Goal: Information Seeking & Learning: Learn about a topic

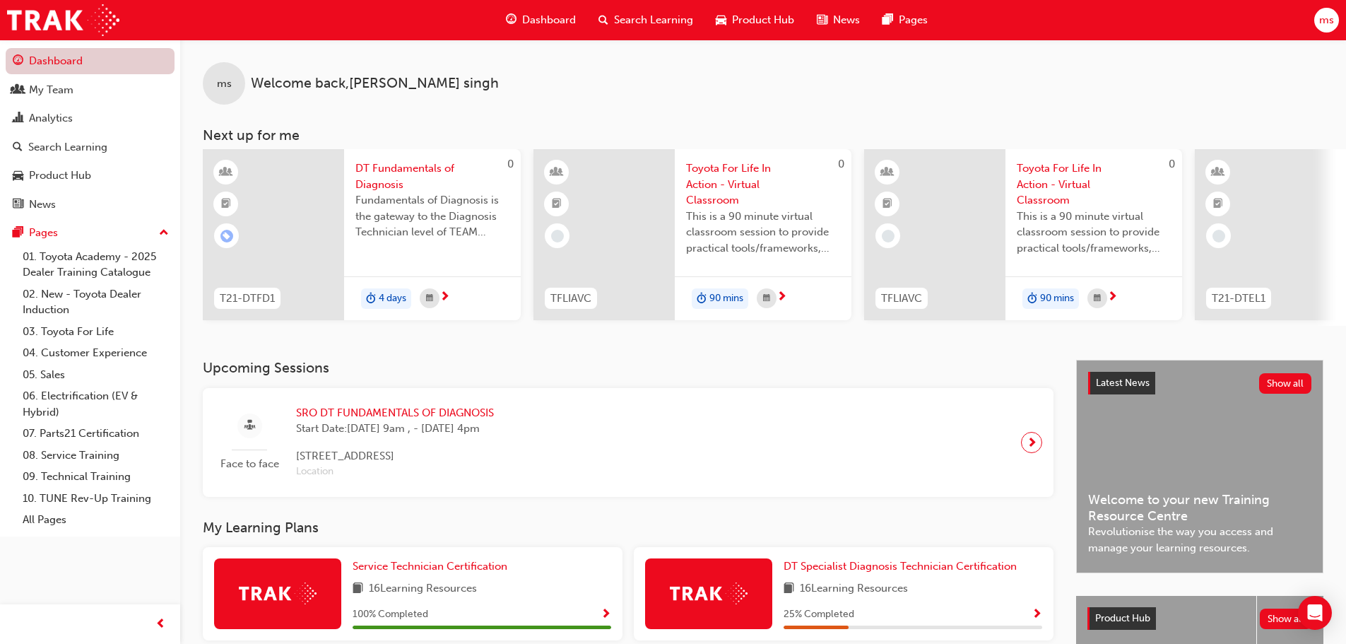
click at [76, 54] on link "Dashboard" at bounding box center [90, 61] width 169 height 26
click at [539, 18] on span "Dashboard" at bounding box center [549, 20] width 54 height 16
click at [559, 16] on span "Dashboard" at bounding box center [549, 20] width 54 height 16
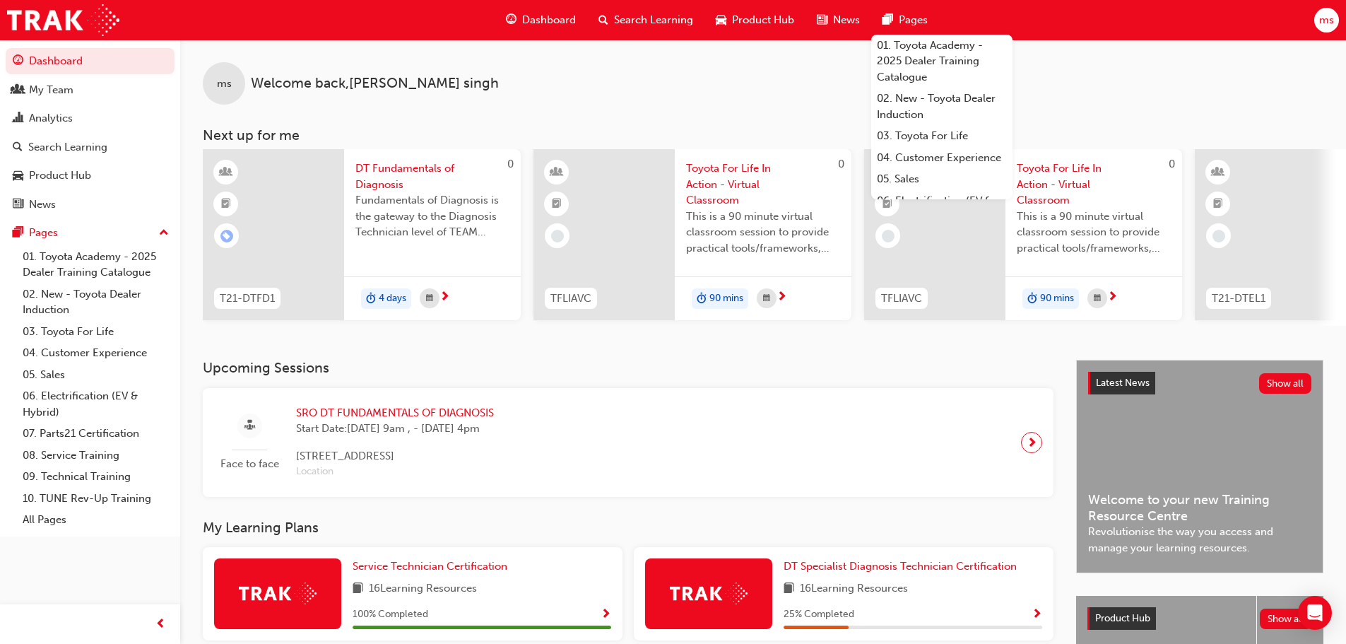
click at [917, 22] on span "Pages" at bounding box center [913, 20] width 29 height 16
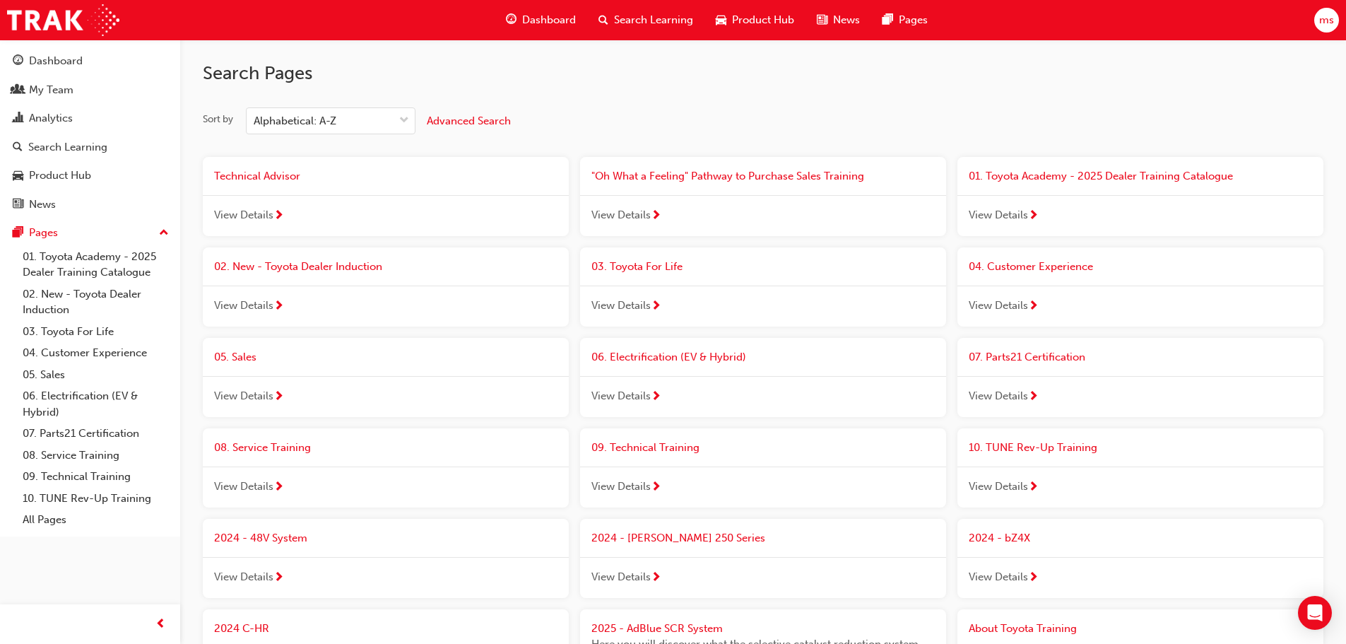
click at [271, 206] on div "View Details" at bounding box center [386, 215] width 366 height 41
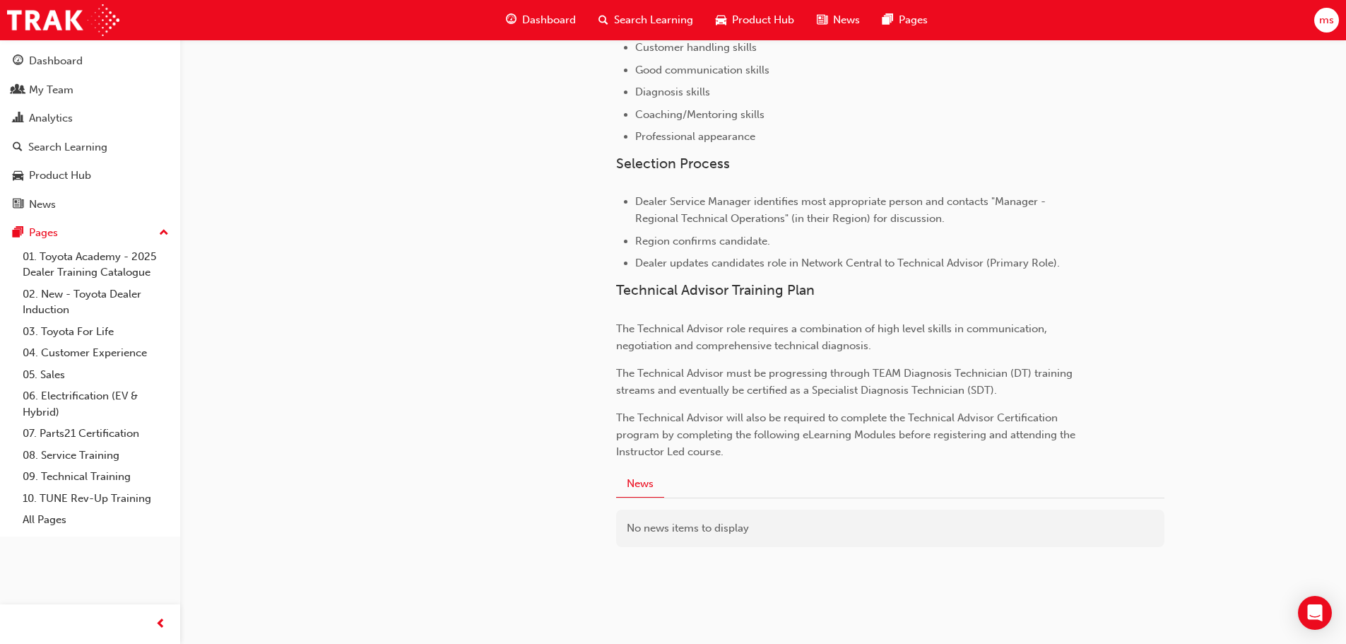
scroll to position [848, 0]
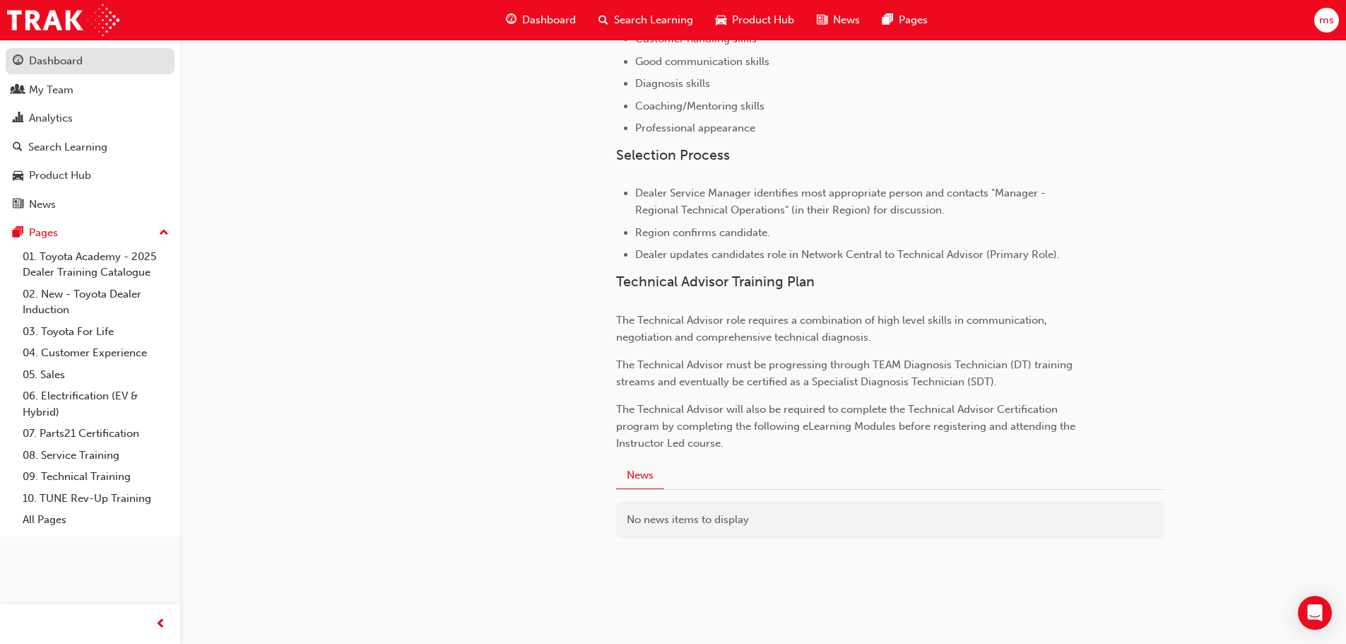
click at [56, 49] on link "Dashboard" at bounding box center [90, 61] width 169 height 26
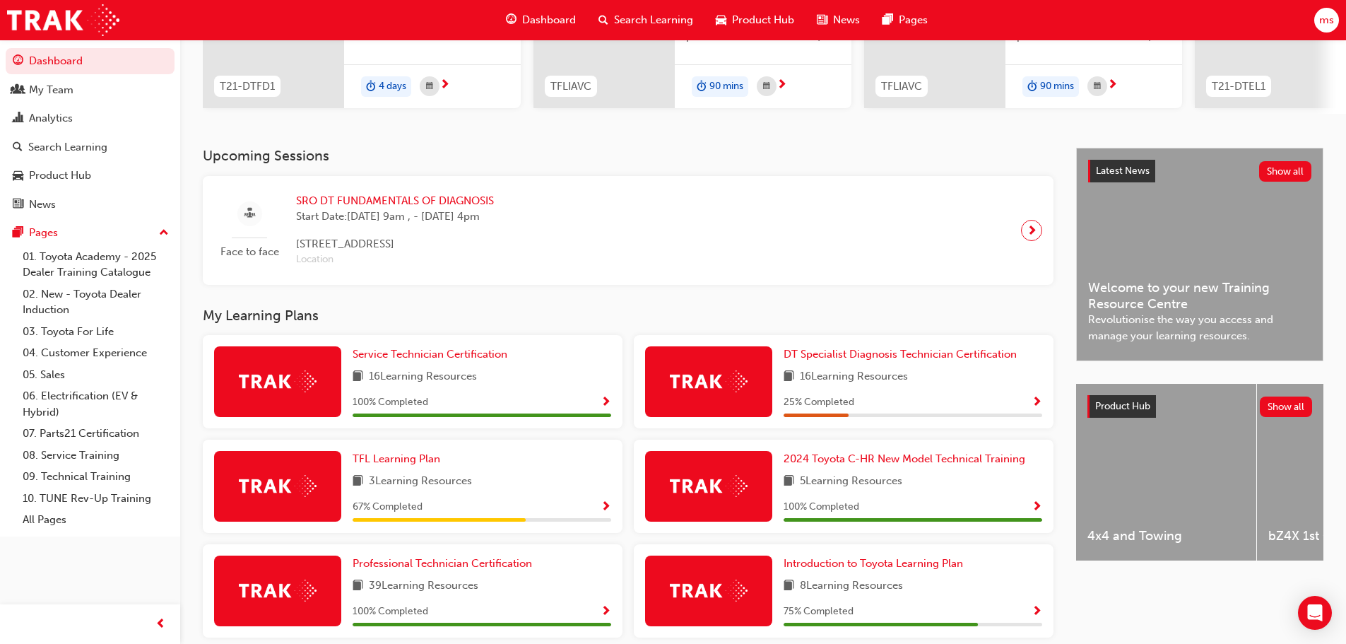
scroll to position [281, 0]
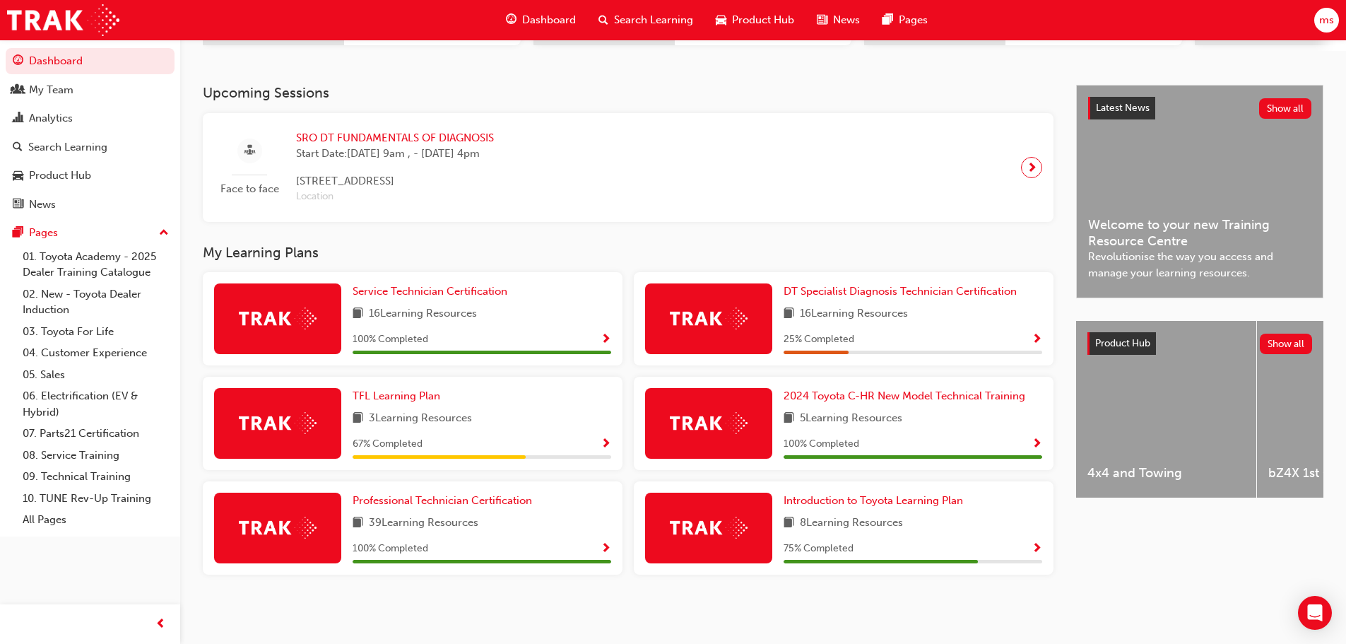
click at [875, 324] on div "DT Specialist Diagnosis Technician Certification 16 Learning Resources 25 % Com…" at bounding box center [913, 318] width 259 height 71
click at [1041, 334] on span "Show Progress" at bounding box center [1037, 340] width 11 height 13
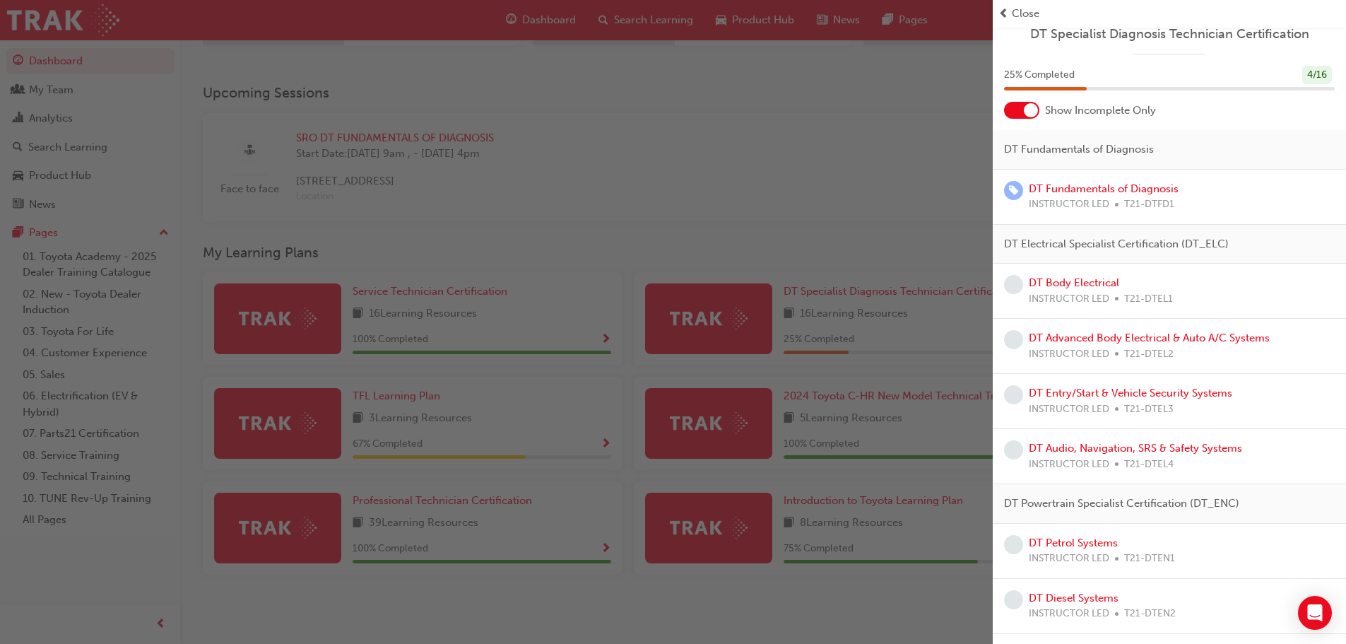
scroll to position [11, 0]
click at [1014, 112] on div at bounding box center [1021, 110] width 35 height 17
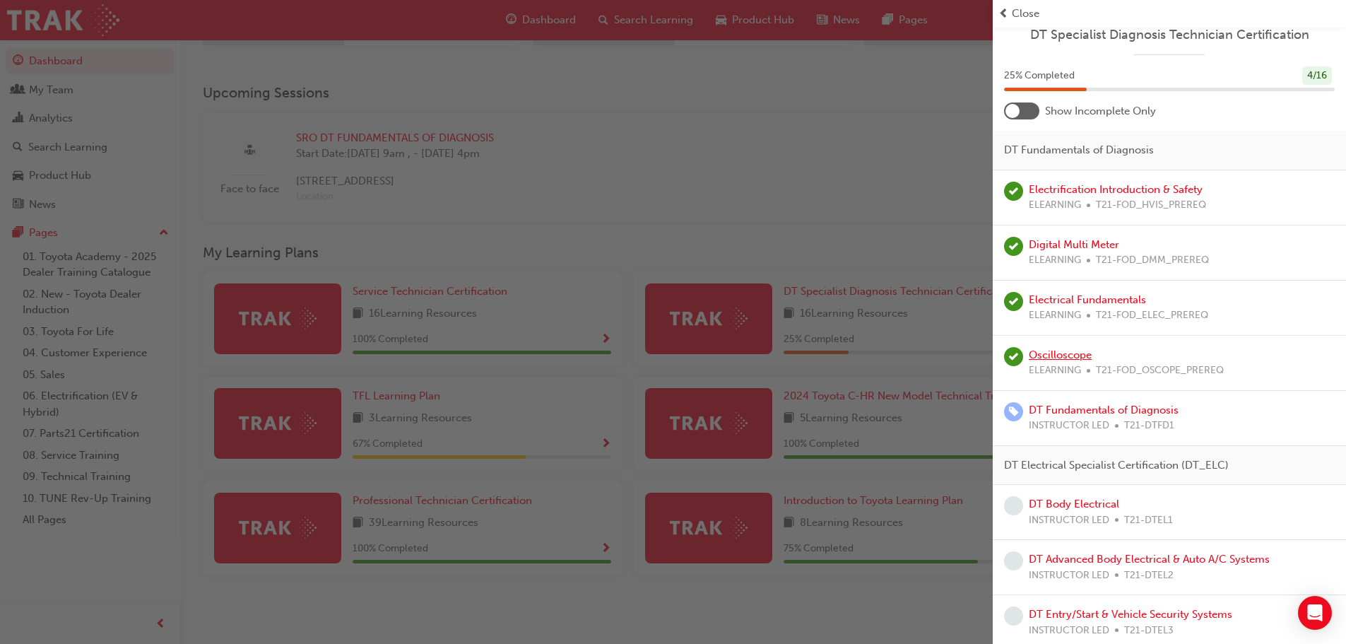
click at [1070, 353] on link "Oscilloscope" at bounding box center [1060, 354] width 63 height 13
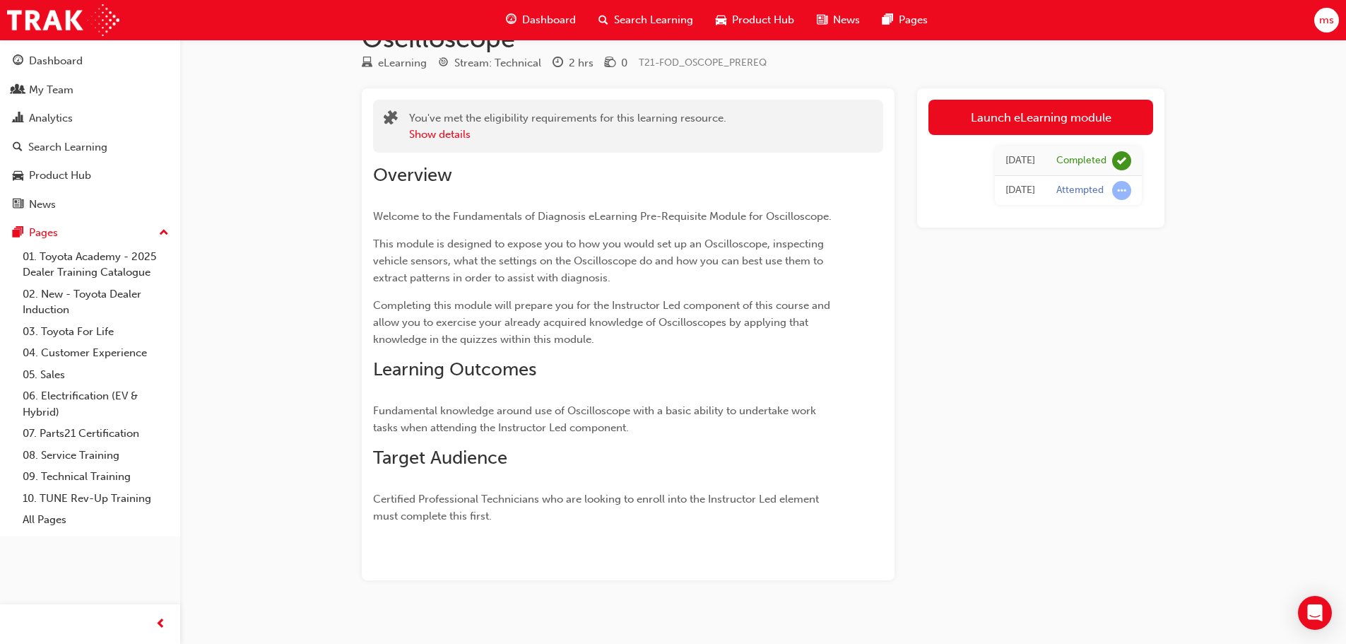
scroll to position [73, 0]
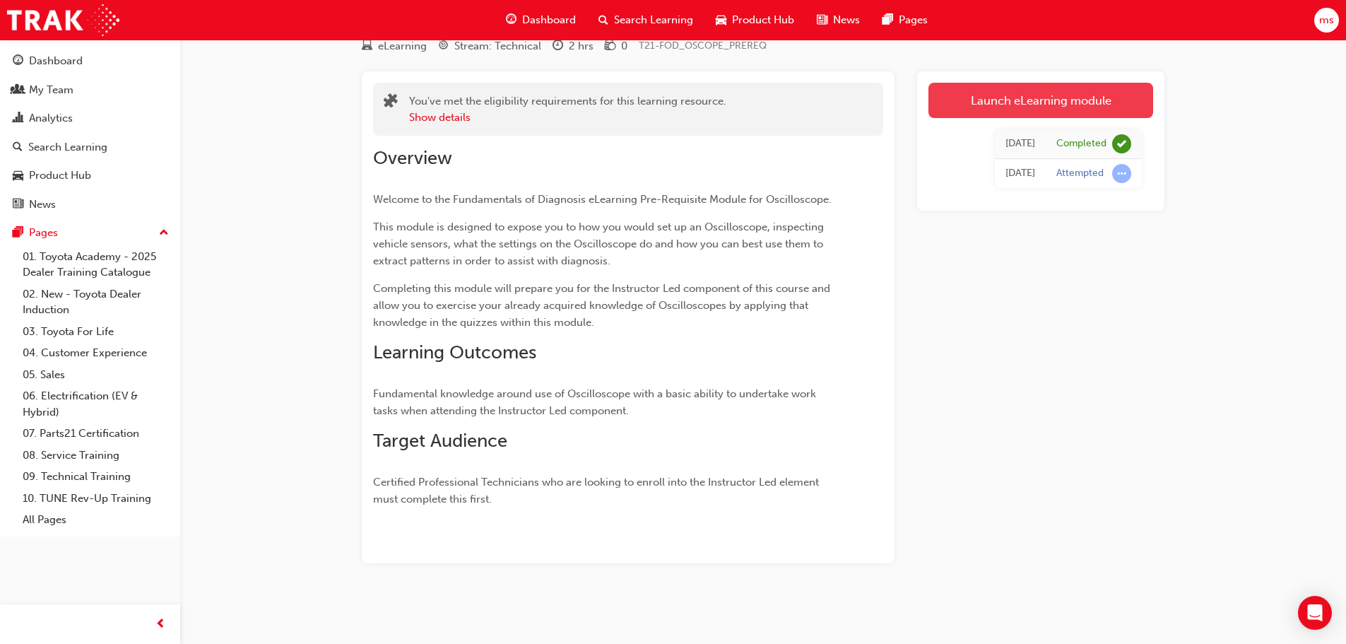
click at [1030, 83] on link "Launch eLearning module" at bounding box center [1041, 100] width 225 height 35
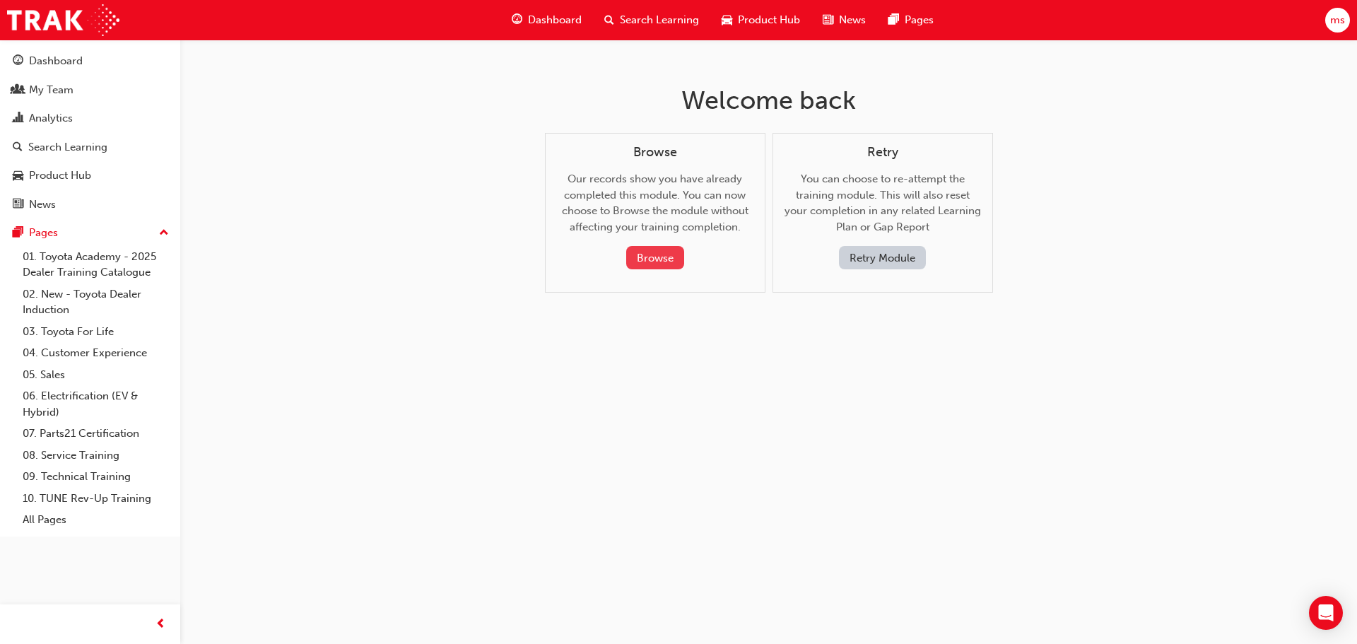
click at [650, 250] on button "Browse" at bounding box center [655, 257] width 58 height 23
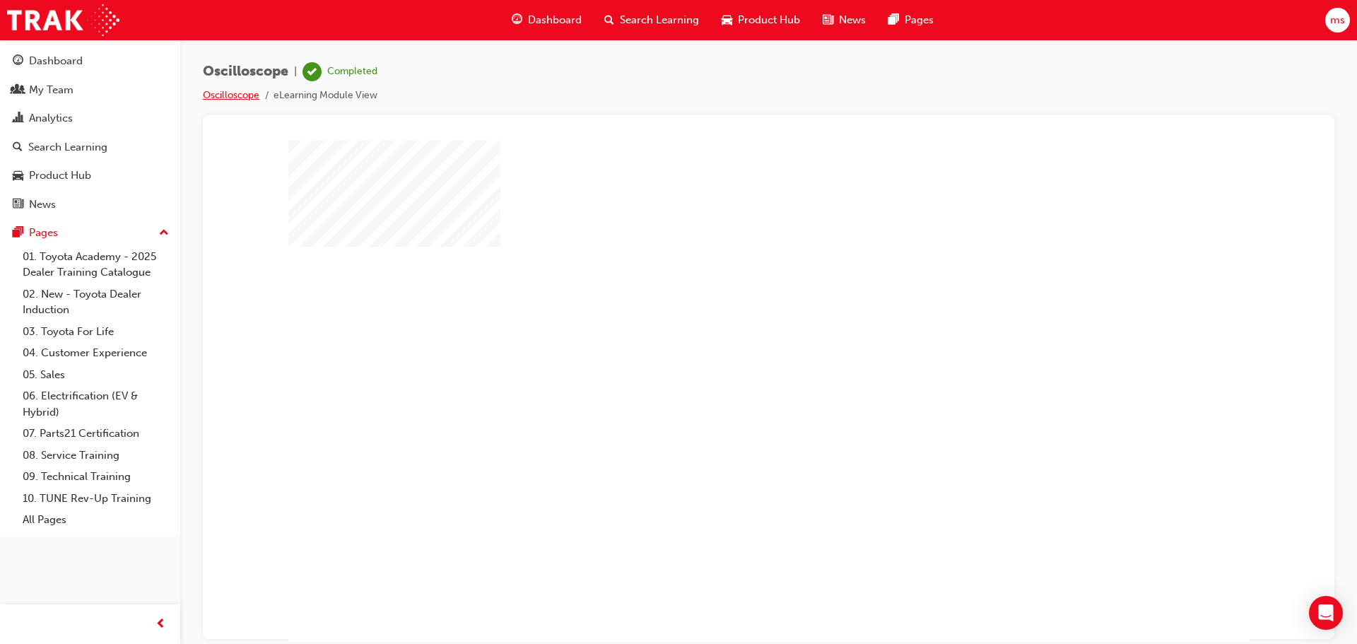
click at [235, 94] on link "Oscilloscope" at bounding box center [231, 95] width 57 height 12
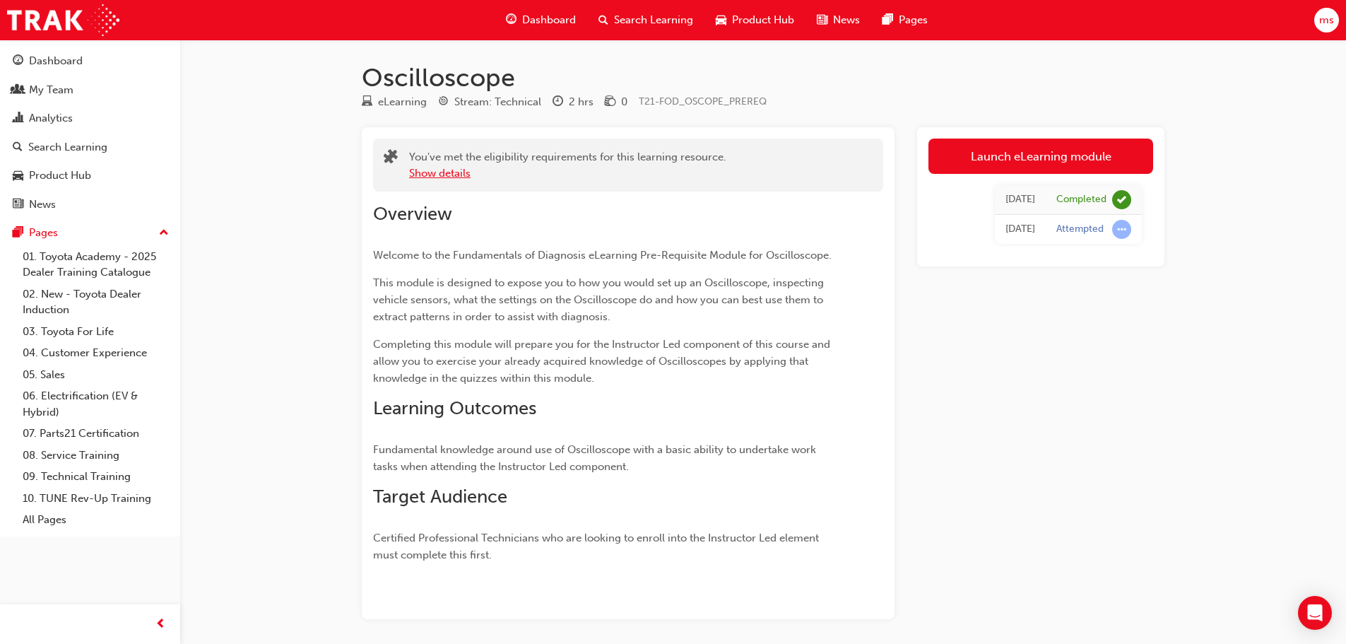
click at [445, 172] on button "Show details" at bounding box center [439, 173] width 61 height 16
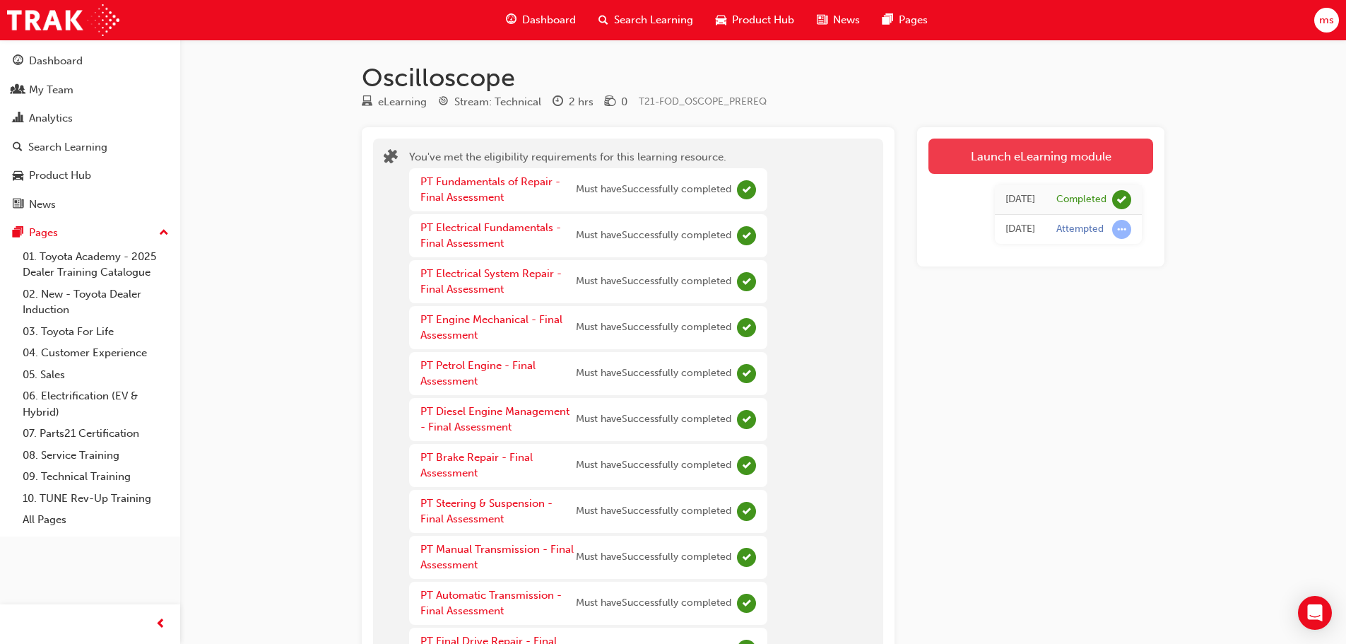
click at [935, 154] on link "Launch eLearning module" at bounding box center [1041, 156] width 225 height 35
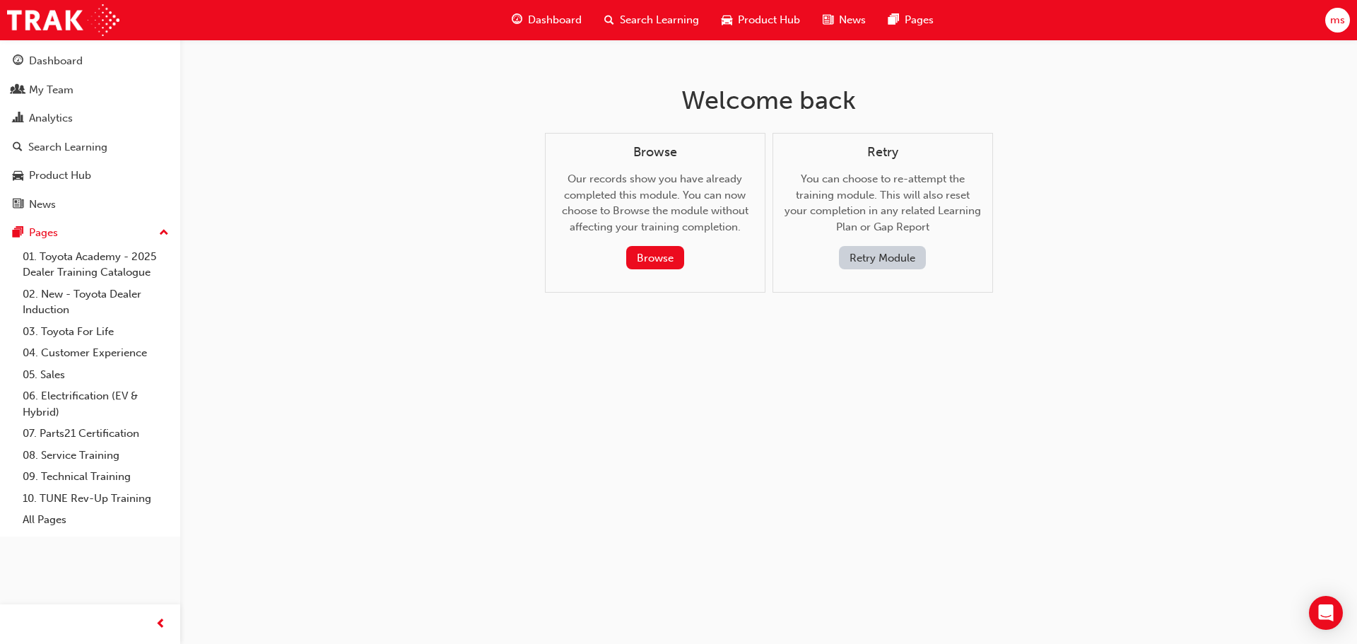
drag, startPoint x: 782, startPoint y: 264, endPoint x: 768, endPoint y: 278, distance: 19.5
drag, startPoint x: 768, startPoint y: 278, endPoint x: 688, endPoint y: 324, distance: 92.1
click at [688, 324] on div "Welcome back Browse Our records show you have already completed this module. Yo…" at bounding box center [768, 200] width 459 height 321
click at [659, 256] on button "Browse" at bounding box center [655, 257] width 58 height 23
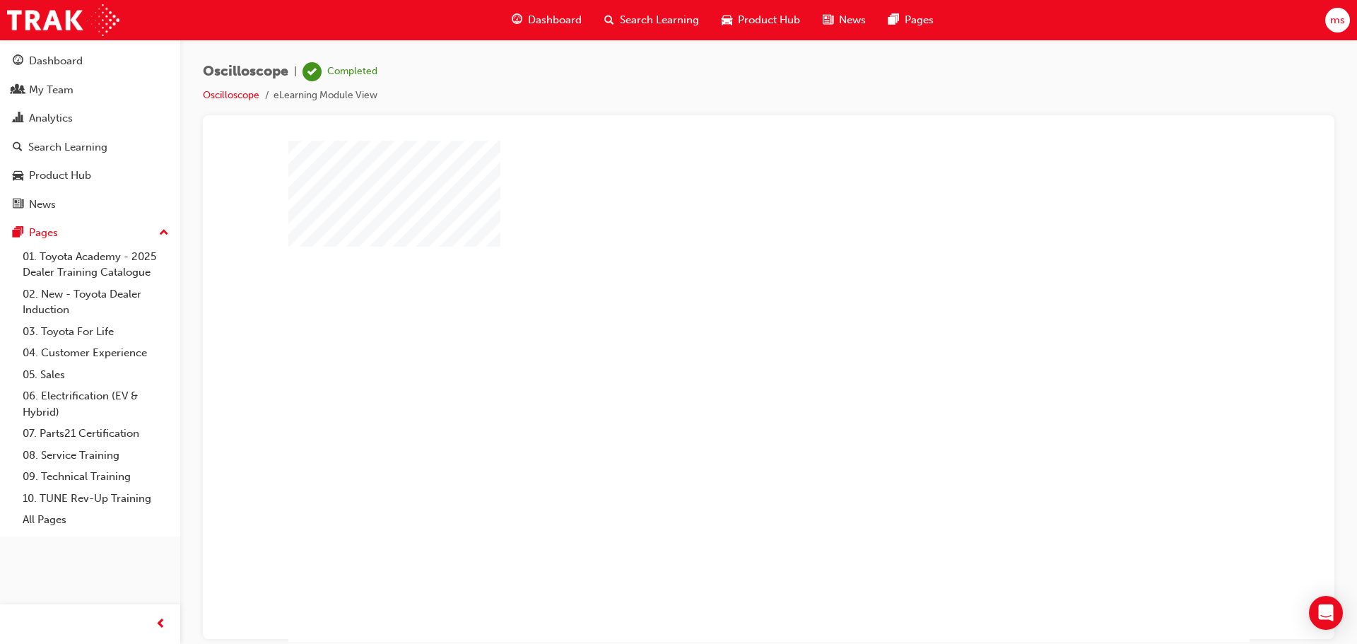
click at [667, 22] on span "Search Learning" at bounding box center [659, 20] width 79 height 16
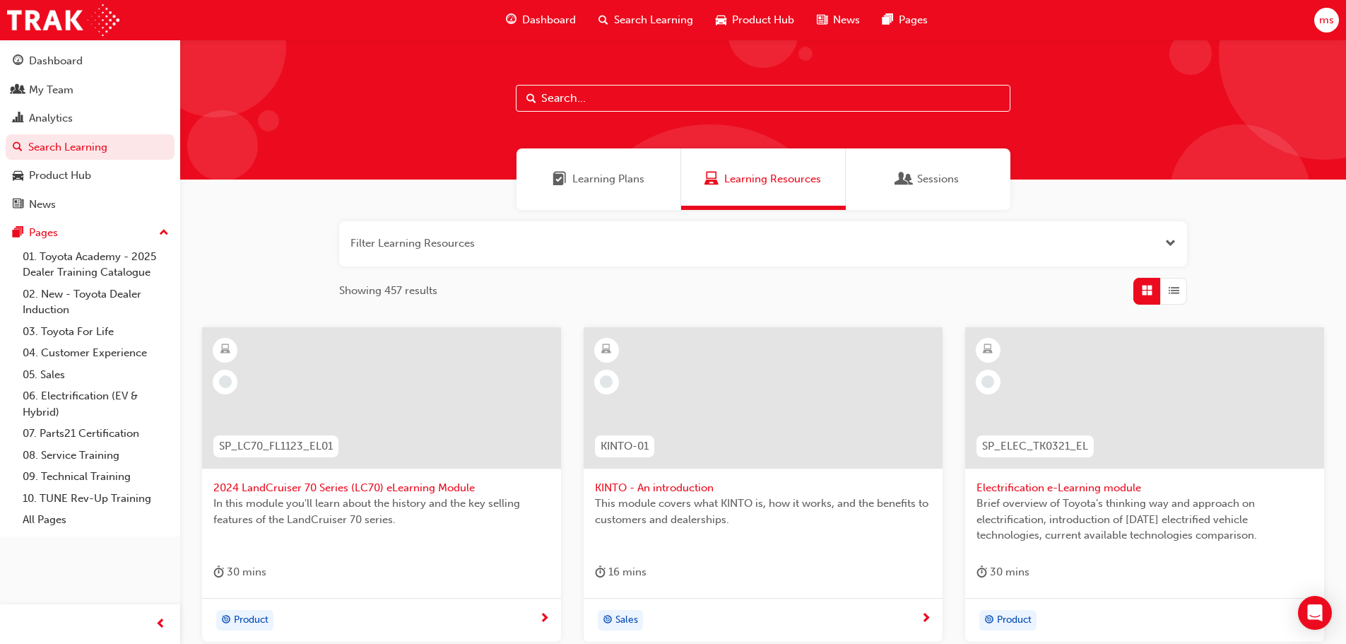
click at [622, 179] on span "Learning Plans" at bounding box center [608, 179] width 72 height 16
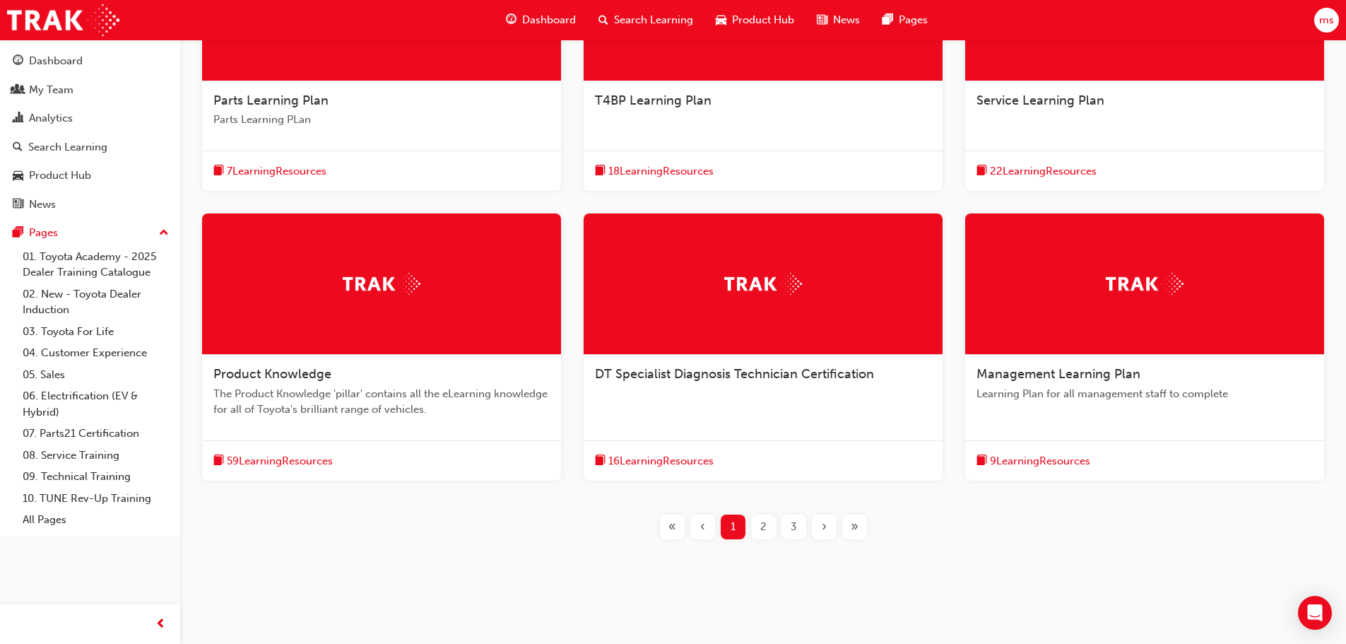
scroll to position [397, 0]
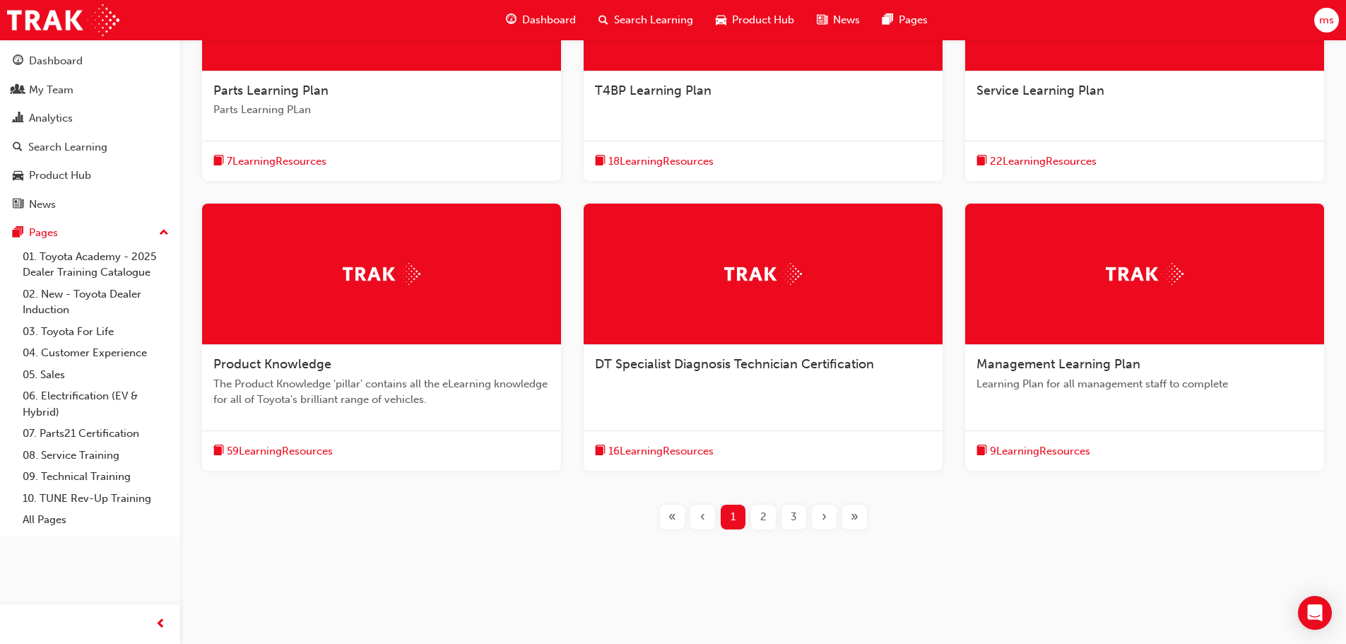
click at [705, 447] on span "16 Learning Resources" at bounding box center [661, 451] width 105 height 16
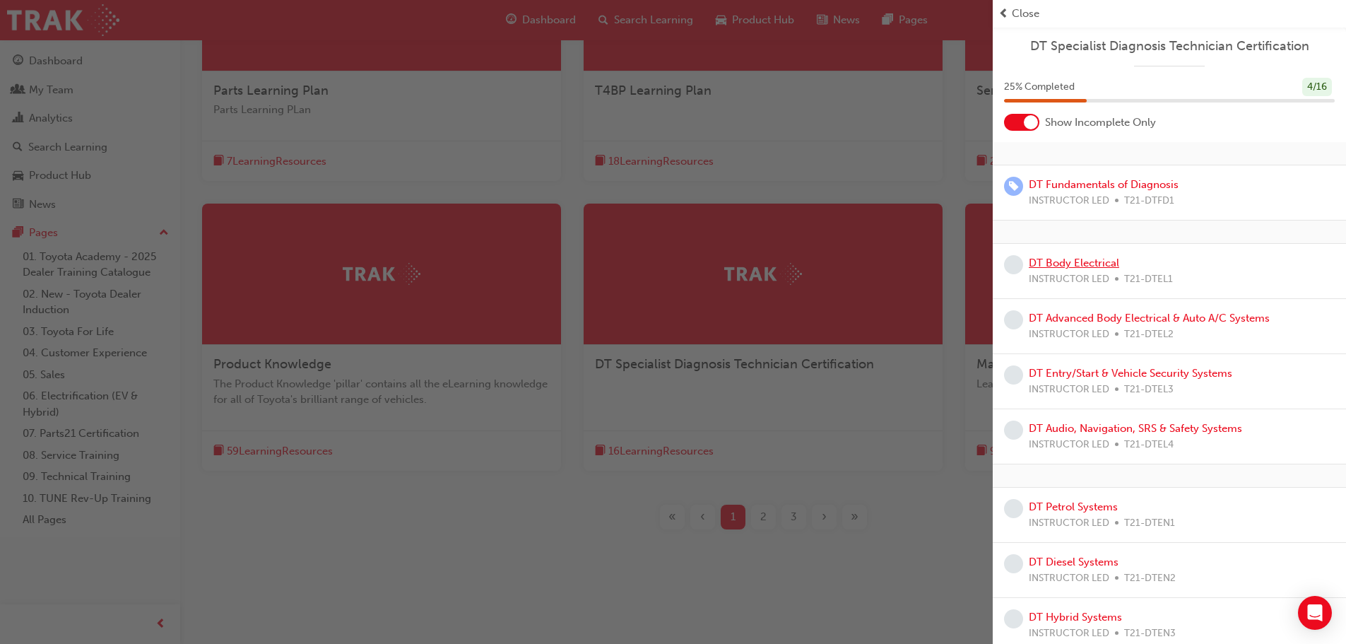
click at [1075, 262] on link "DT Body Electrical" at bounding box center [1074, 263] width 90 height 13
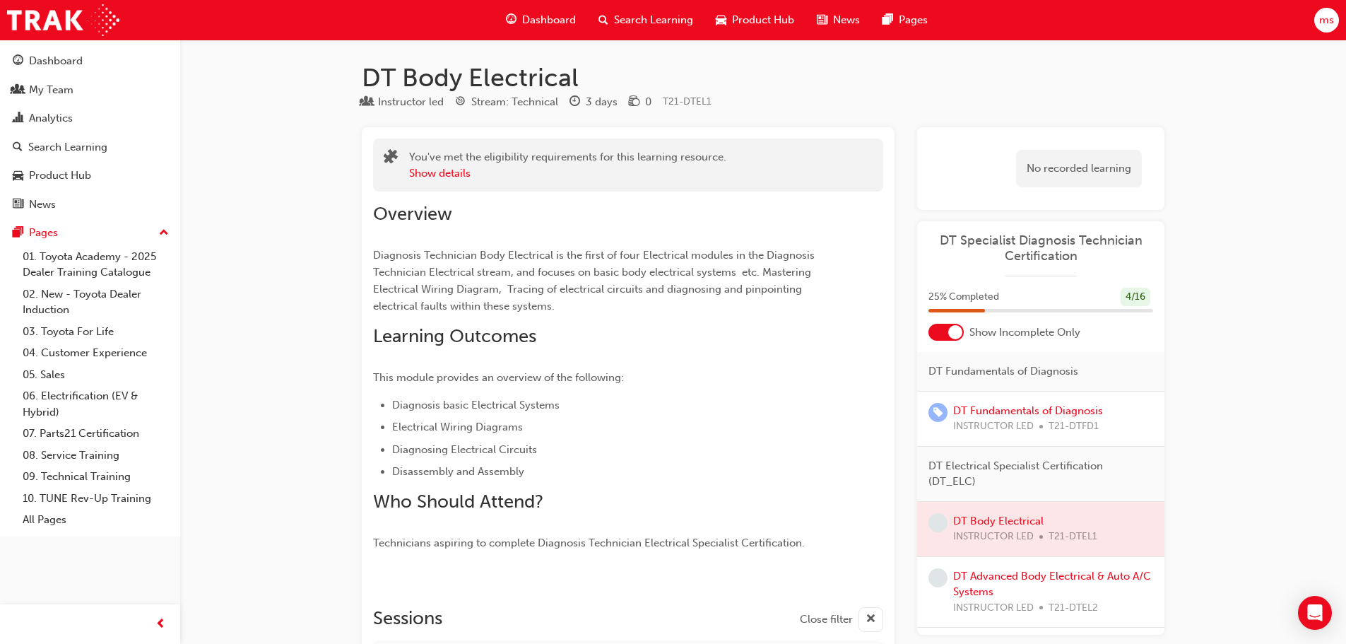
click at [573, 25] on span "Dashboard" at bounding box center [549, 20] width 54 height 16
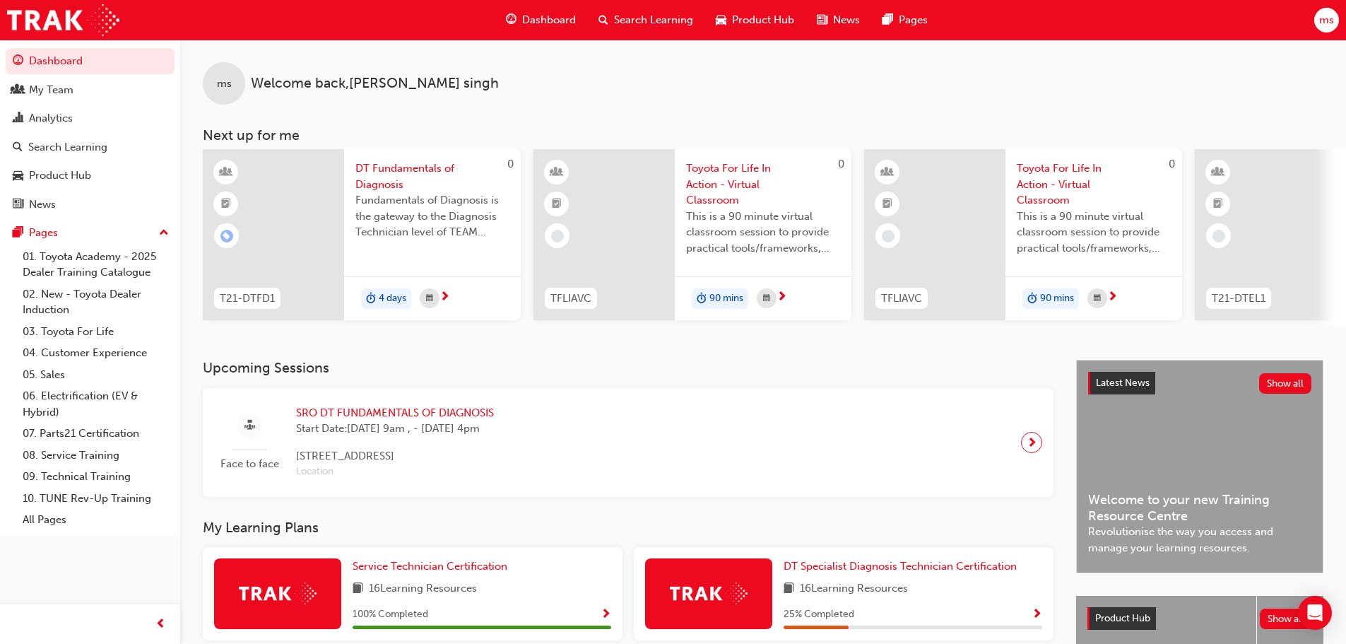
click at [444, 298] on span "next-icon" at bounding box center [445, 297] width 11 height 13
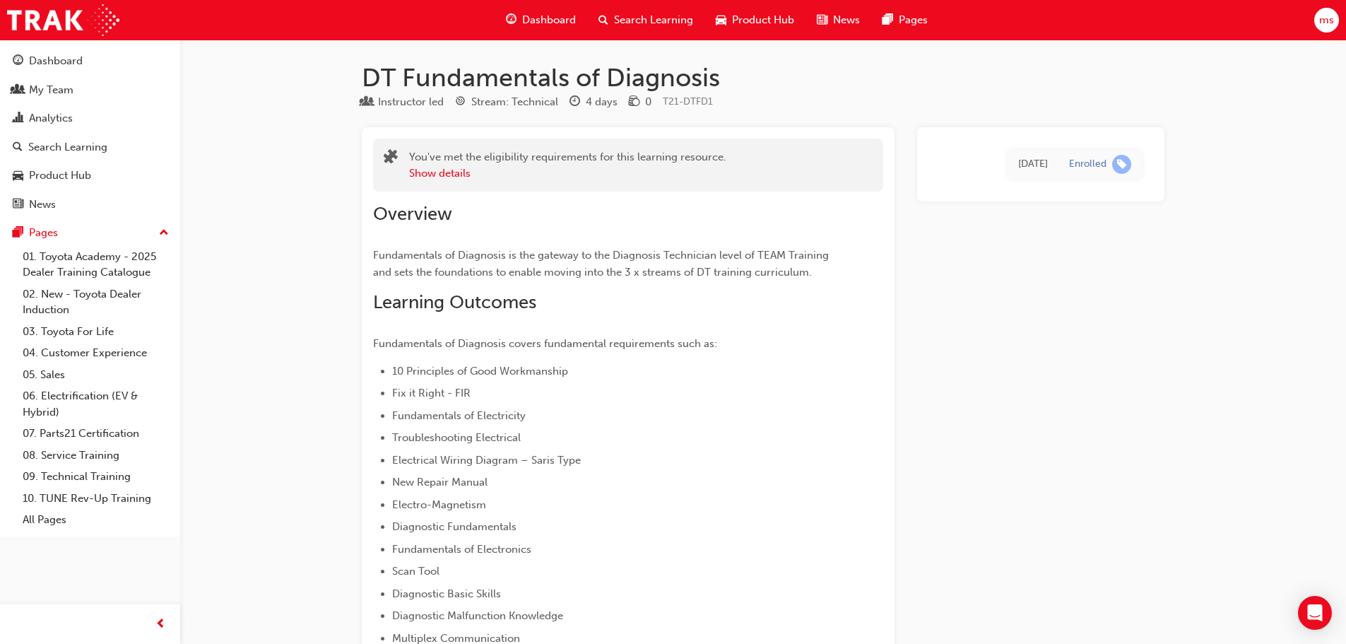
click at [771, 25] on span "Product Hub" at bounding box center [763, 20] width 62 height 16
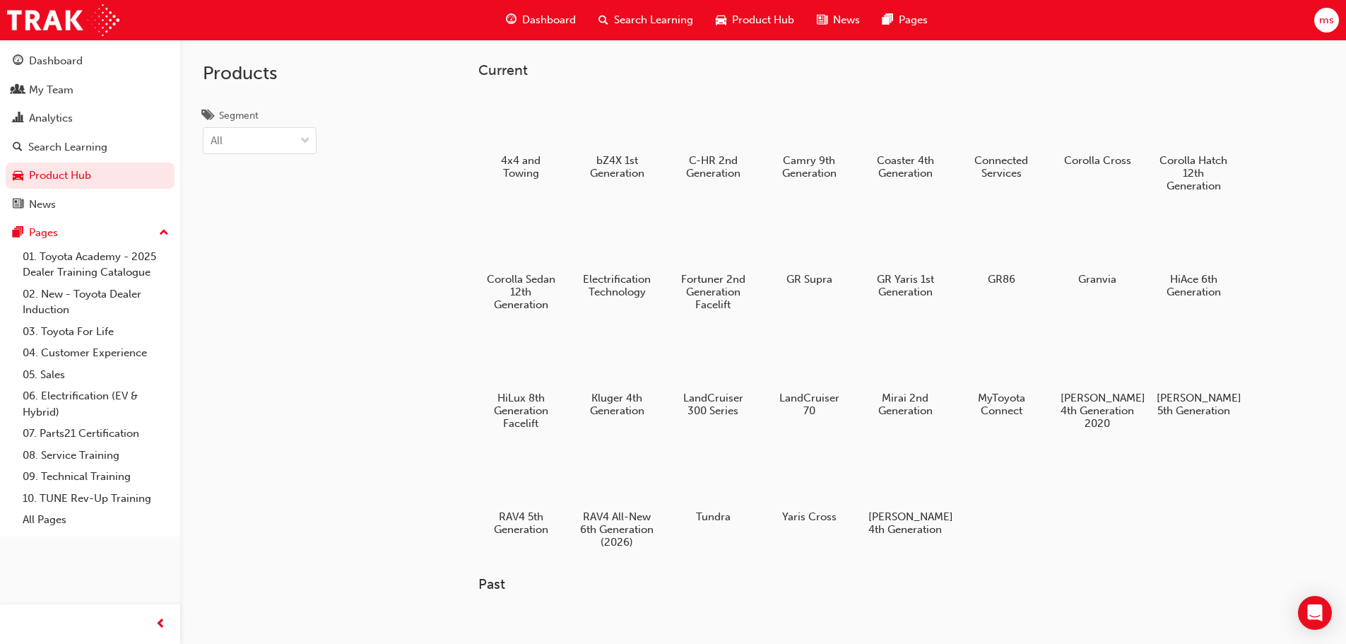
click at [640, 23] on span "Search Learning" at bounding box center [653, 20] width 79 height 16
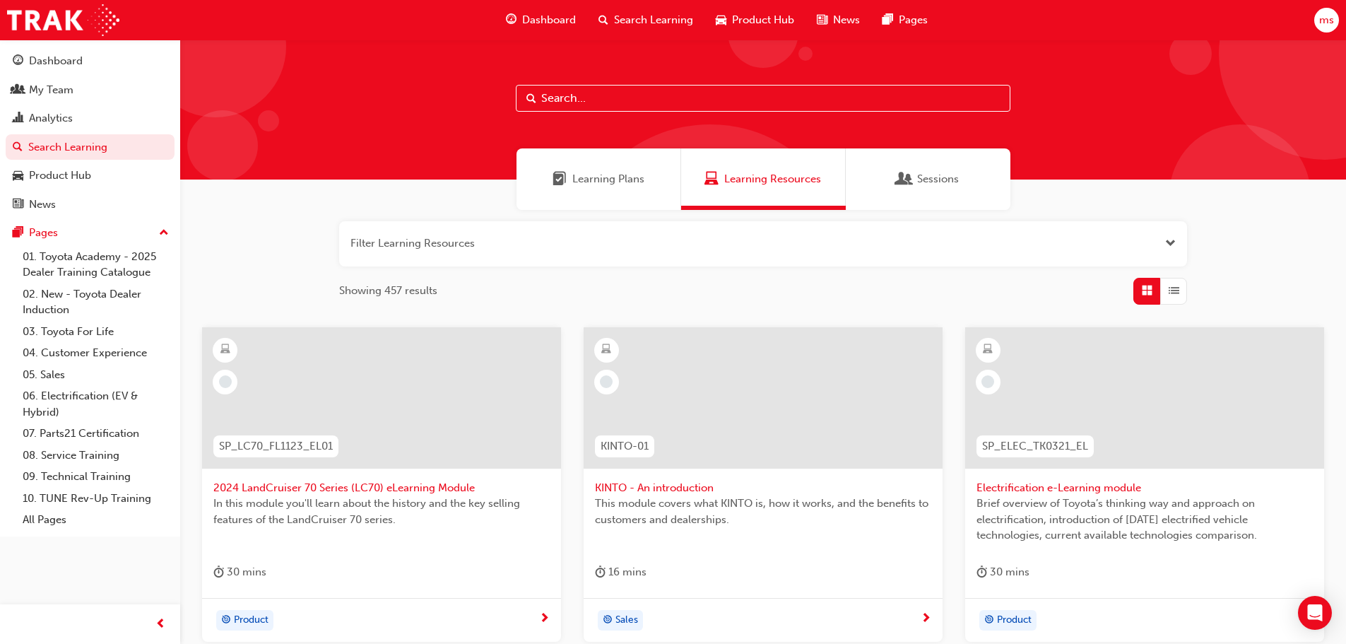
click at [920, 169] on div "Sessions" at bounding box center [928, 178] width 165 height 61
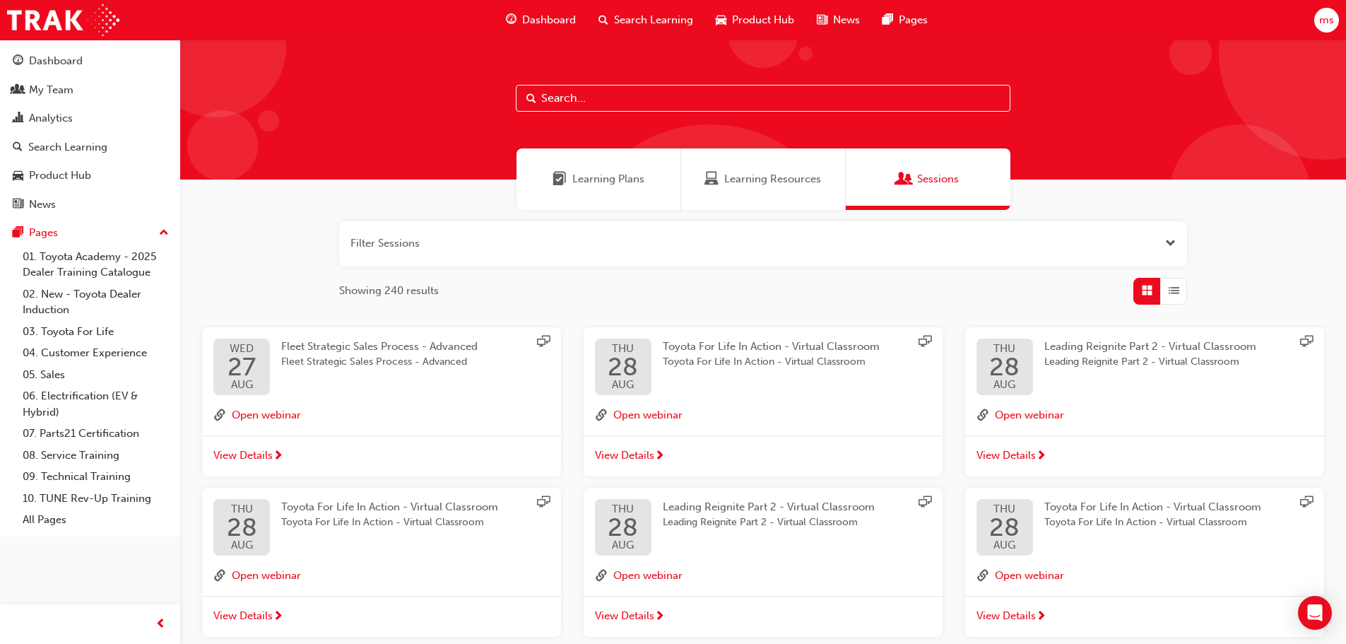
click at [619, 175] on span "Learning Plans" at bounding box center [608, 179] width 72 height 16
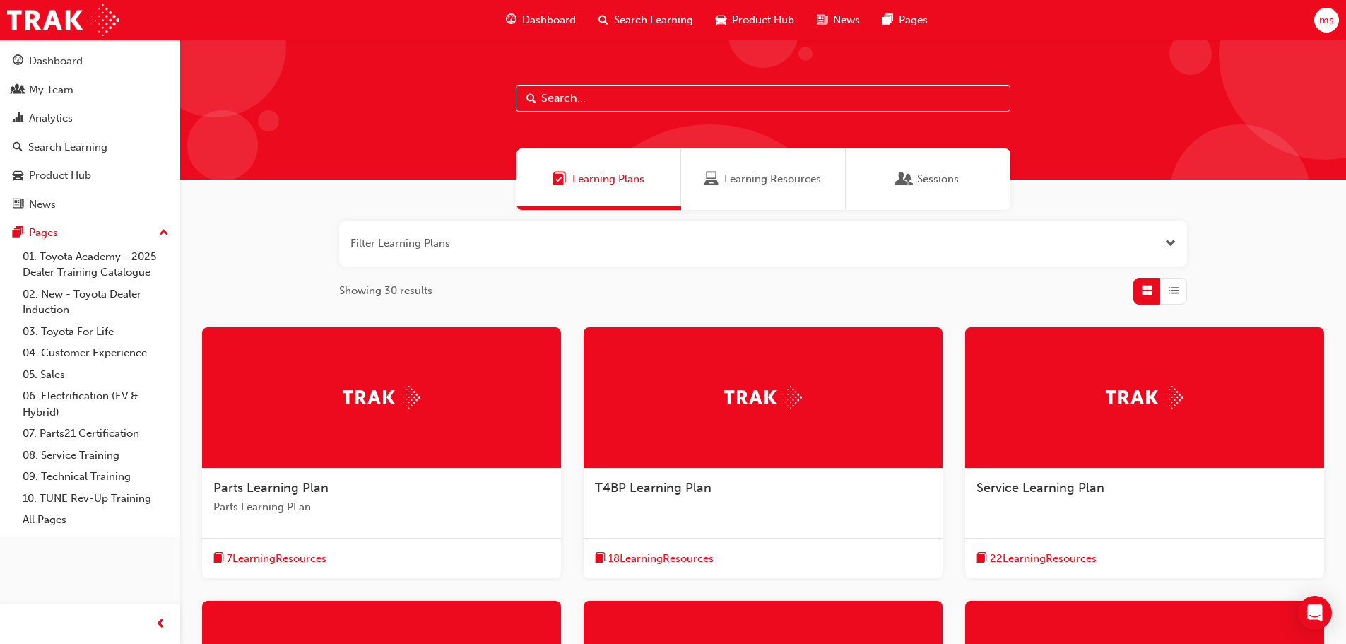
click at [649, 100] on input "text" at bounding box center [763, 98] width 495 height 27
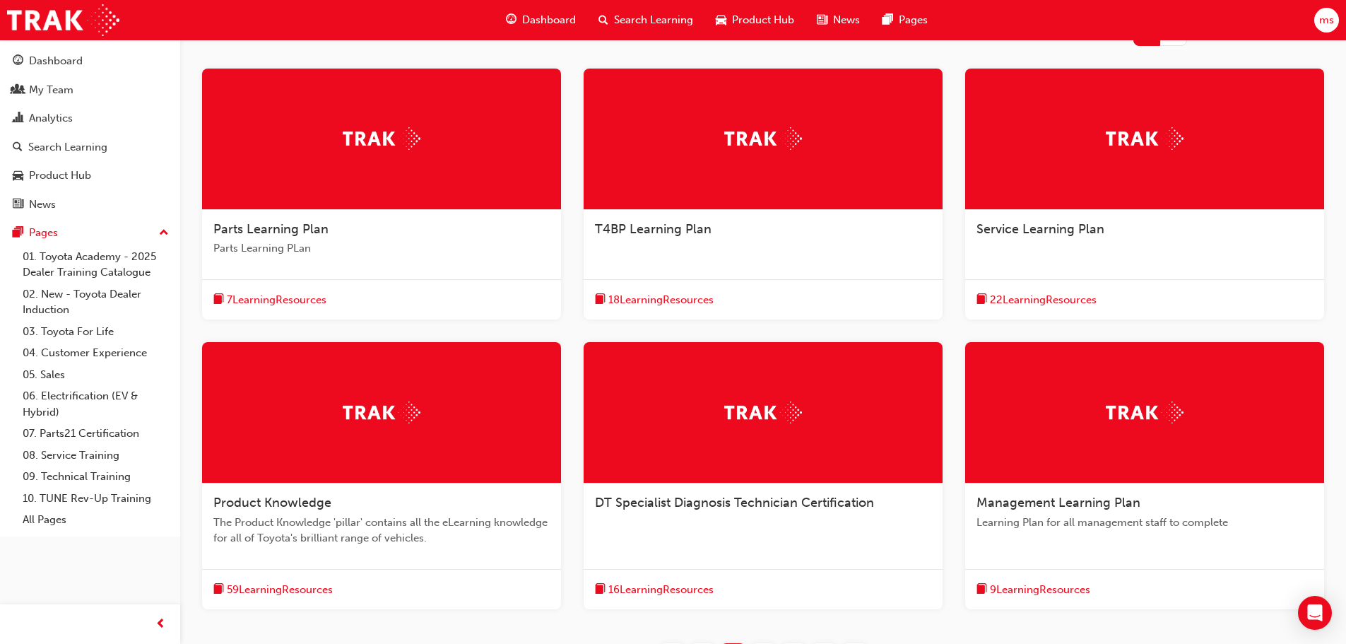
scroll to position [283, 0]
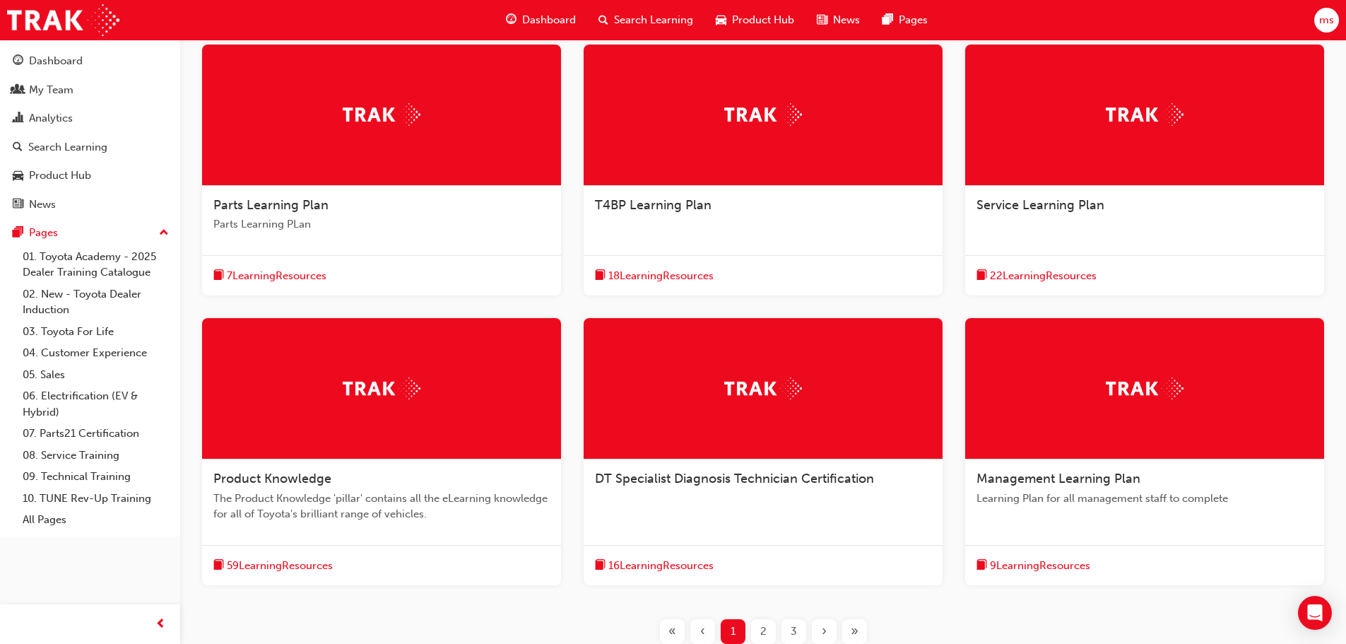
click at [757, 392] on img at bounding box center [763, 388] width 78 height 22
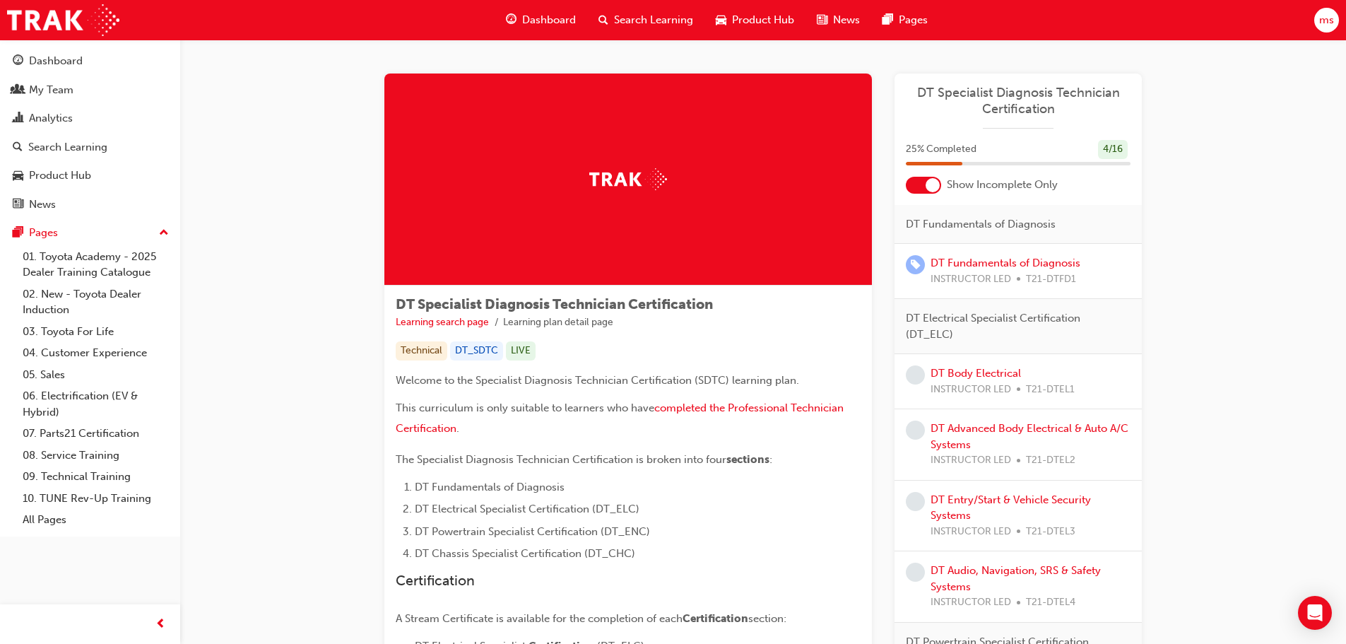
click at [910, 187] on div at bounding box center [923, 185] width 35 height 17
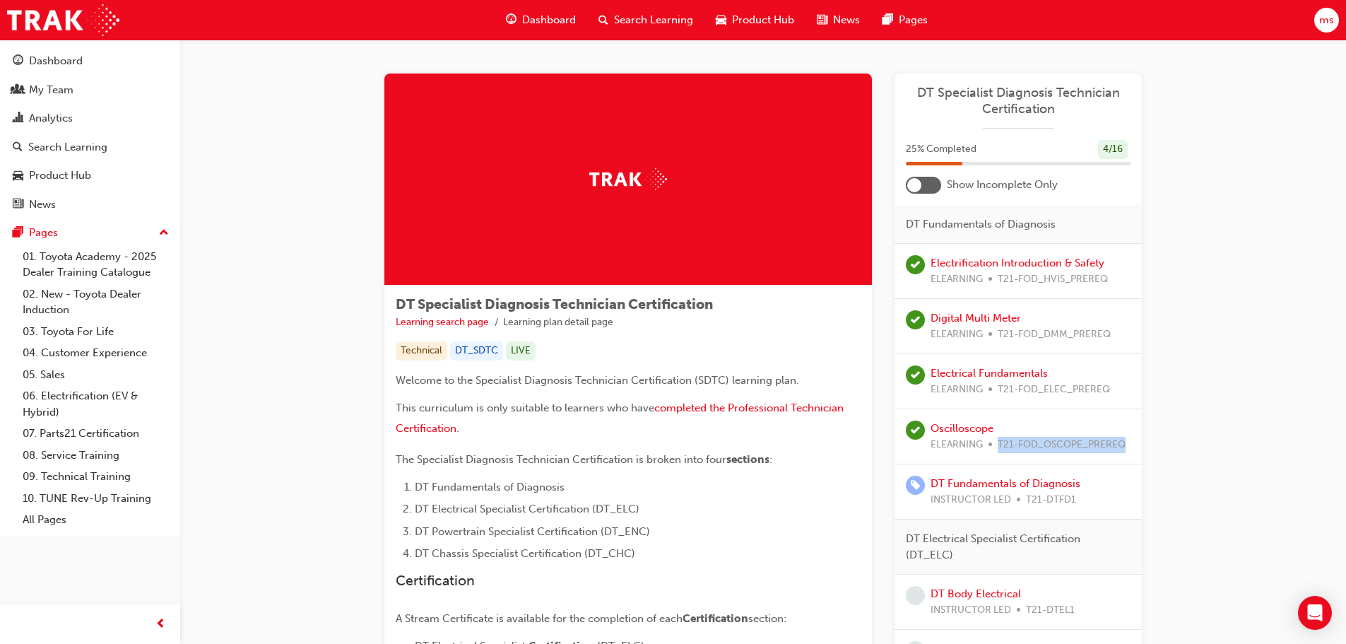
drag, startPoint x: 998, startPoint y: 442, endPoint x: 1122, endPoint y: 446, distance: 124.4
click at [1122, 446] on span "T21-FOD_OSCOPE_PREREQ" at bounding box center [1062, 445] width 128 height 16
copy span "T21-FOD_OSCOPE_PREREQ"
click at [40, 114] on div "Analytics" at bounding box center [51, 118] width 44 height 16
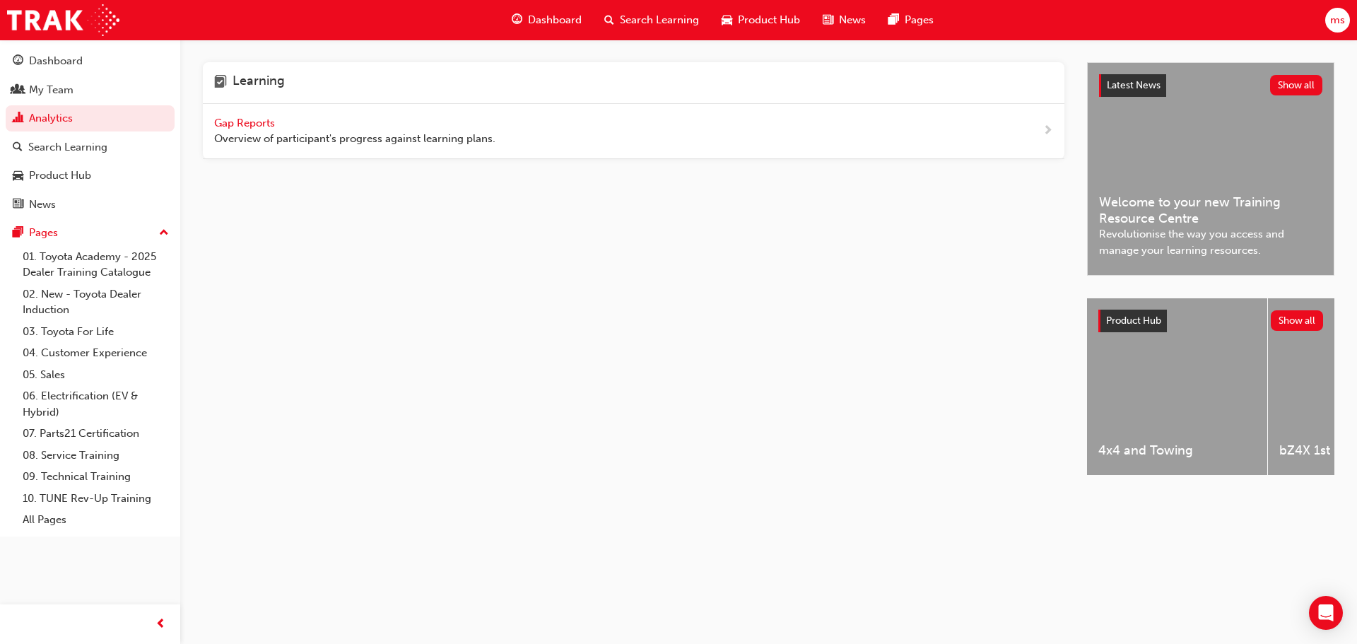
click at [261, 121] on span "Gap Reports" at bounding box center [246, 123] width 64 height 13
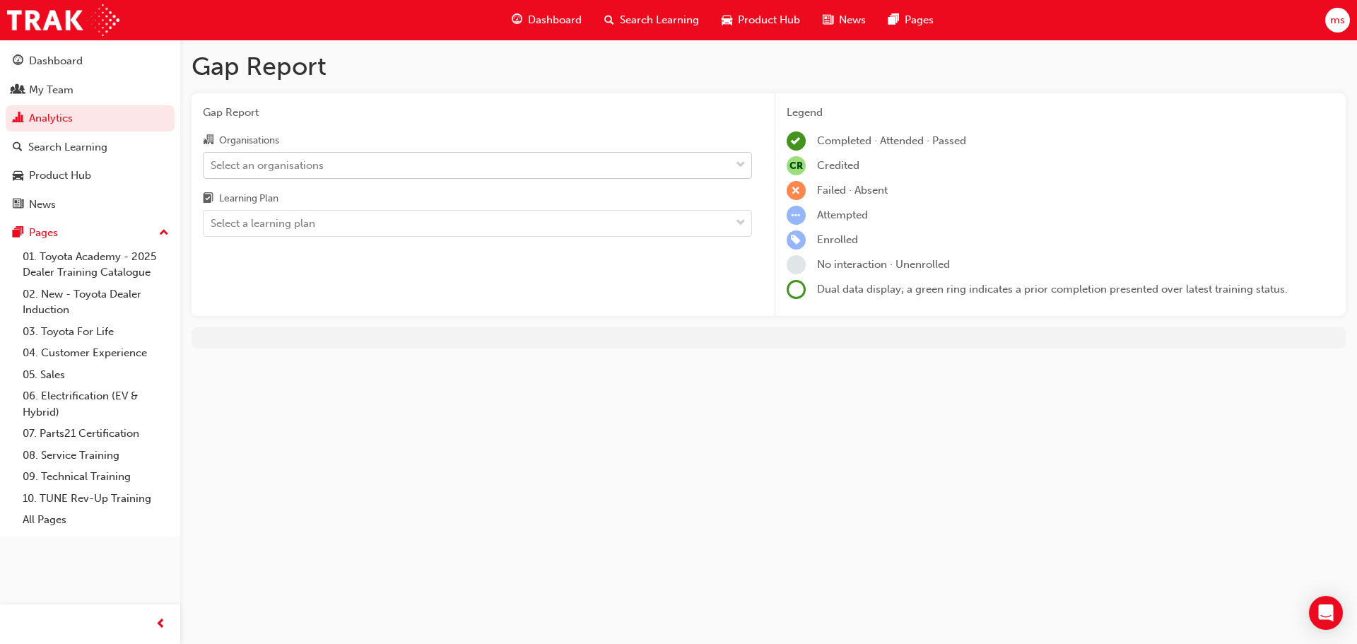
click at [331, 158] on div "Select an organisations" at bounding box center [467, 165] width 527 height 25
click at [212, 158] on input "Organisations Select an organisations" at bounding box center [211, 164] width 1 height 12
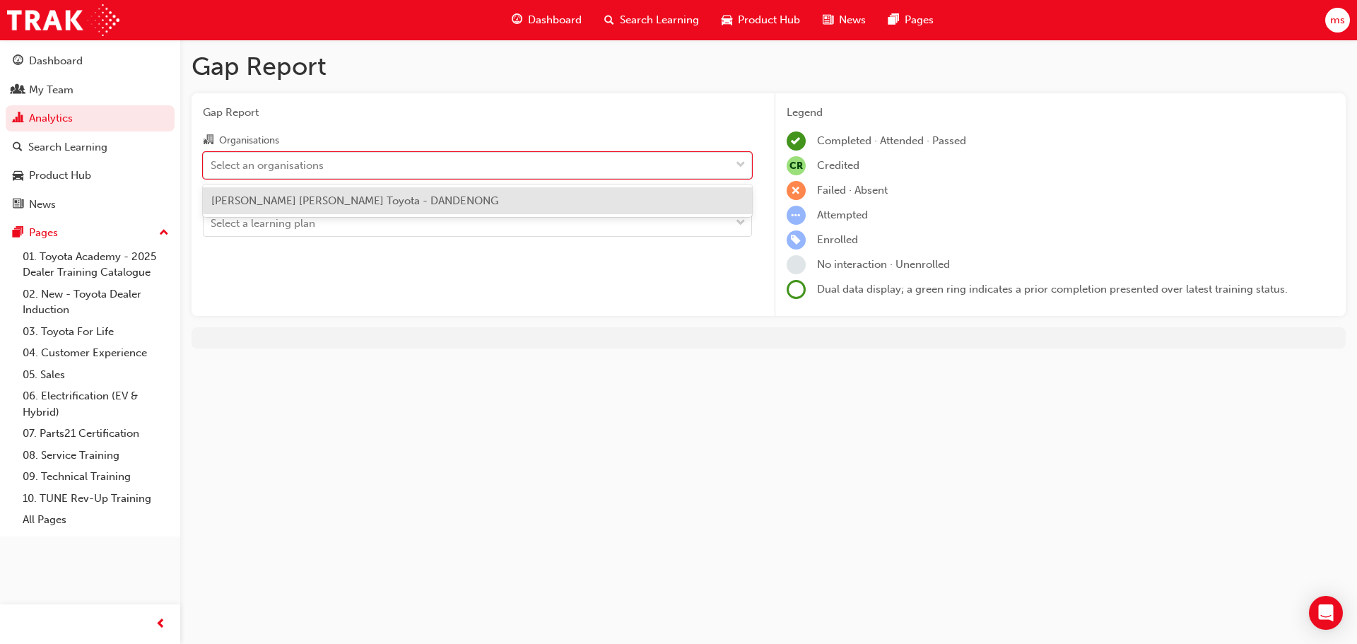
click at [413, 208] on div "[PERSON_NAME] [PERSON_NAME] Toyota - DANDENONG" at bounding box center [477, 201] width 549 height 28
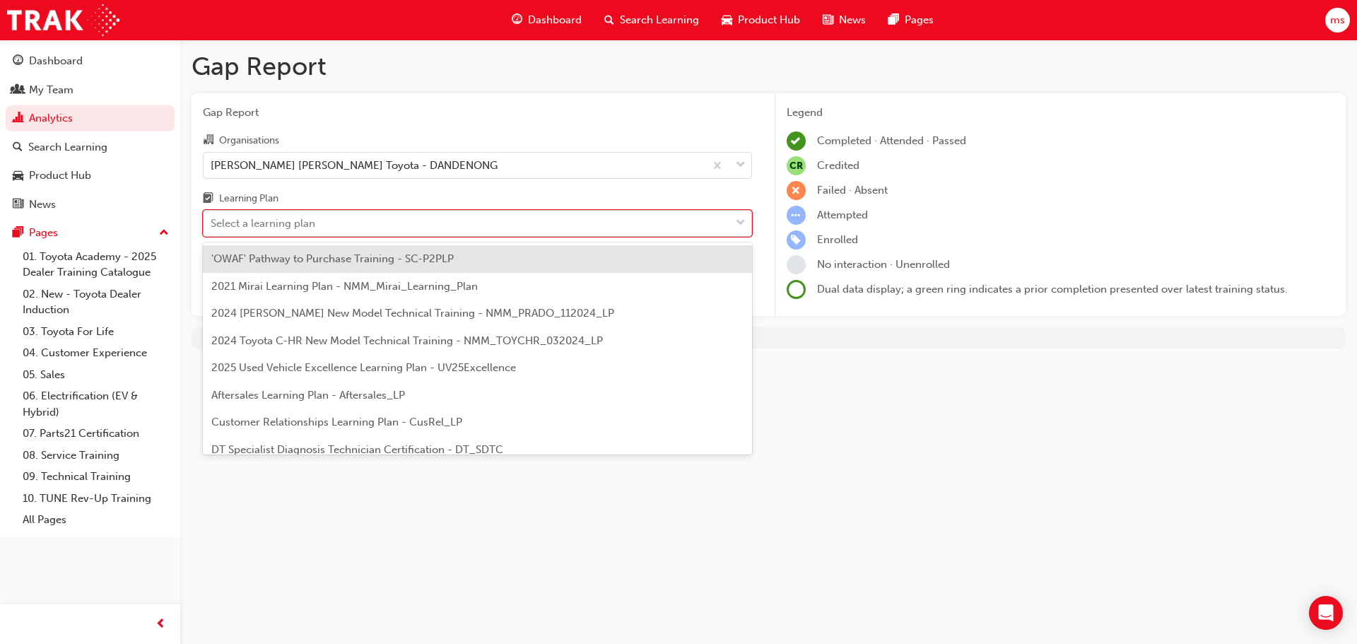
click at [382, 234] on div "Select a learning plan" at bounding box center [467, 223] width 527 height 25
click at [212, 229] on input "Learning Plan option 'OWAF' Pathway to Purchase Training - SC-P2PLP focused, 1 …" at bounding box center [211, 223] width 1 height 12
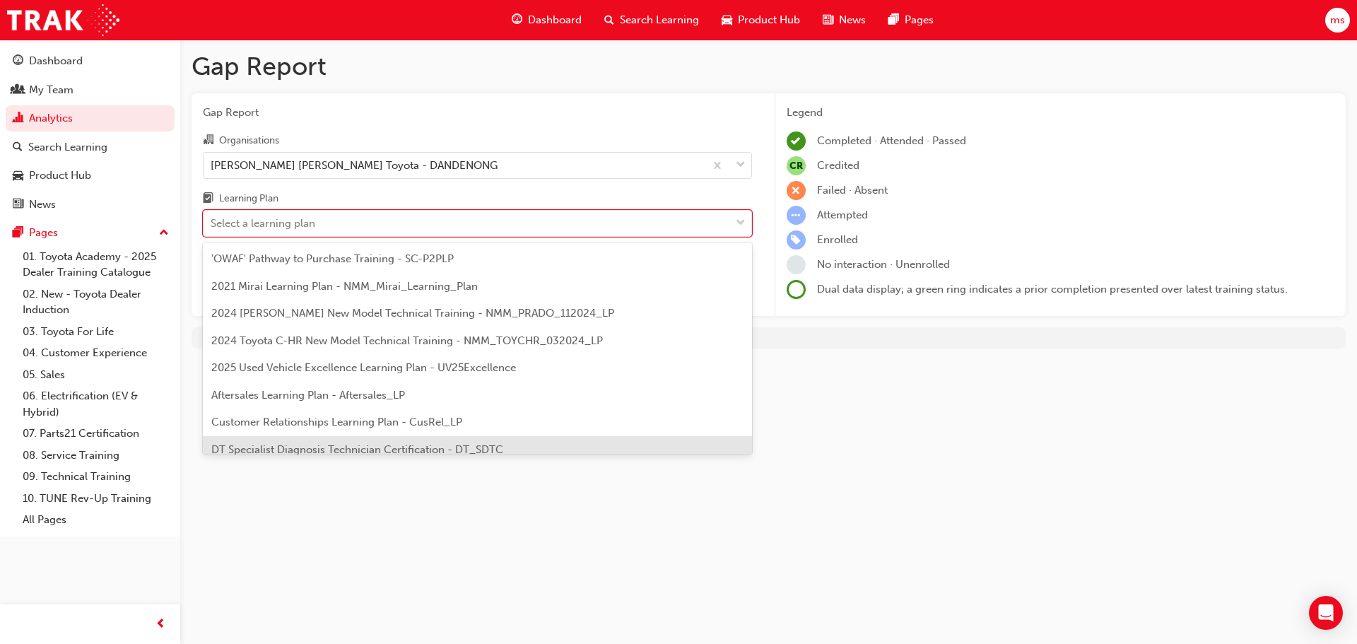
click at [445, 443] on span "DT Specialist Diagnosis Technician Certification - DT_SDTC" at bounding box center [357, 449] width 292 height 13
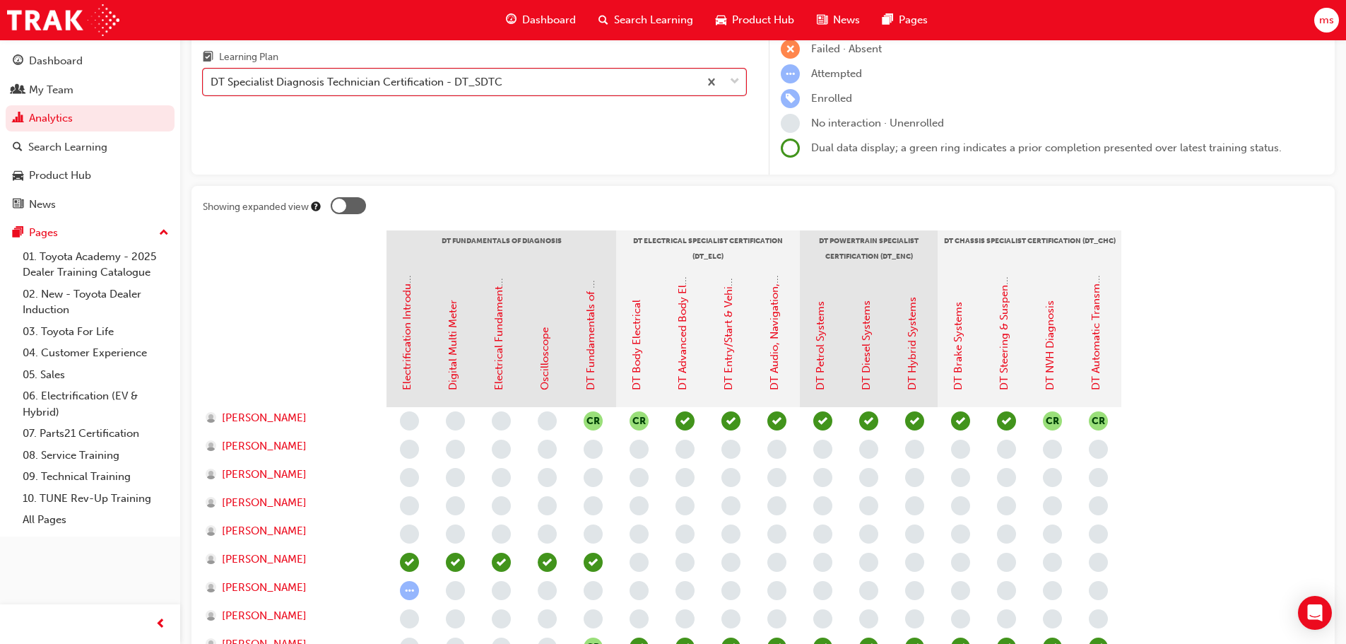
scroll to position [353, 0]
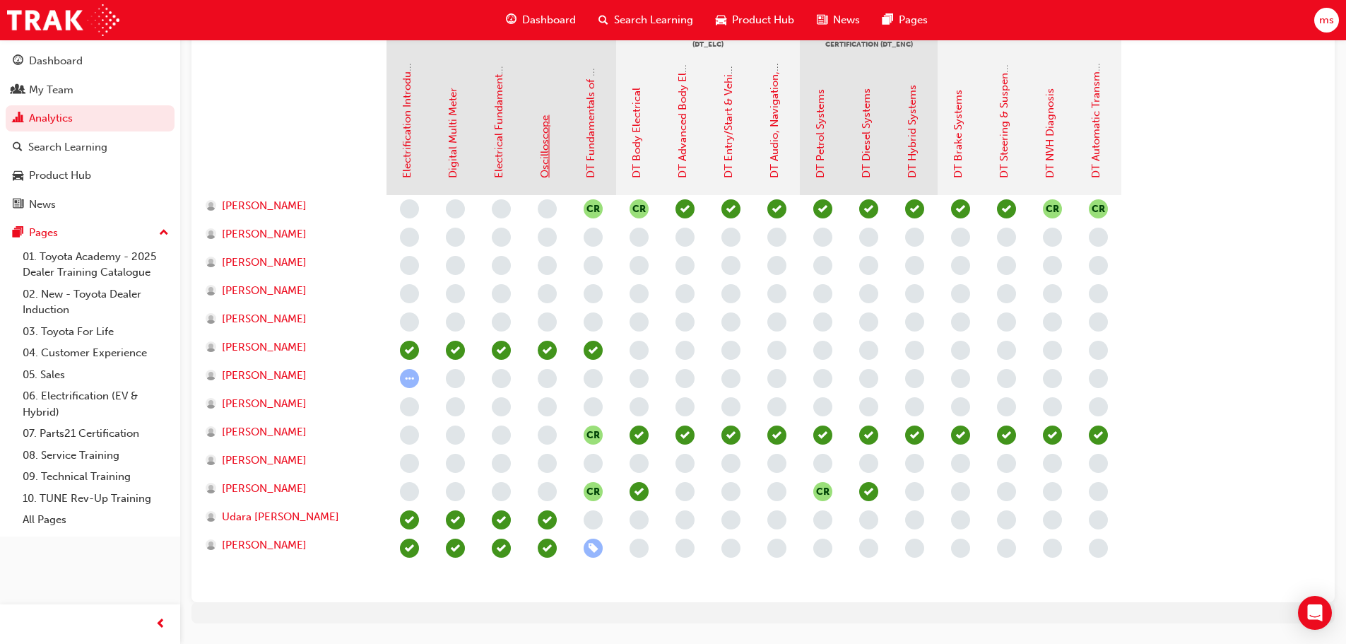
click at [546, 153] on link "Oscilloscope" at bounding box center [545, 146] width 13 height 63
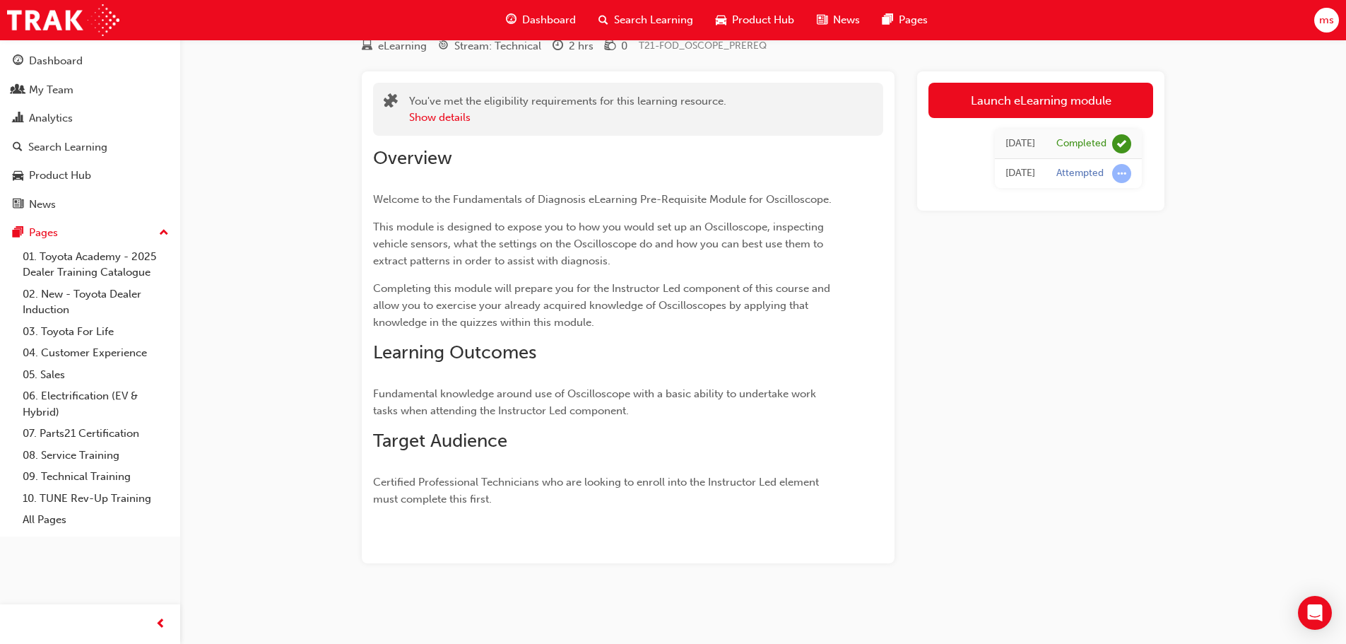
scroll to position [73, 0]
click at [544, 24] on span "Dashboard" at bounding box center [549, 20] width 54 height 16
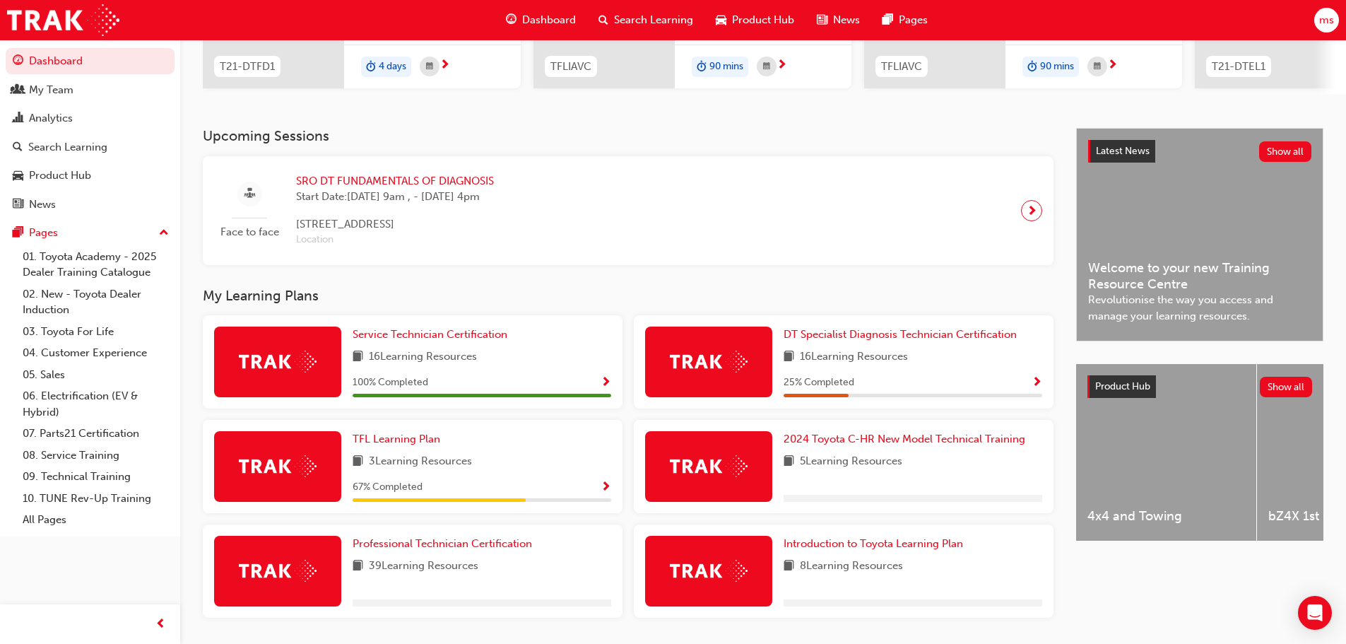
scroll to position [281, 0]
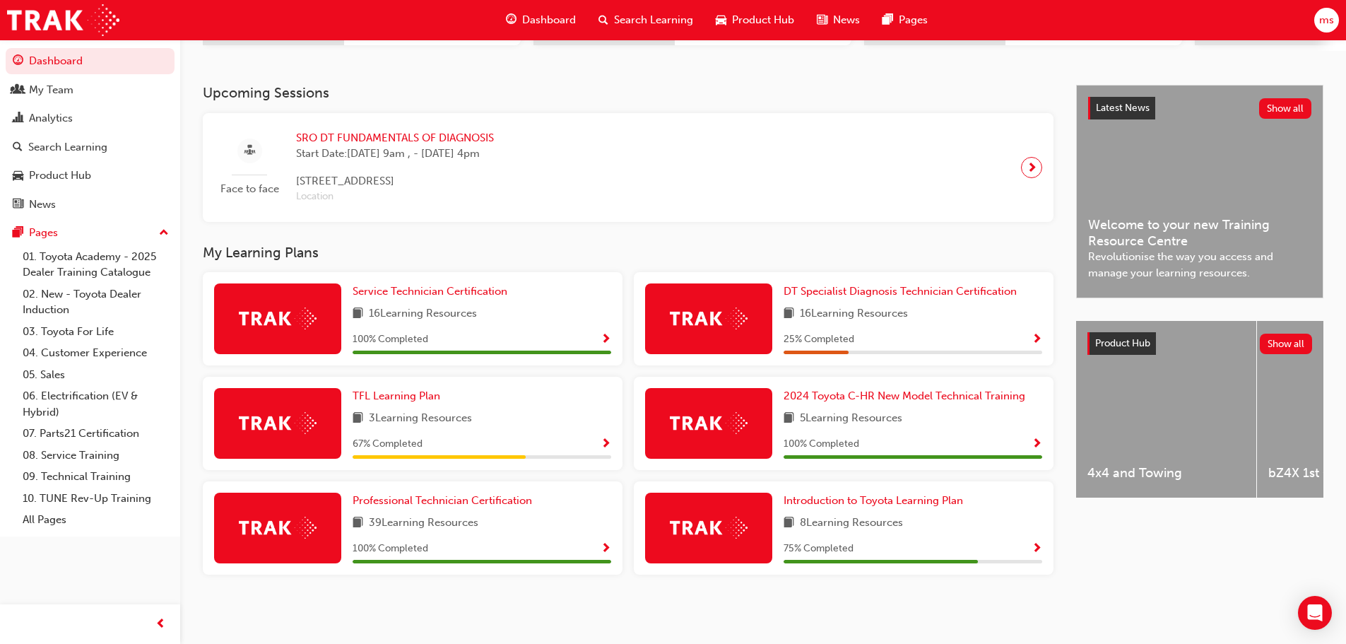
click at [259, 399] on div at bounding box center [277, 423] width 127 height 71
click at [390, 416] on span "3 Learning Resources" at bounding box center [420, 419] width 103 height 18
click at [290, 411] on div at bounding box center [277, 423] width 127 height 71
click at [399, 397] on span "TFL Learning Plan" at bounding box center [397, 395] width 88 height 13
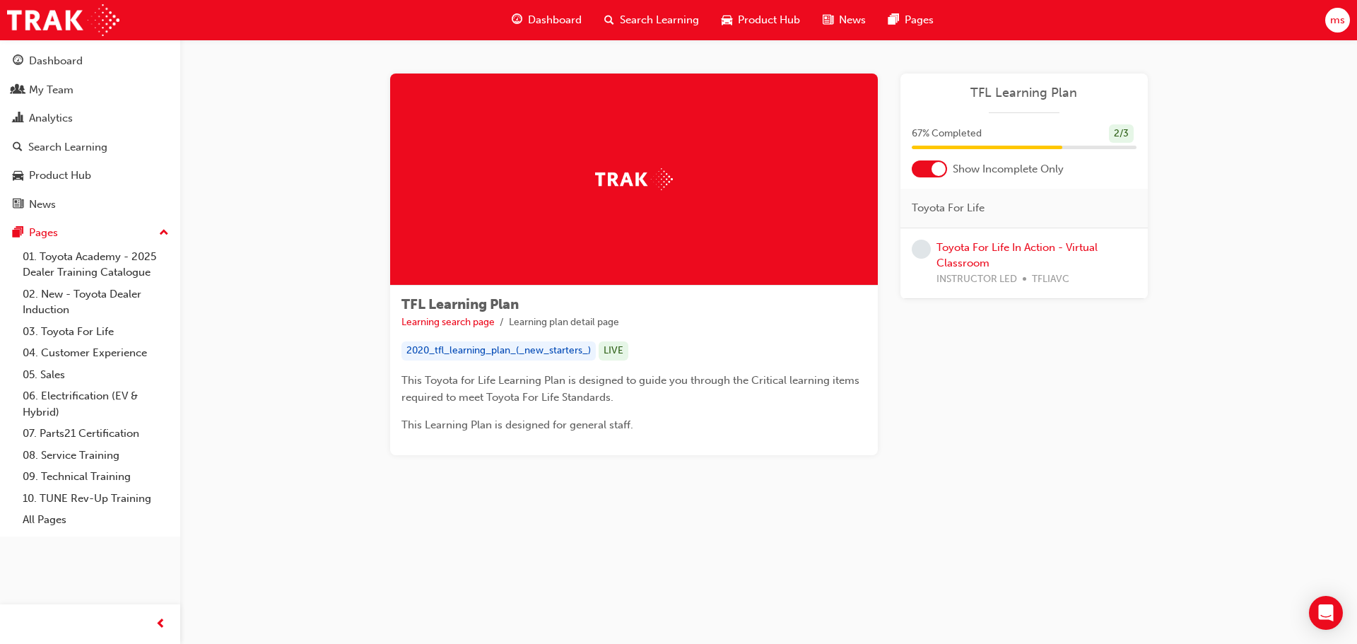
click at [924, 170] on div at bounding box center [929, 168] width 35 height 17
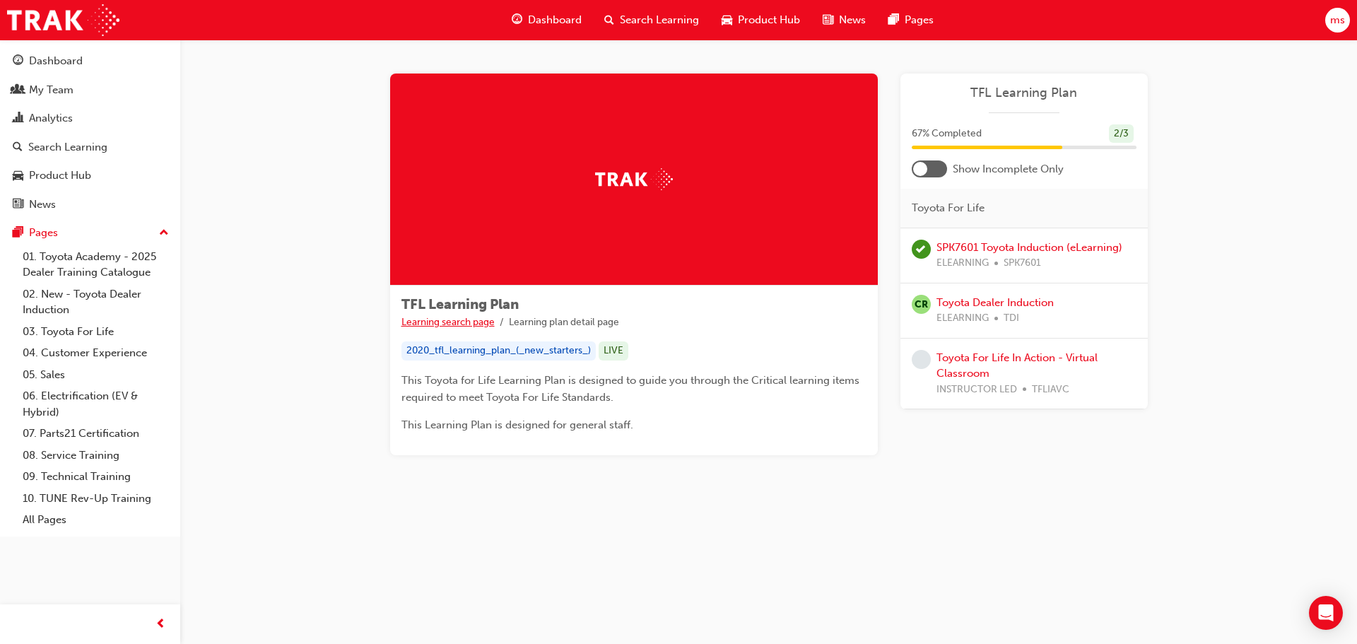
click at [470, 321] on link "Learning search page" at bounding box center [447, 322] width 93 height 12
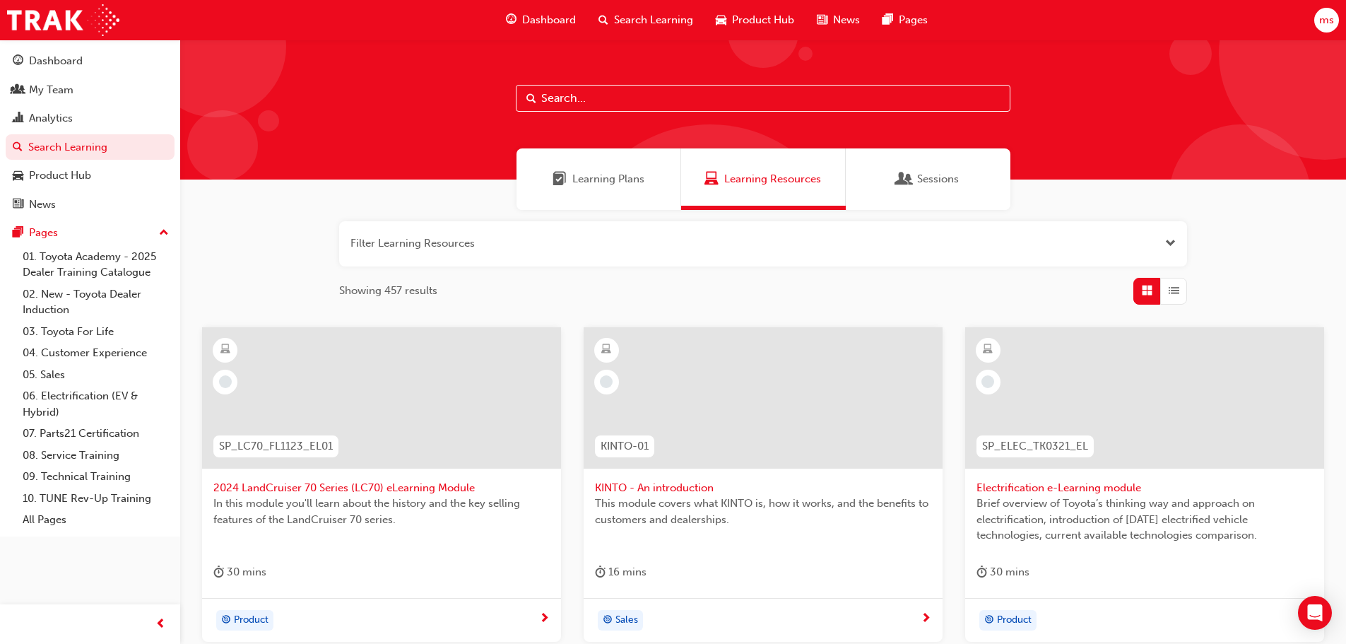
click at [1187, 289] on div "button" at bounding box center [1174, 291] width 27 height 27
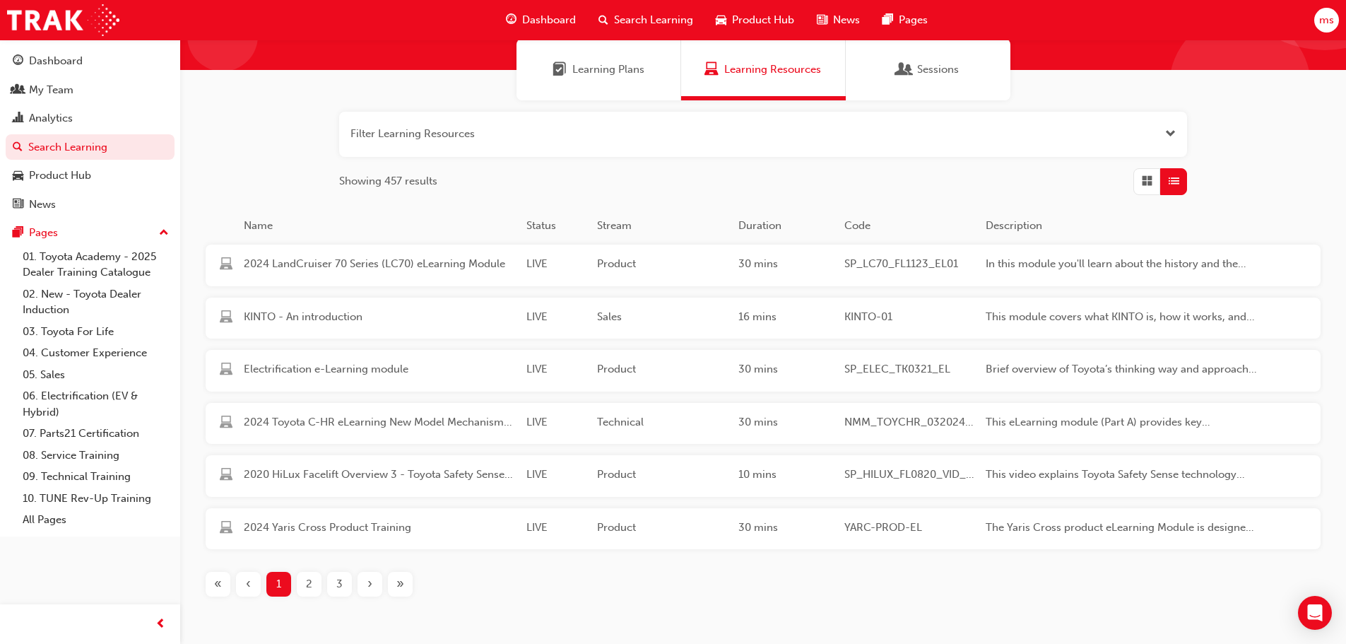
scroll to position [177, 0]
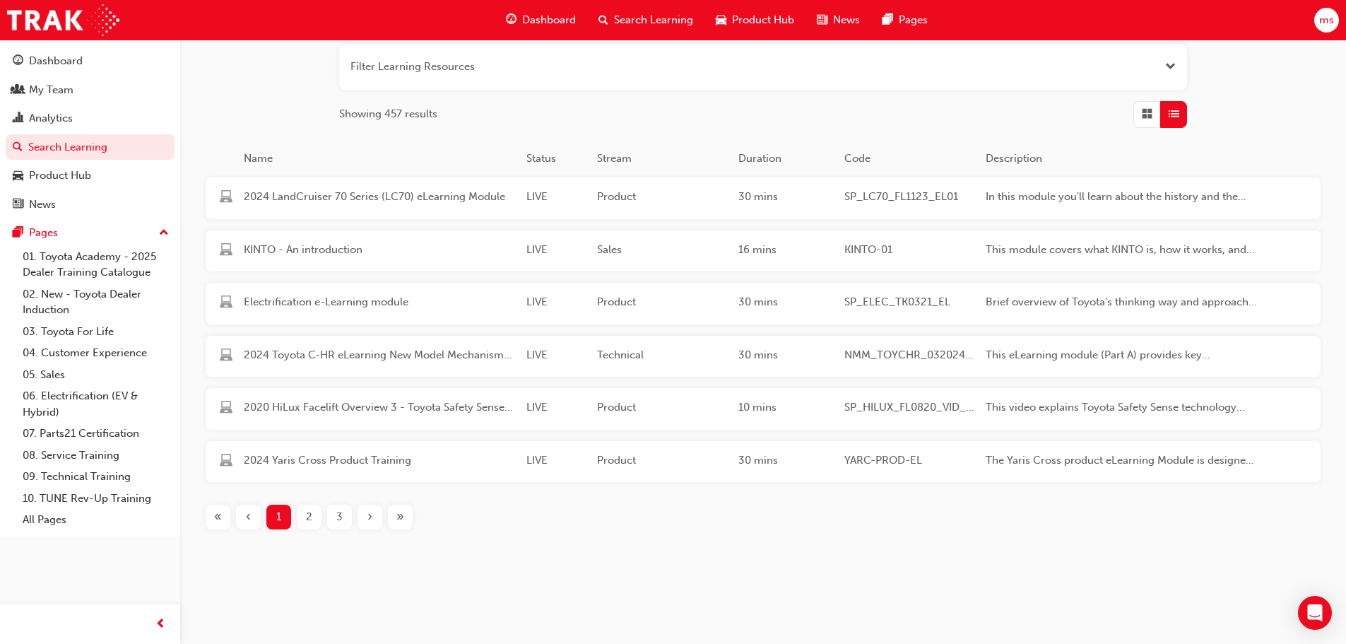
click at [300, 523] on div "2" at bounding box center [309, 517] width 25 height 25
click at [339, 519] on span "3" at bounding box center [339, 517] width 6 height 16
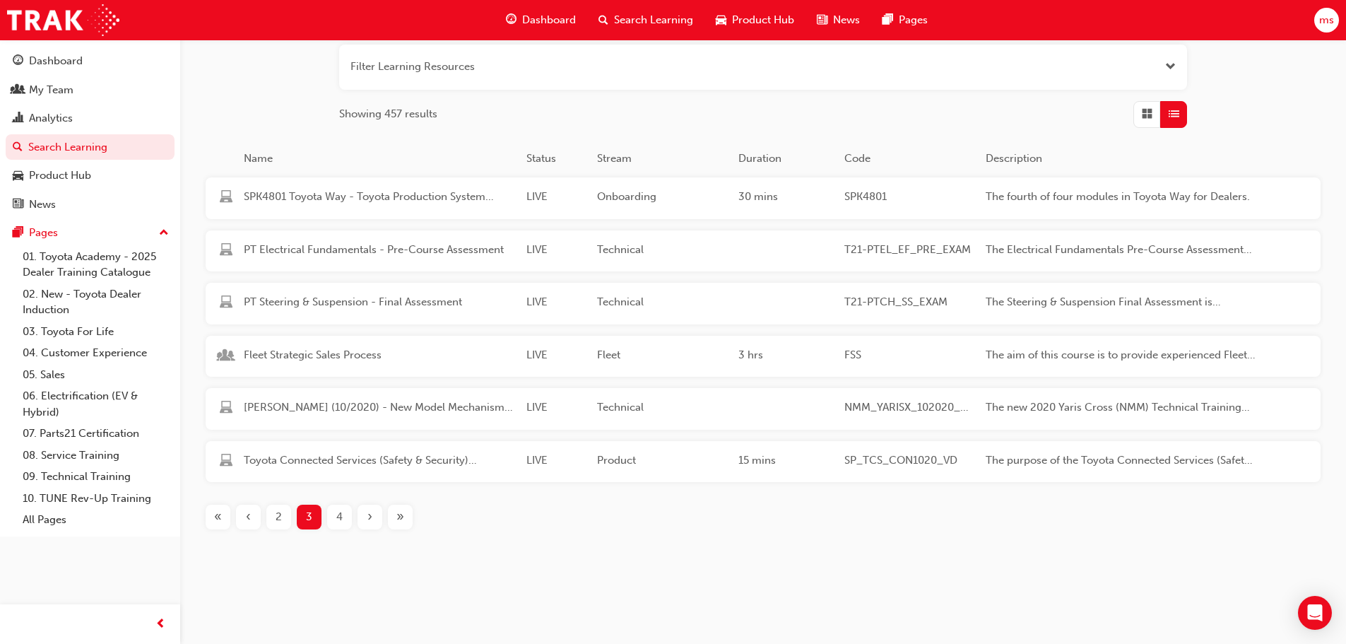
click at [370, 522] on span "›" at bounding box center [370, 517] width 5 height 16
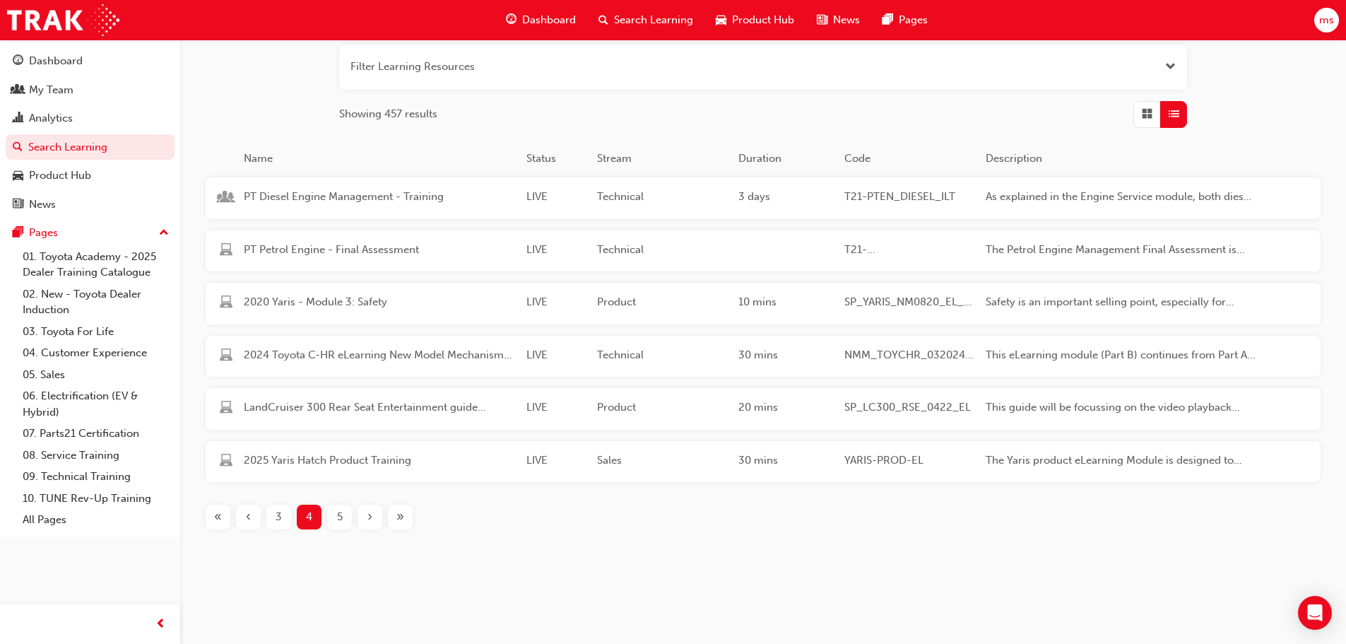
click at [223, 522] on div "«" at bounding box center [218, 517] width 25 height 25
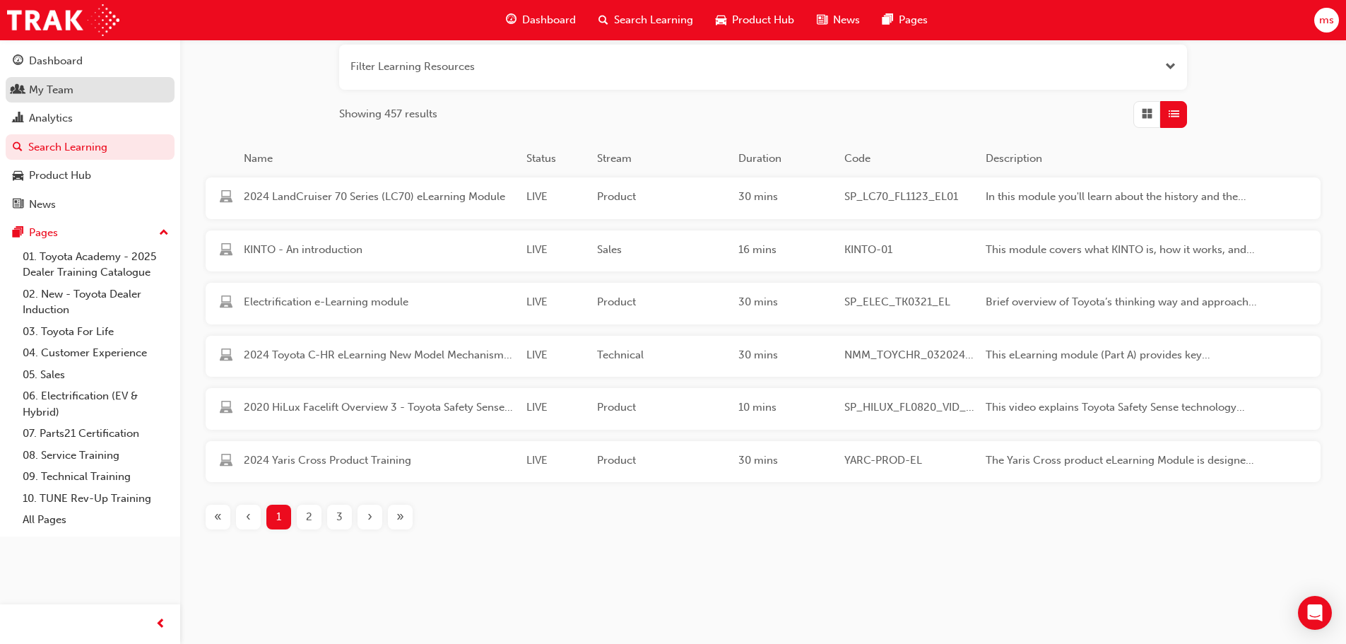
click at [80, 91] on div "My Team" at bounding box center [90, 90] width 155 height 18
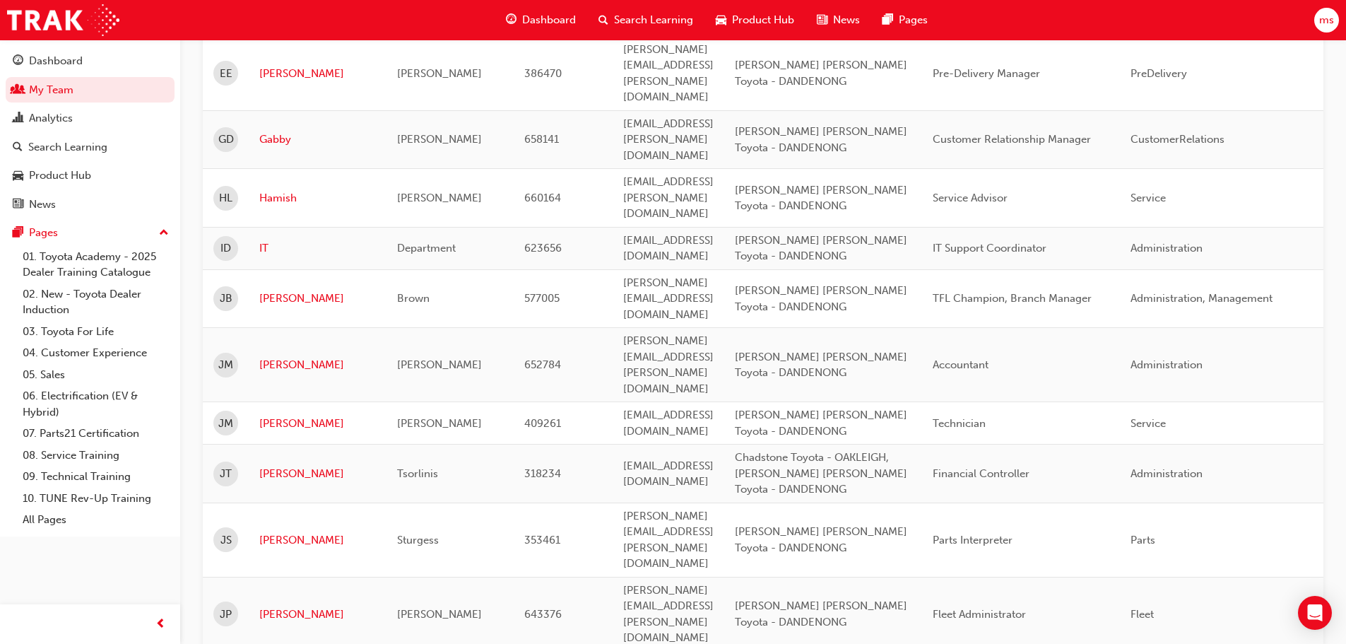
scroll to position [1979, 0]
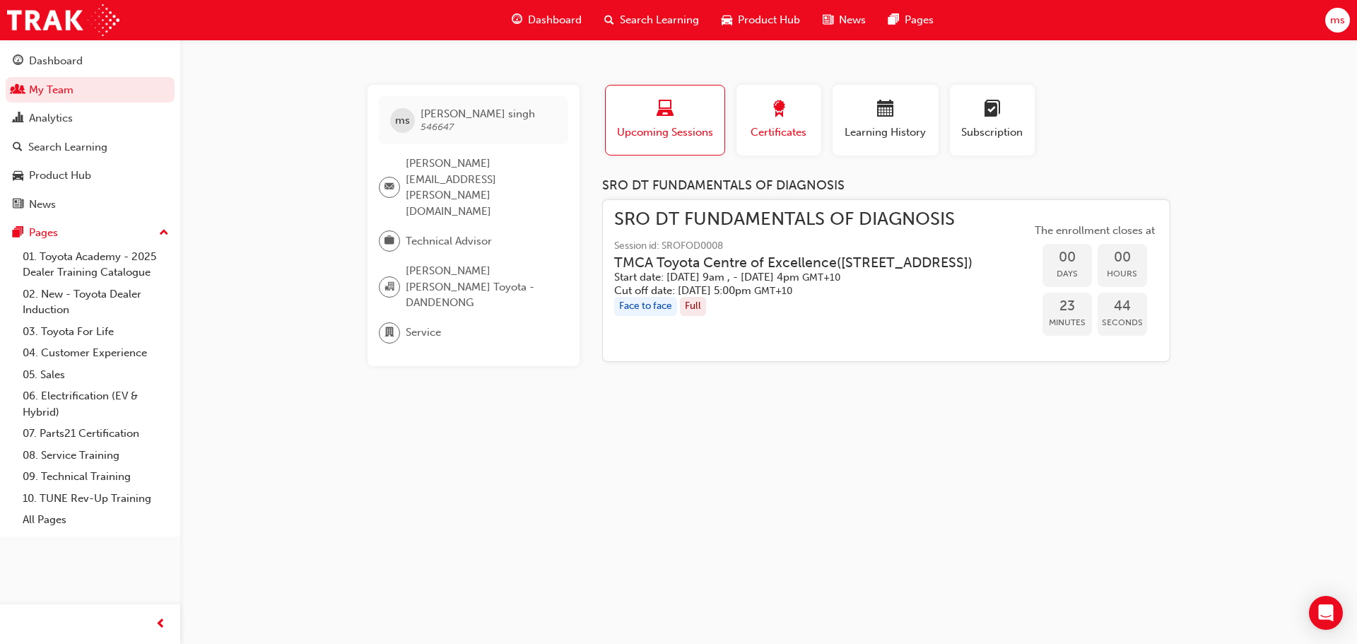
click at [799, 122] on div "Certificates" at bounding box center [779, 120] width 64 height 40
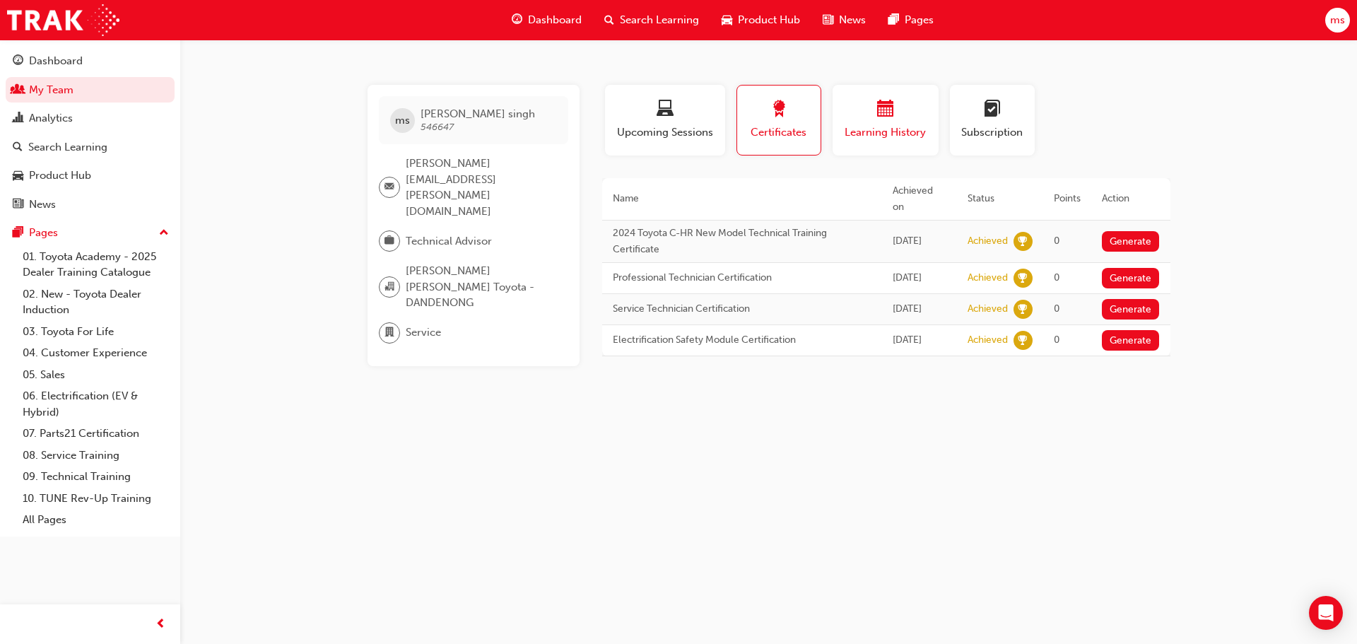
click at [852, 128] on span "Learning History" at bounding box center [885, 132] width 85 height 16
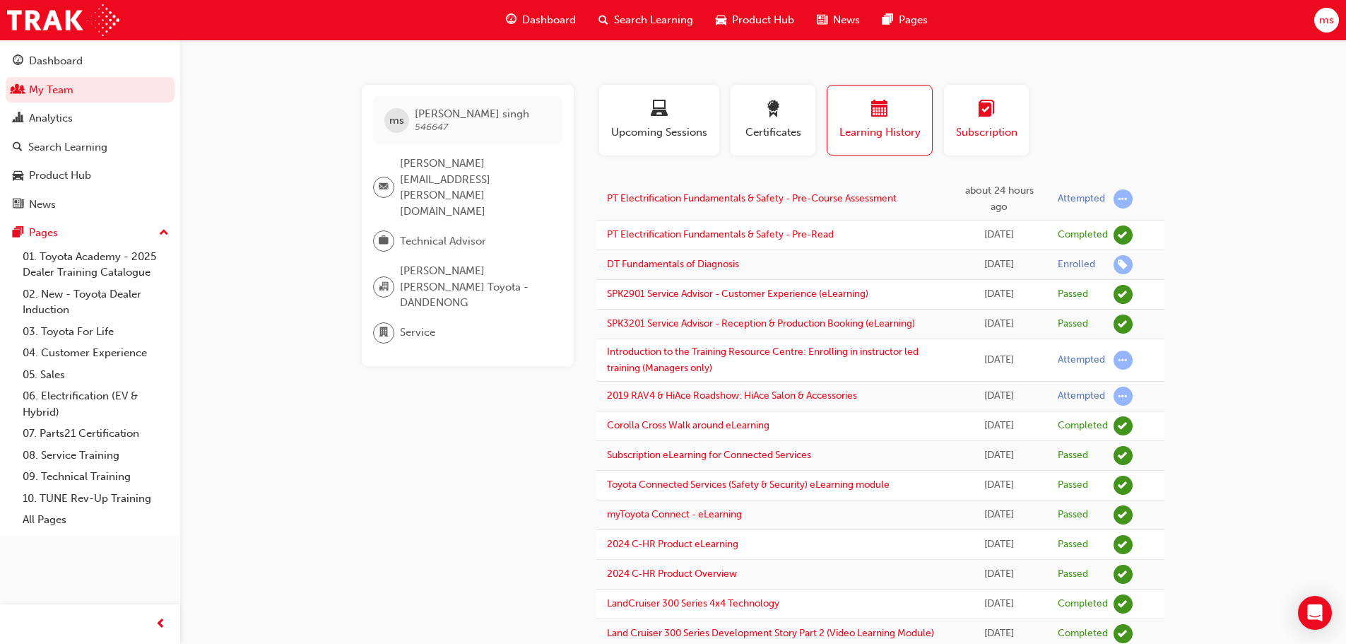
click at [975, 137] on span "Subscription" at bounding box center [987, 132] width 64 height 16
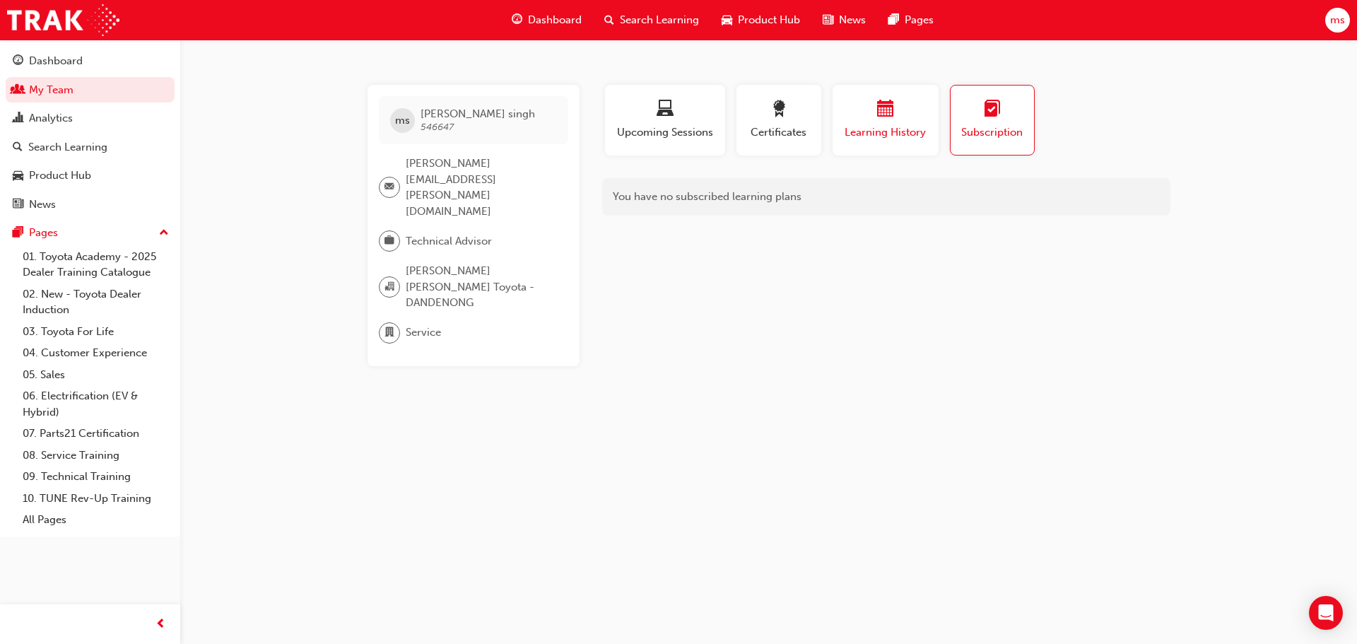
click at [920, 125] on span "Learning History" at bounding box center [885, 132] width 85 height 16
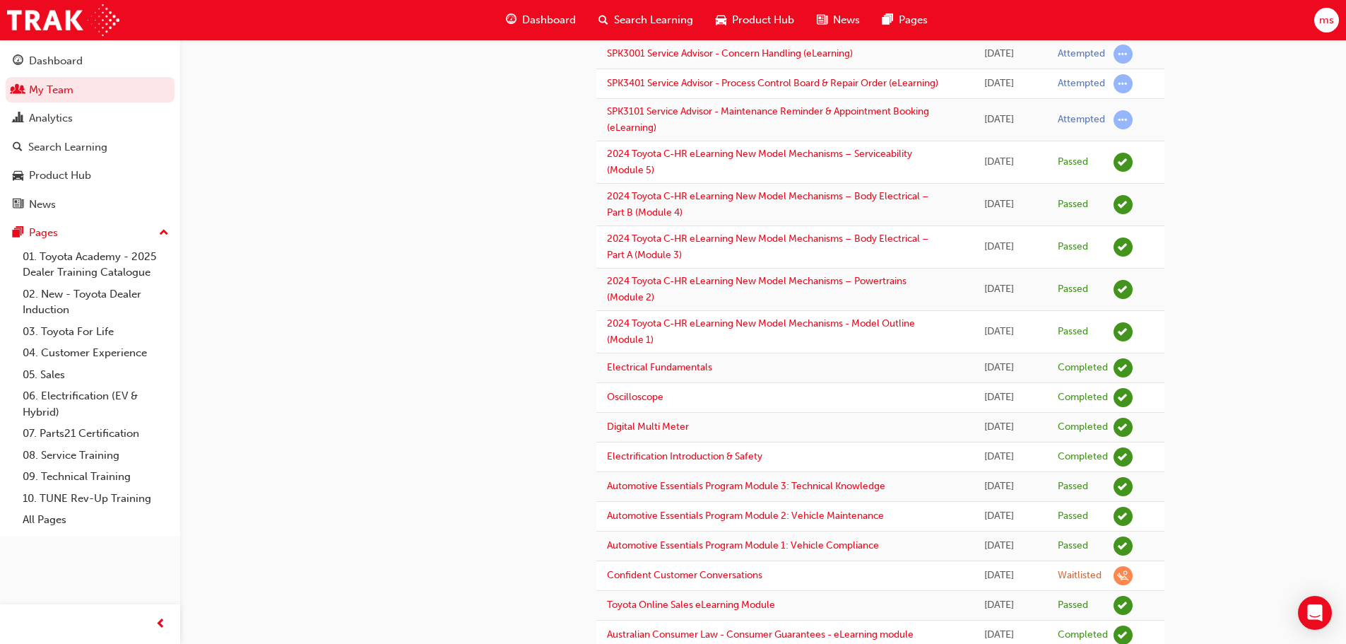
scroll to position [919, 0]
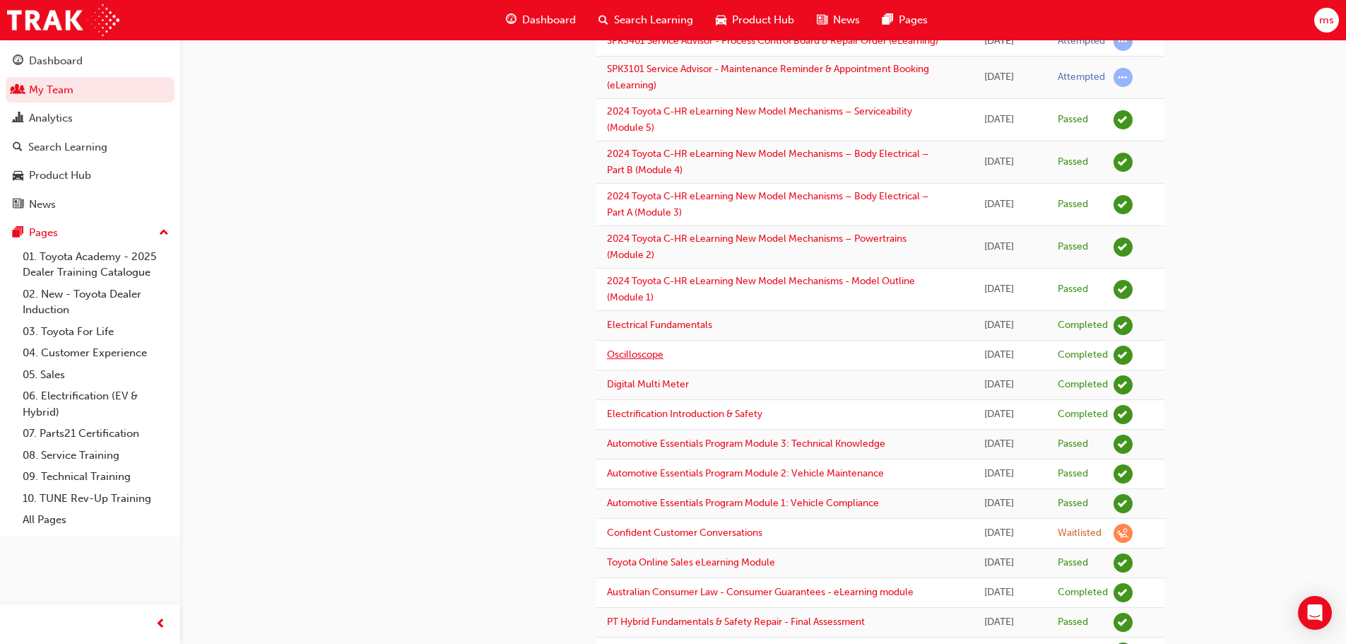
click at [654, 360] on link "Oscilloscope" at bounding box center [635, 354] width 57 height 12
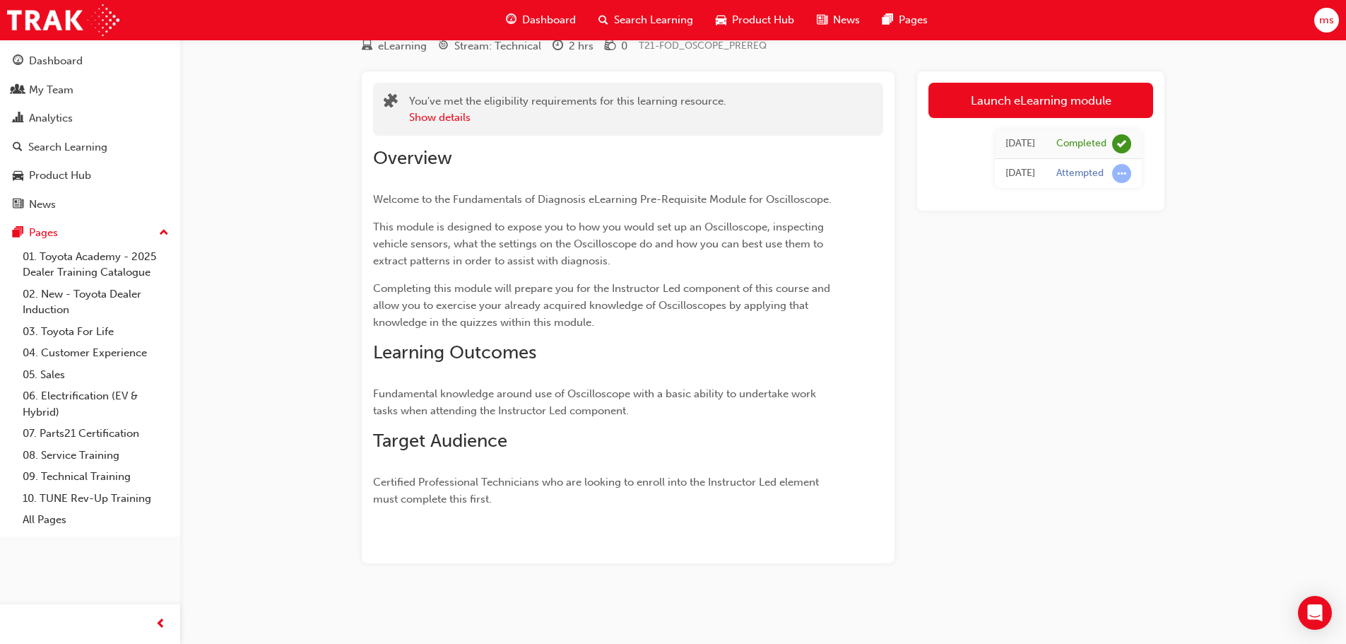
scroll to position [73, 0]
click at [1070, 83] on link "Launch eLearning module" at bounding box center [1041, 100] width 225 height 35
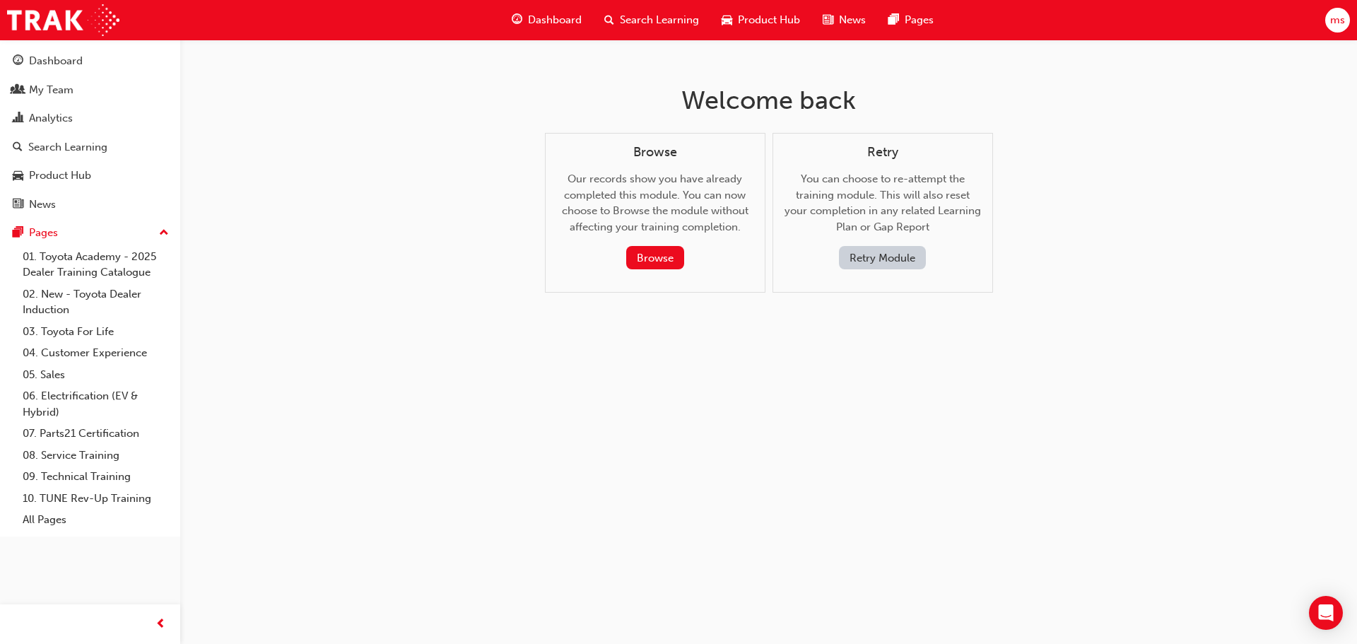
click at [900, 265] on button "Retry Module" at bounding box center [882, 257] width 87 height 23
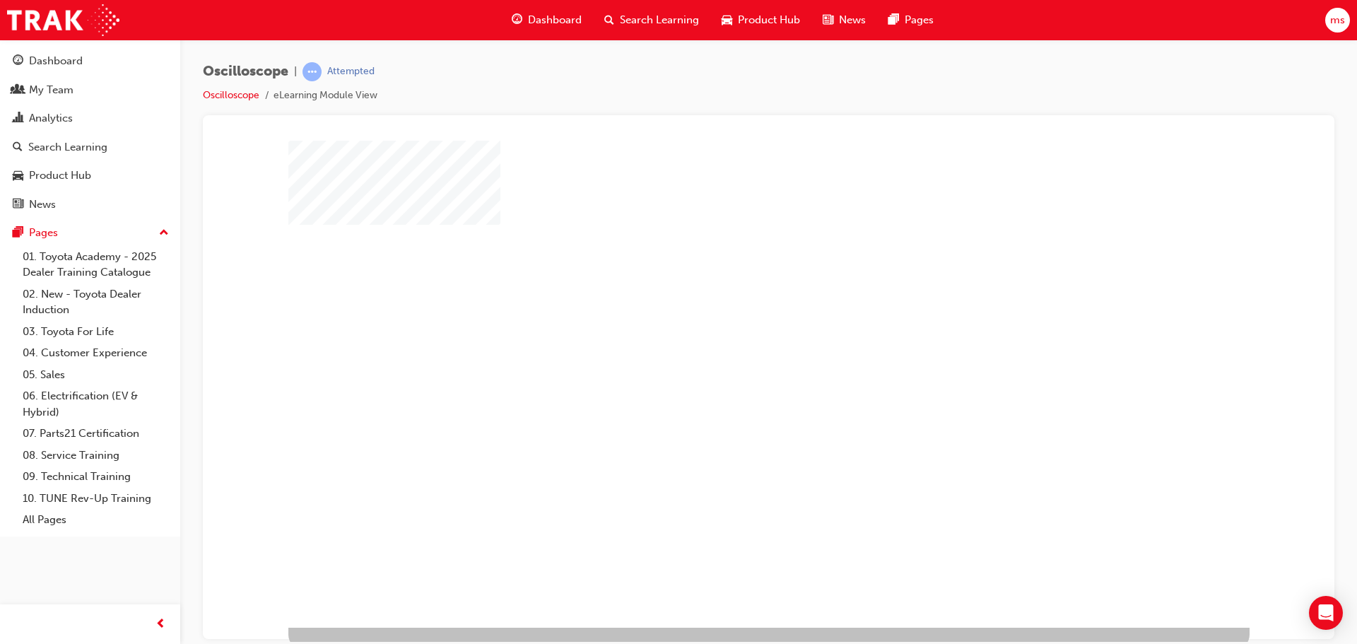
scroll to position [29, 0]
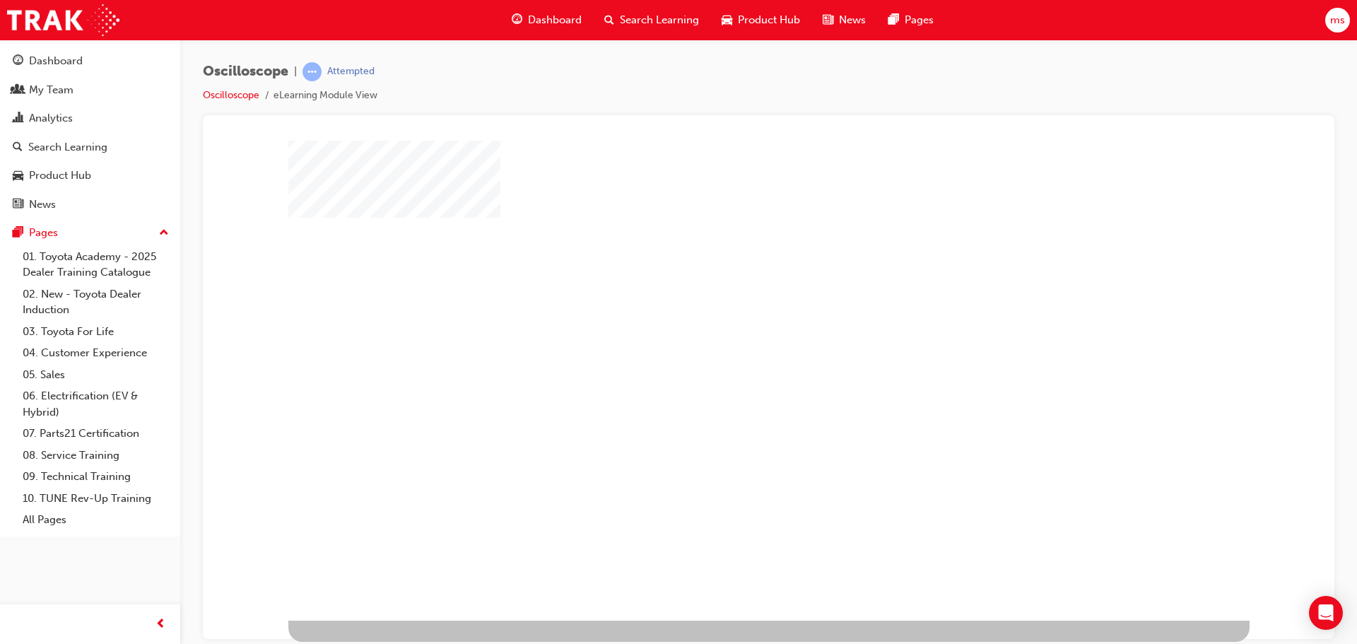
click at [728, 321] on div "play" at bounding box center [728, 321] width 0 height 0
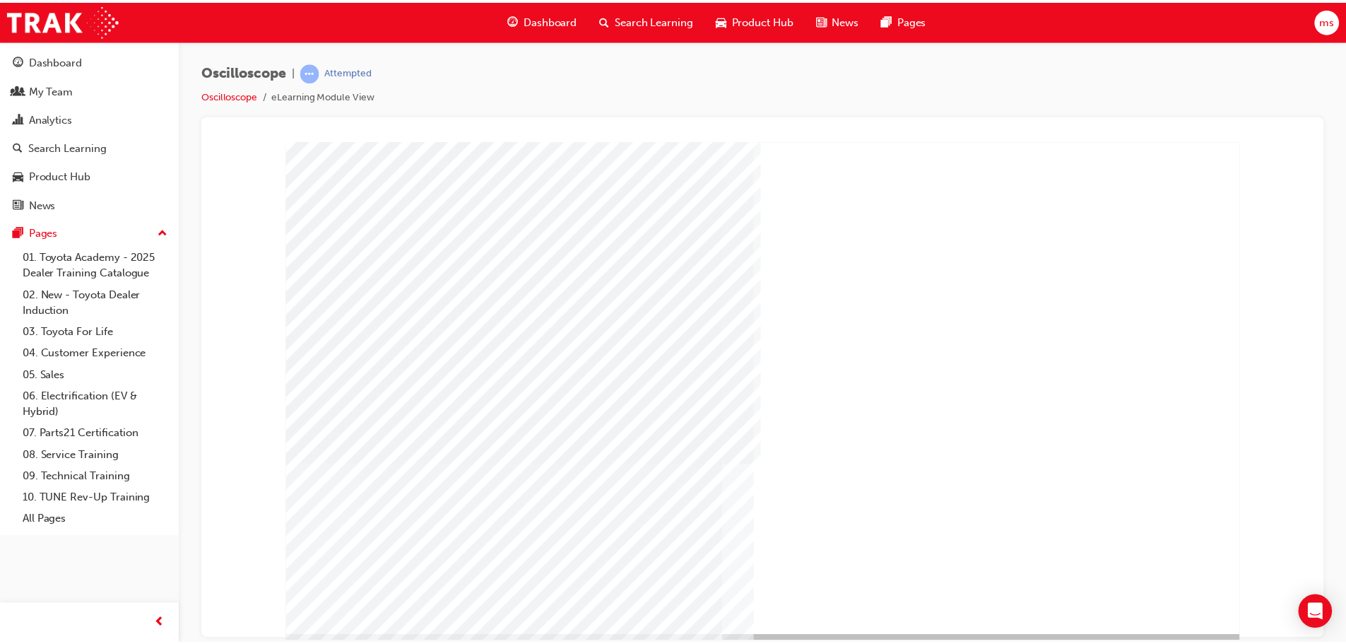
scroll to position [0, 0]
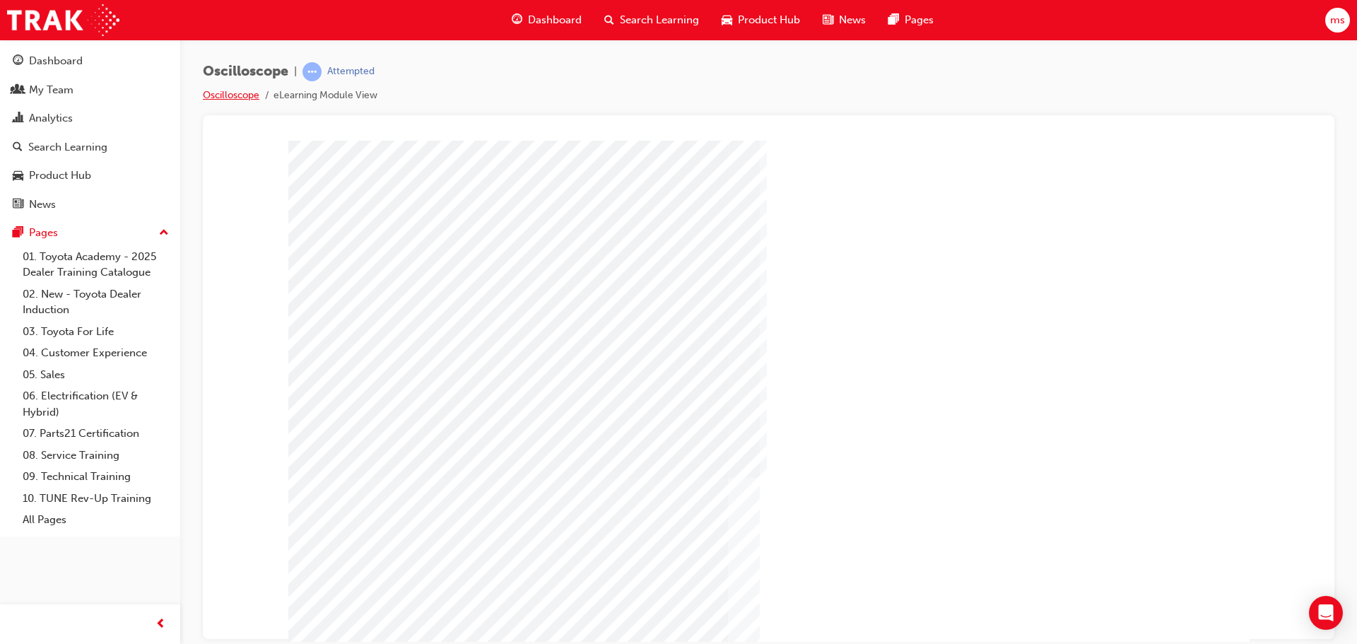
click at [250, 95] on link "Oscilloscope" at bounding box center [231, 95] width 57 height 12
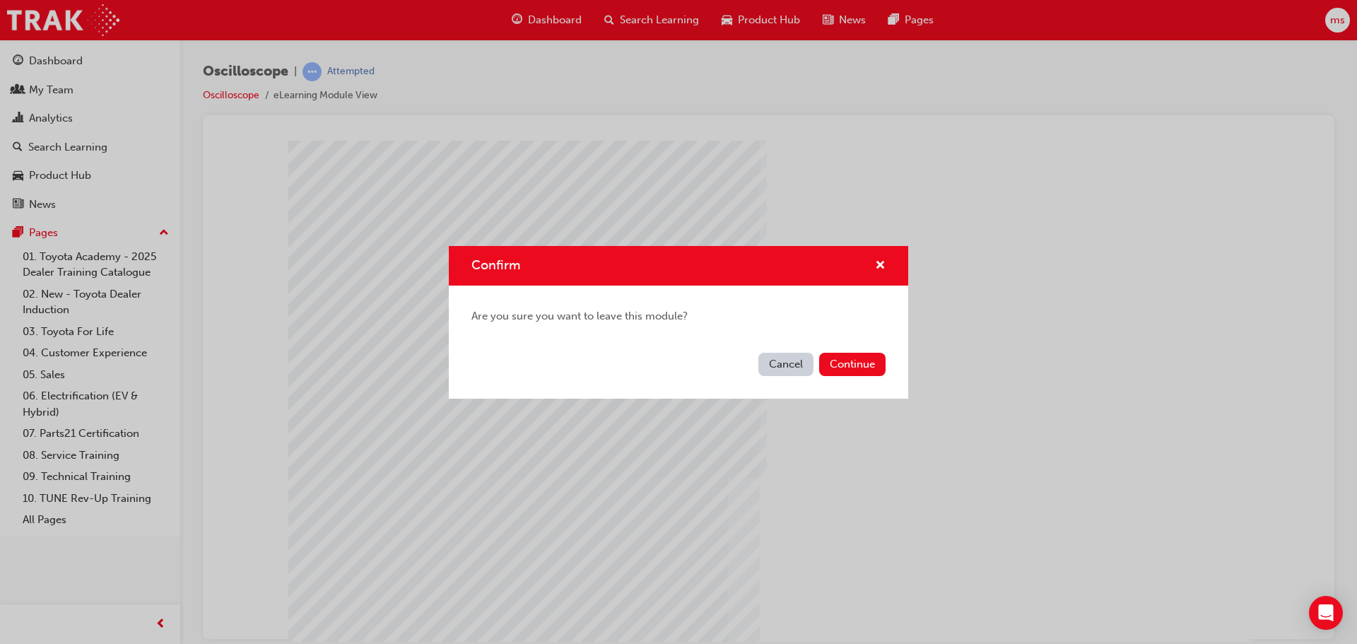
click at [794, 370] on button "Cancel" at bounding box center [785, 364] width 55 height 23
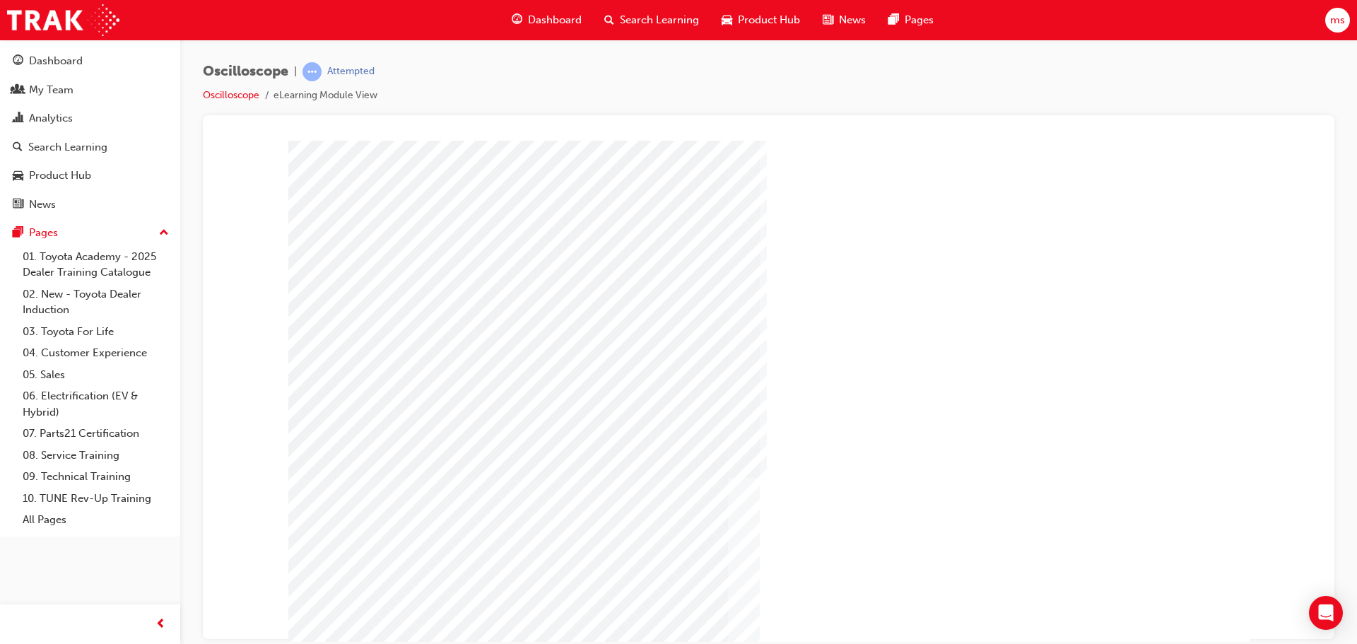
click at [557, 24] on span "Dashboard" at bounding box center [555, 20] width 54 height 16
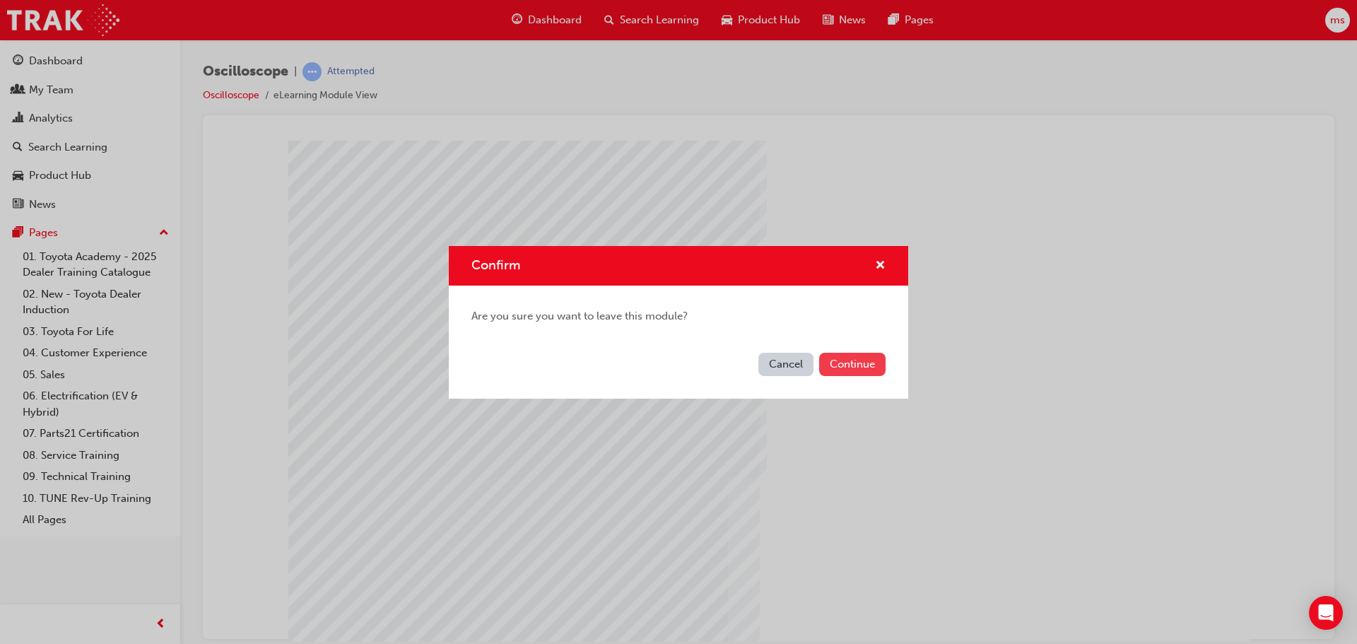
click at [835, 364] on button "Continue" at bounding box center [852, 364] width 66 height 23
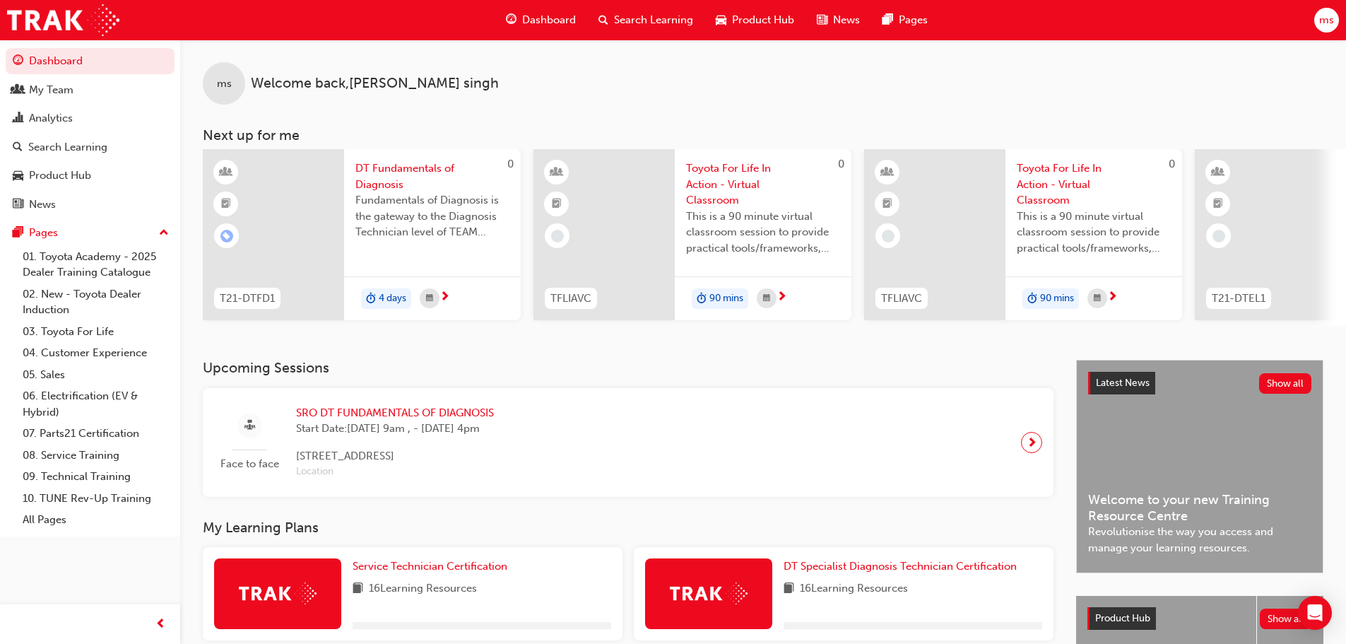
scroll to position [212, 0]
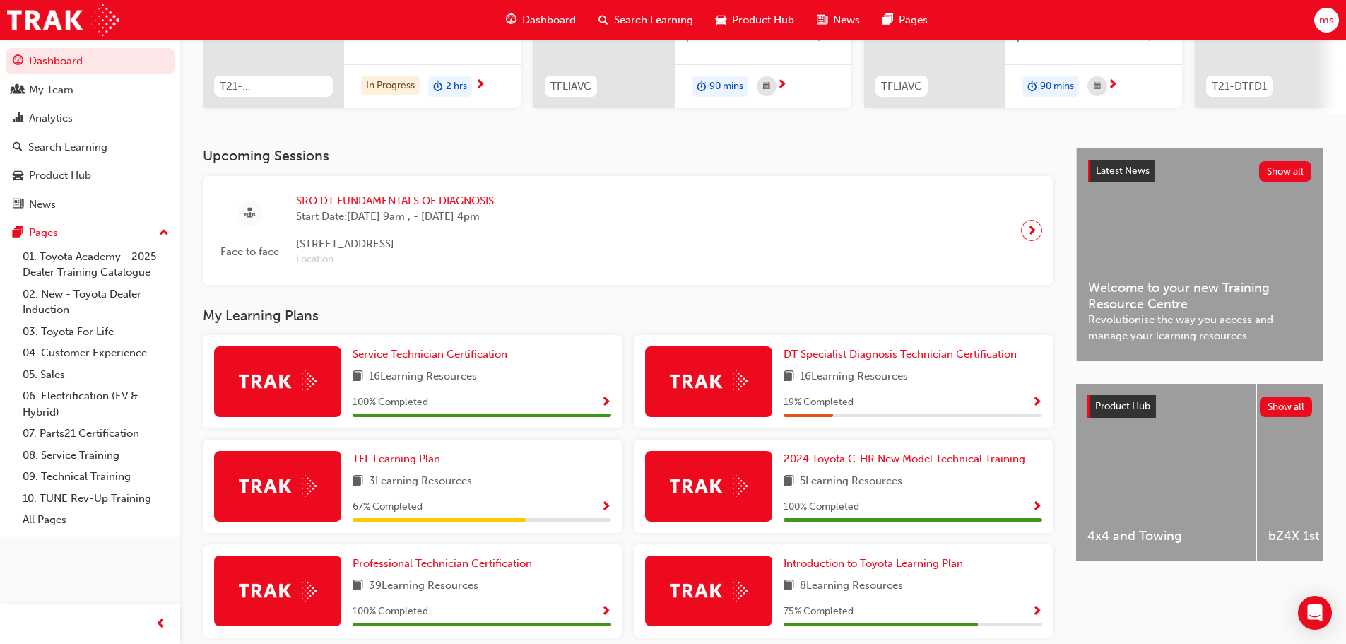
click at [695, 381] on img at bounding box center [709, 381] width 78 height 22
click at [1042, 408] on span "Show Progress" at bounding box center [1037, 403] width 11 height 13
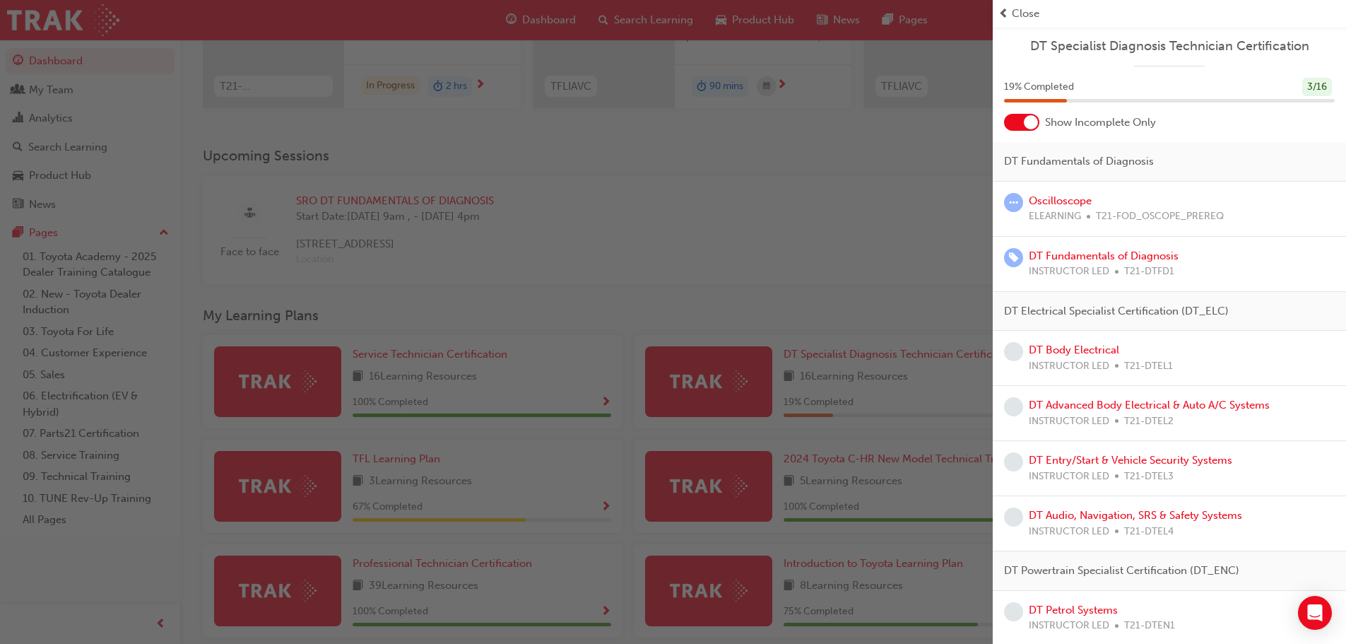
click at [1011, 202] on span "learningRecordVerb_ATTEMPT-icon" at bounding box center [1013, 202] width 19 height 19
click at [1045, 199] on link "Oscilloscope" at bounding box center [1060, 200] width 63 height 13
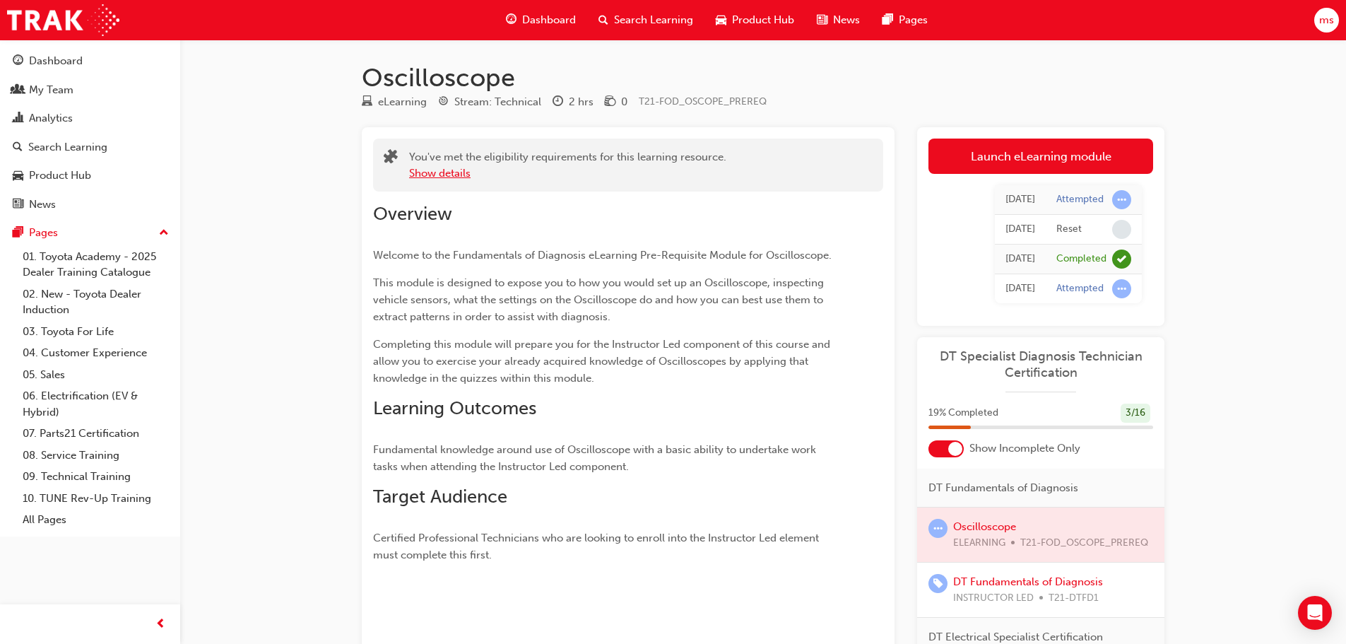
click at [451, 175] on button "Show details" at bounding box center [439, 173] width 61 height 16
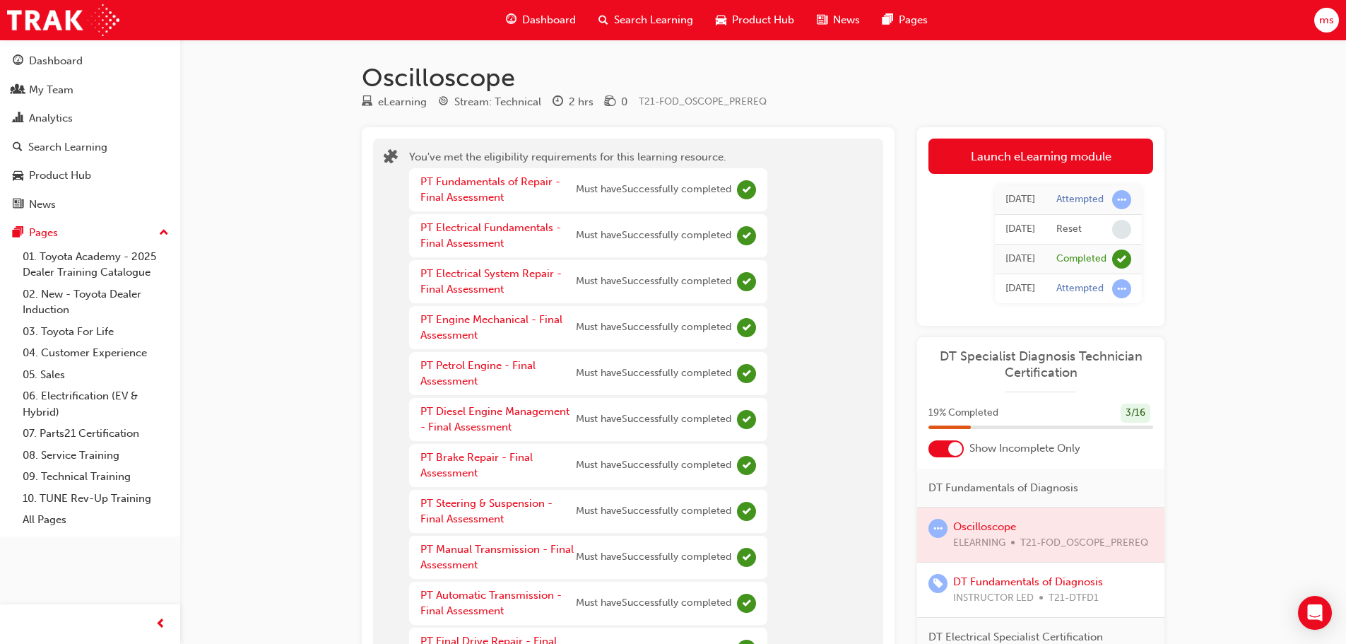
click at [536, 25] on span "Dashboard" at bounding box center [549, 20] width 54 height 16
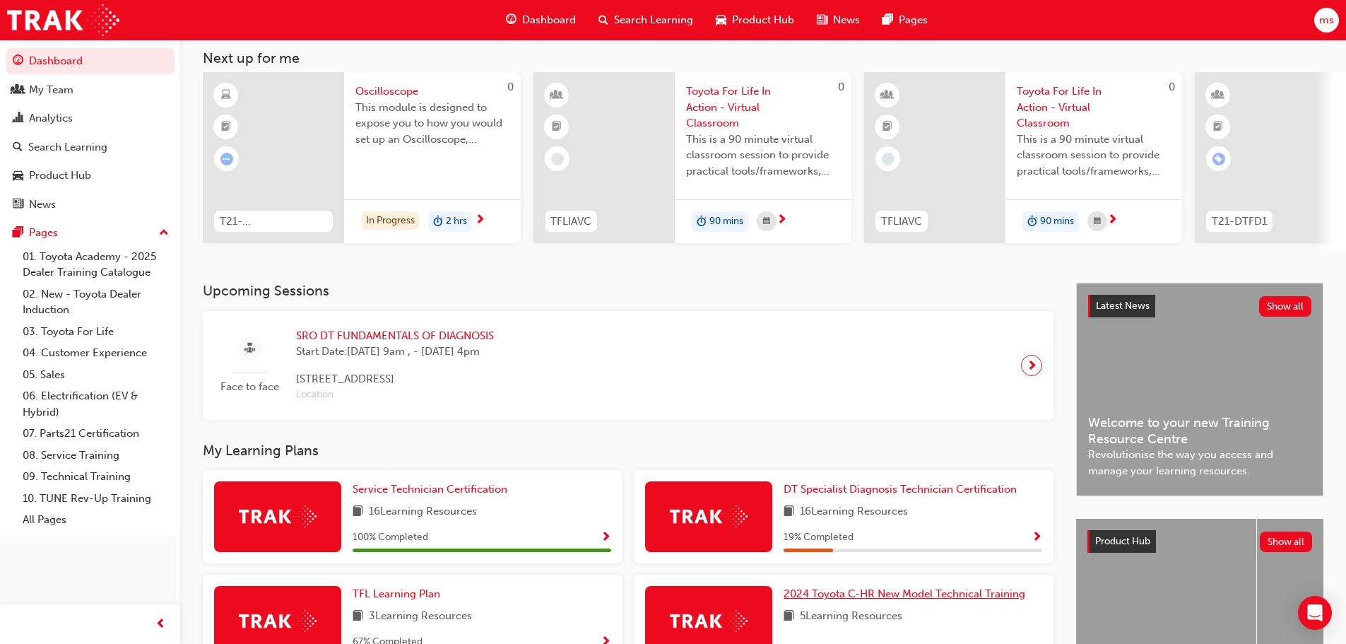
scroll to position [212, 0]
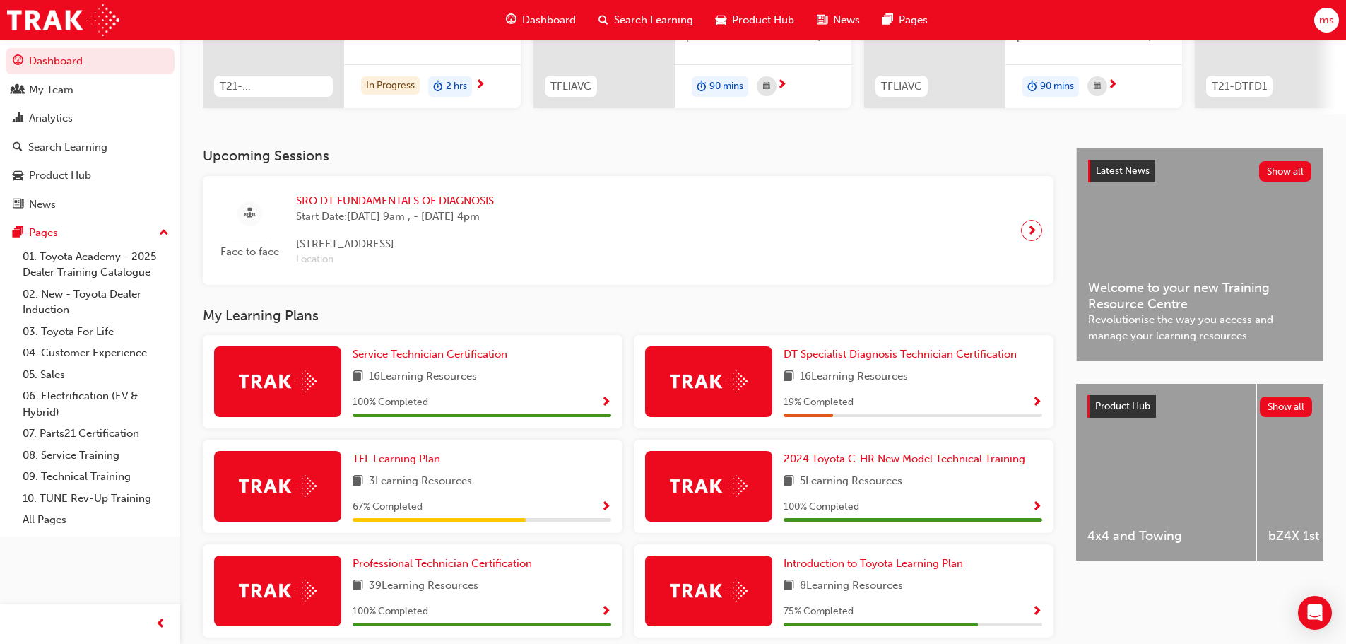
click at [755, 389] on div at bounding box center [708, 381] width 127 height 71
click at [958, 355] on span "DT Specialist Diagnosis Technician Certification" at bounding box center [900, 354] width 233 height 13
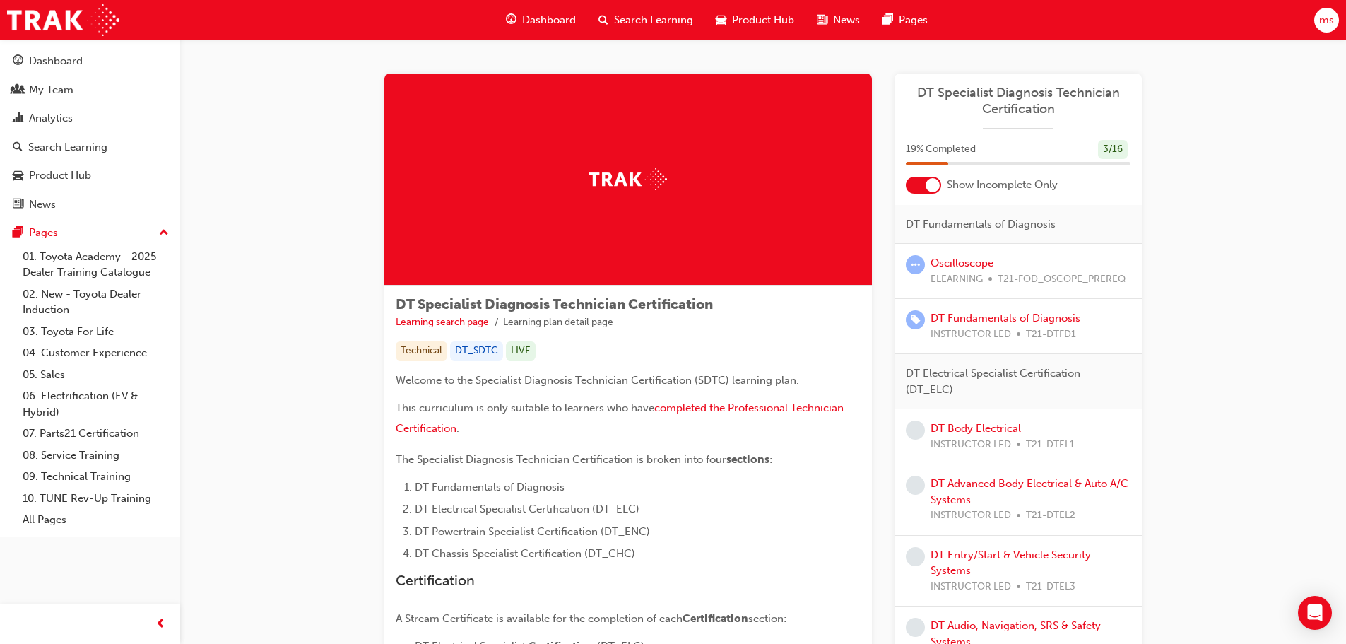
click at [915, 185] on div at bounding box center [923, 185] width 35 height 17
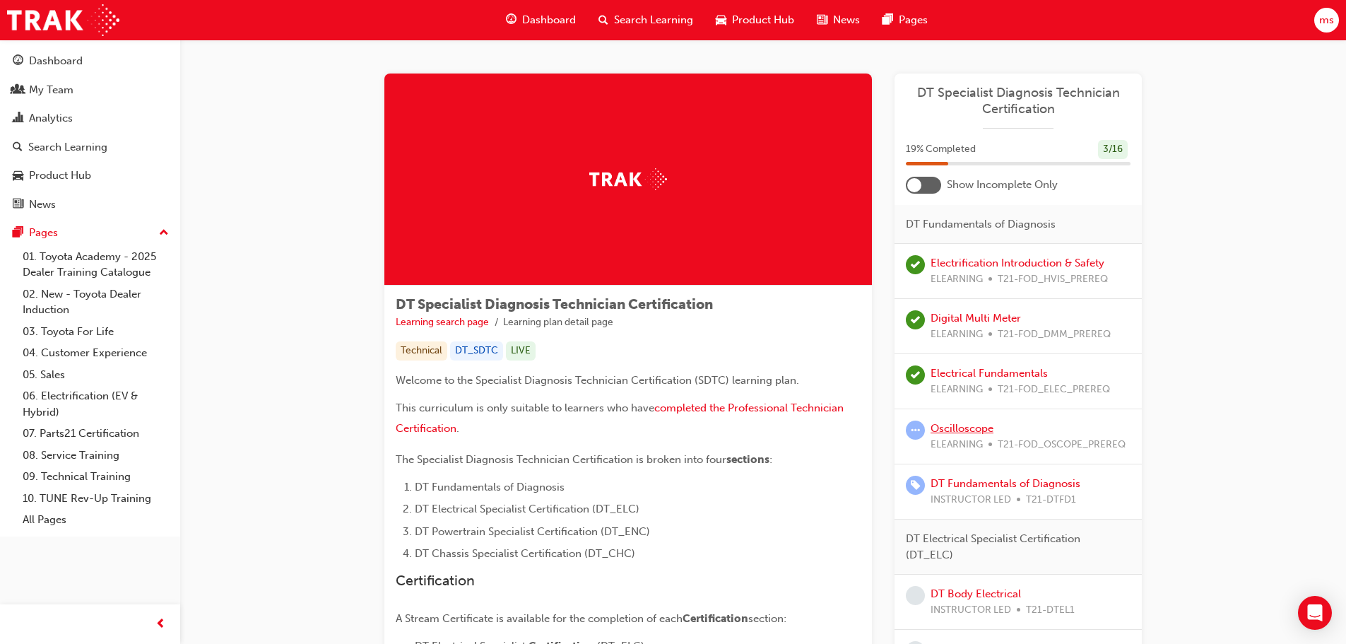
click at [980, 432] on link "Oscilloscope" at bounding box center [962, 428] width 63 height 13
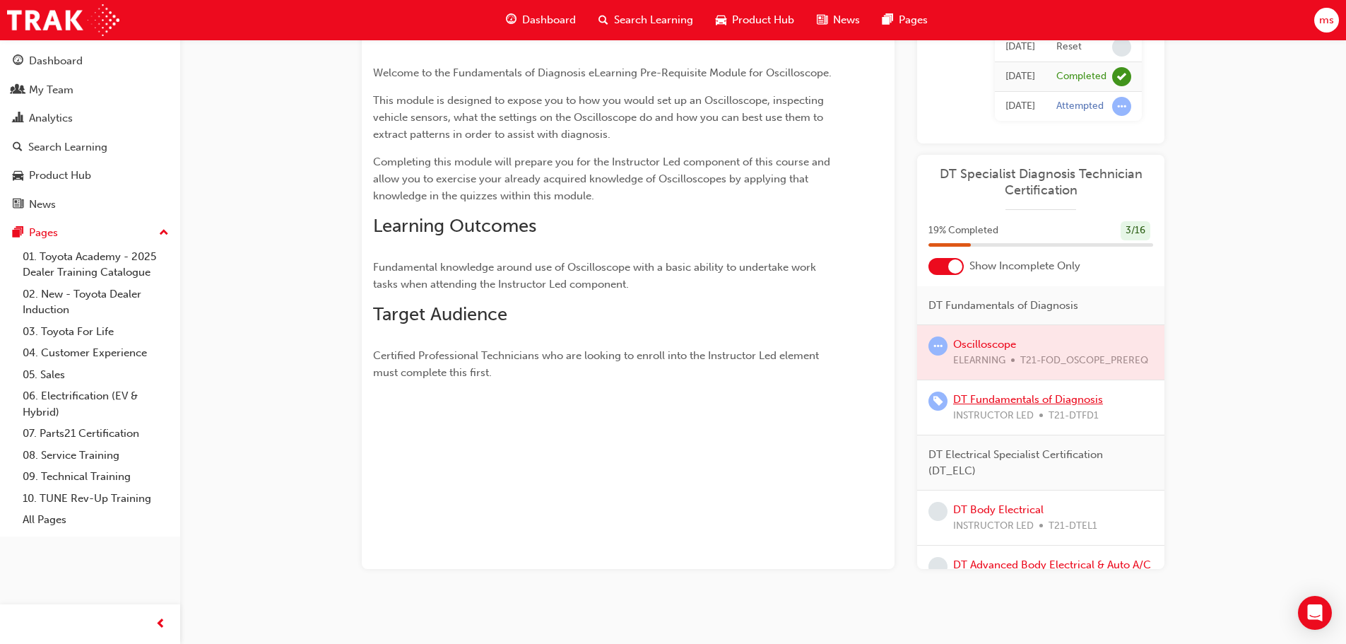
scroll to position [188, 0]
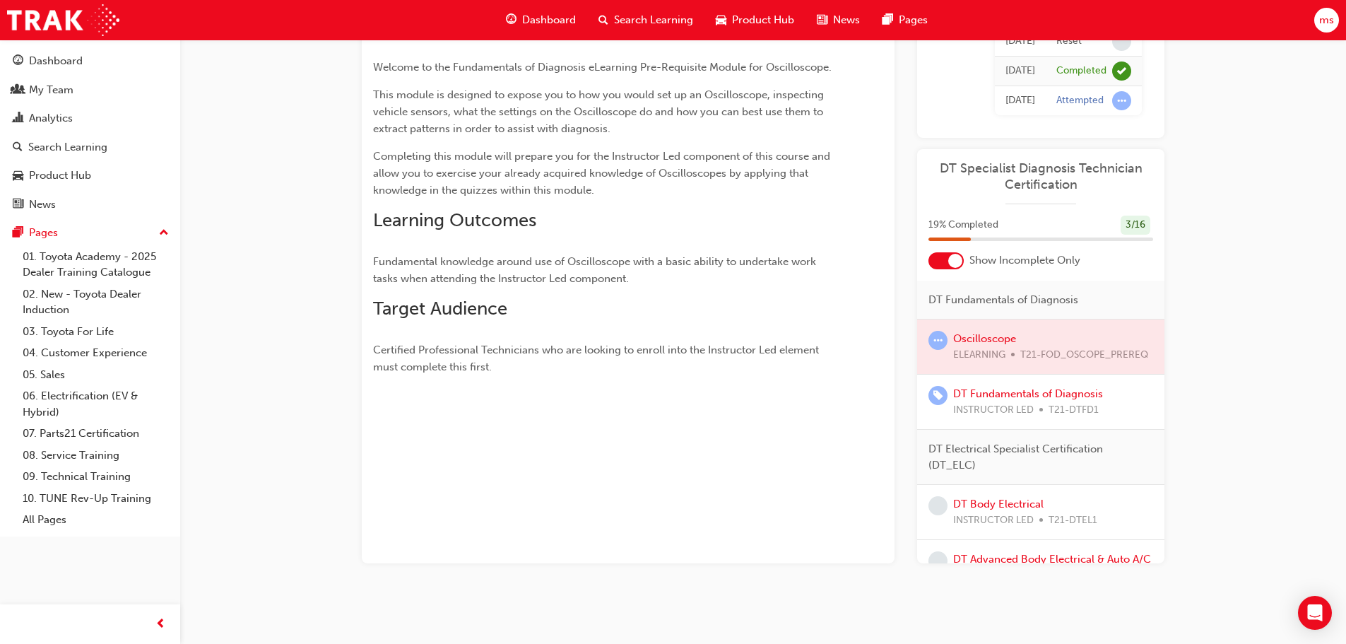
click at [980, 338] on div at bounding box center [1040, 346] width 247 height 54
click at [991, 338] on div at bounding box center [1040, 346] width 247 height 54
click at [939, 339] on span "learningRecordVerb_ATTEMPT-icon" at bounding box center [938, 340] width 19 height 19
click at [1003, 338] on div at bounding box center [1040, 346] width 247 height 54
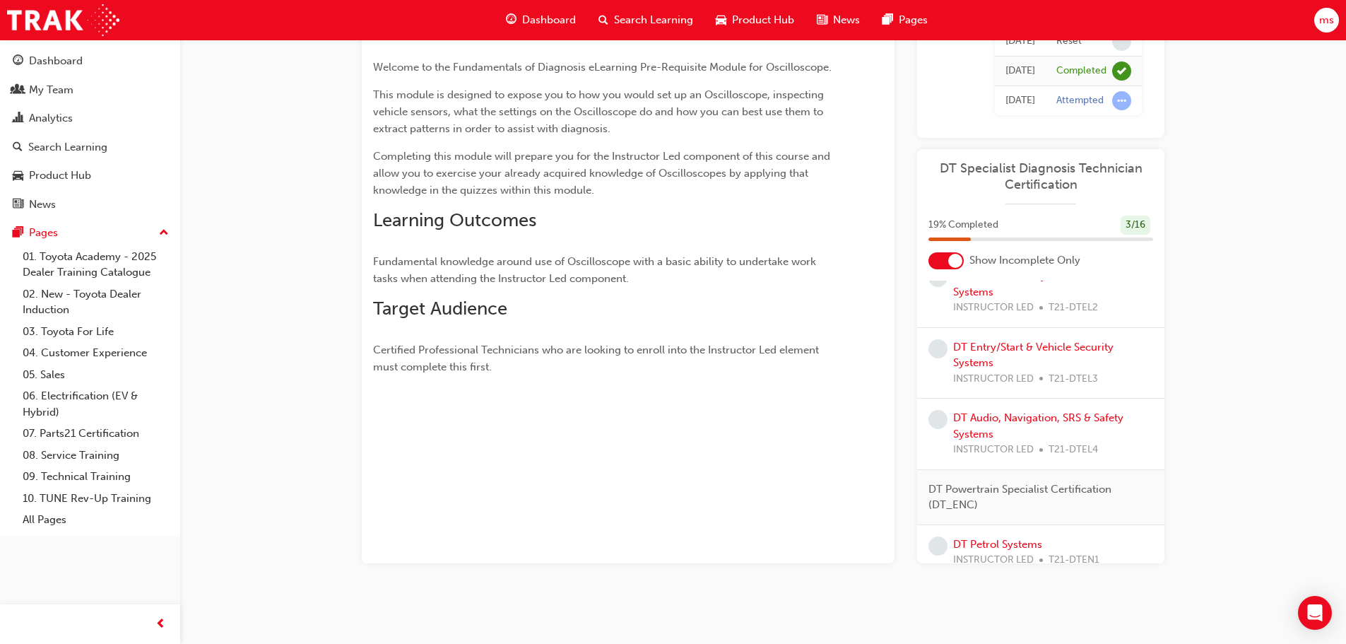
scroll to position [0, 0]
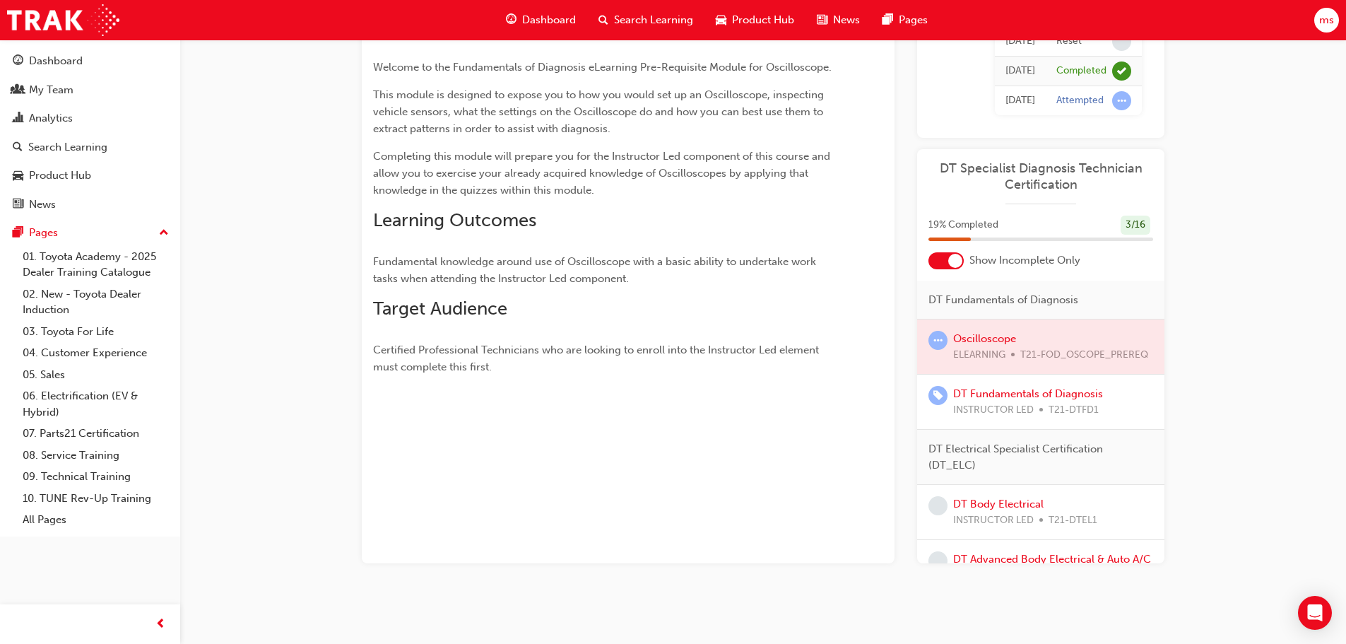
click at [1253, 135] on div "Oscilloscope eLearning Stream: Technical 2 hrs 0 T21-FOD_OSCOPE_PREREQ You've m…" at bounding box center [673, 228] width 1346 height 832
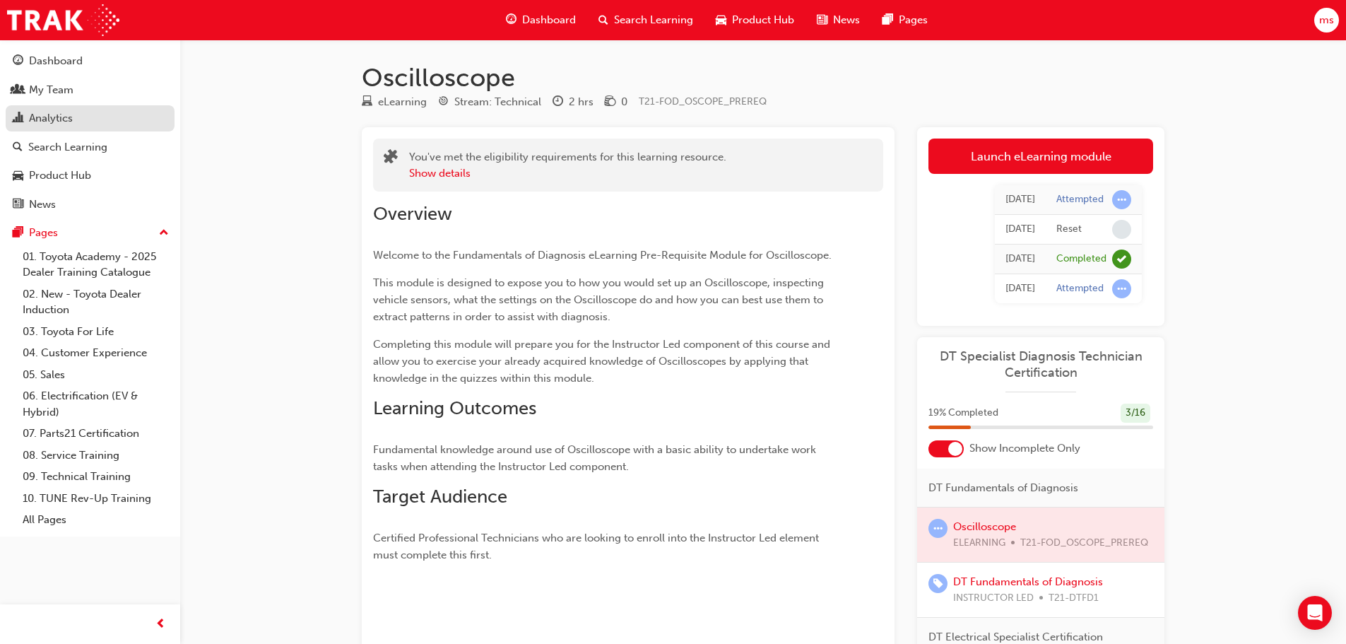
click at [70, 129] on link "Analytics" at bounding box center [90, 118] width 169 height 26
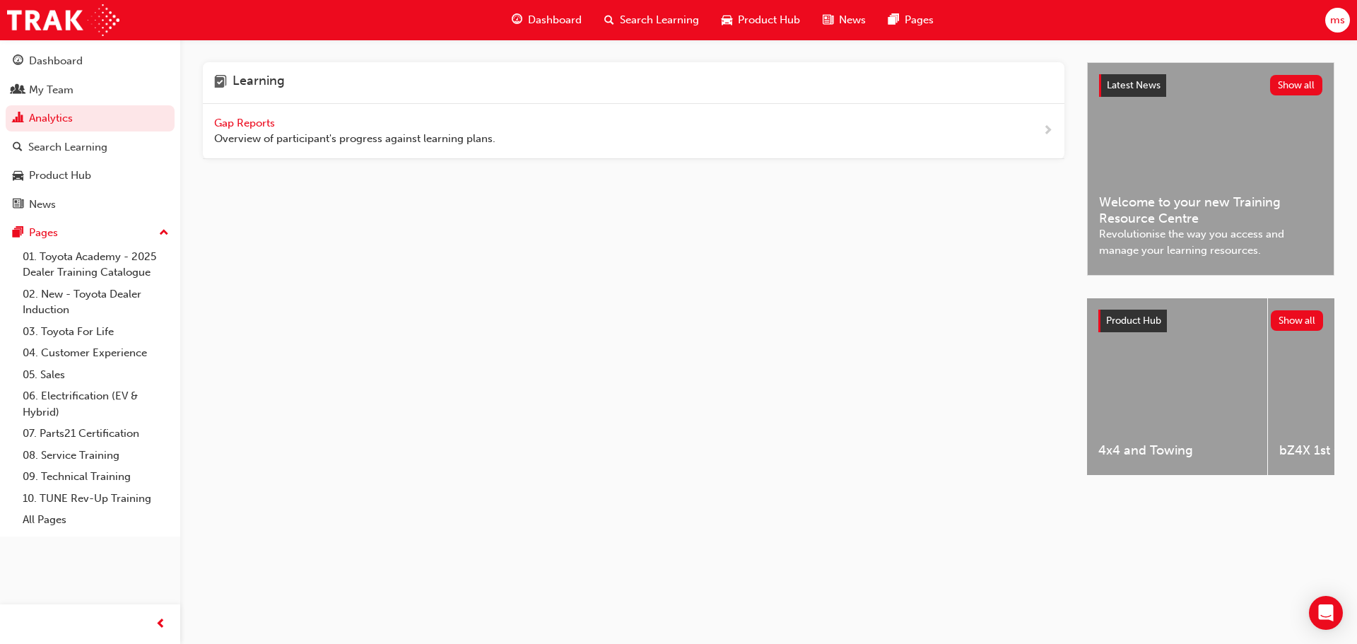
click at [236, 119] on span "Gap Reports" at bounding box center [246, 123] width 64 height 13
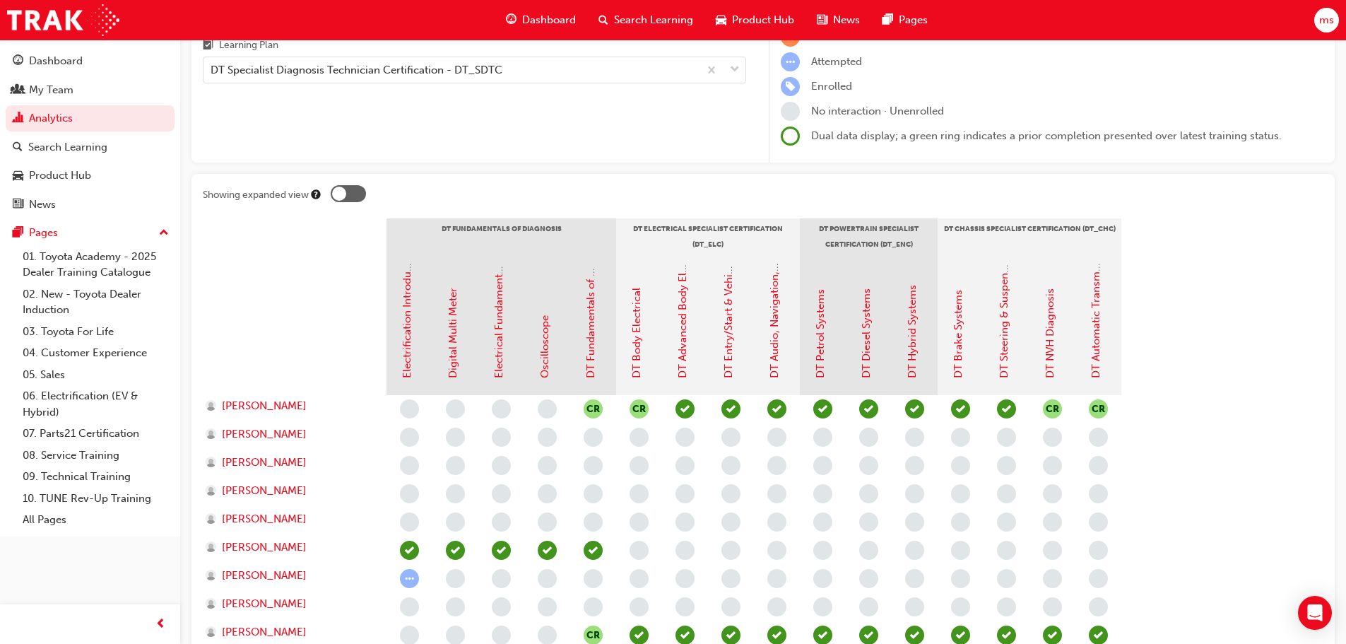
scroll to position [108, 0]
